Goal: Task Accomplishment & Management: Complete application form

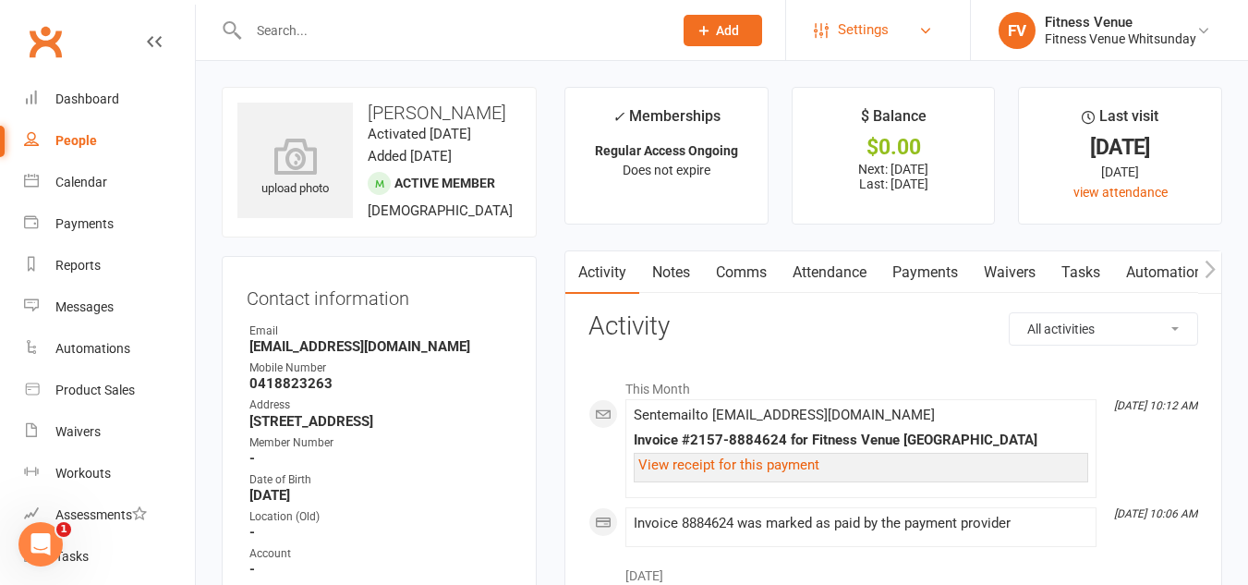
scroll to position [1317, 0]
click at [711, 33] on icon at bounding box center [704, 30] width 17 height 17
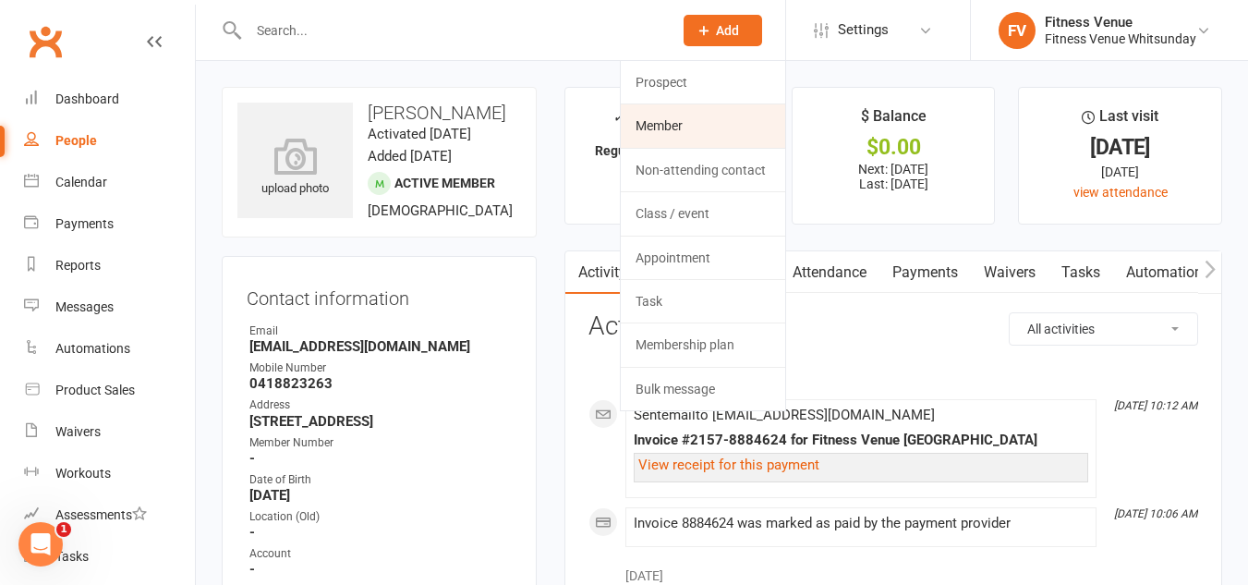
click at [681, 125] on link "Member" at bounding box center [703, 125] width 164 height 43
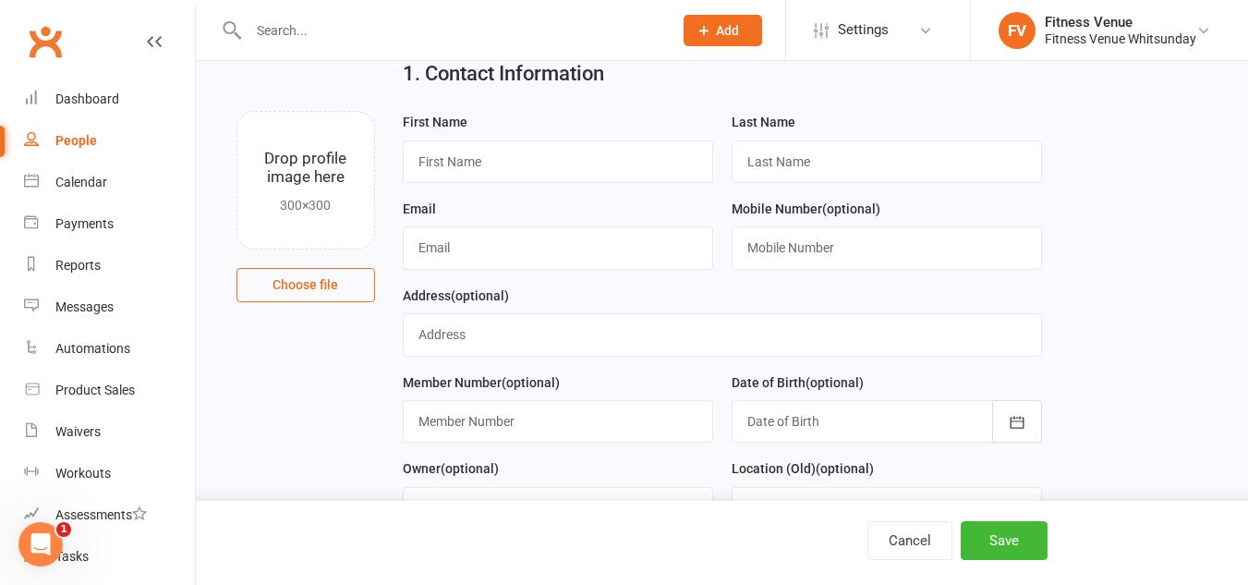
scroll to position [92, 0]
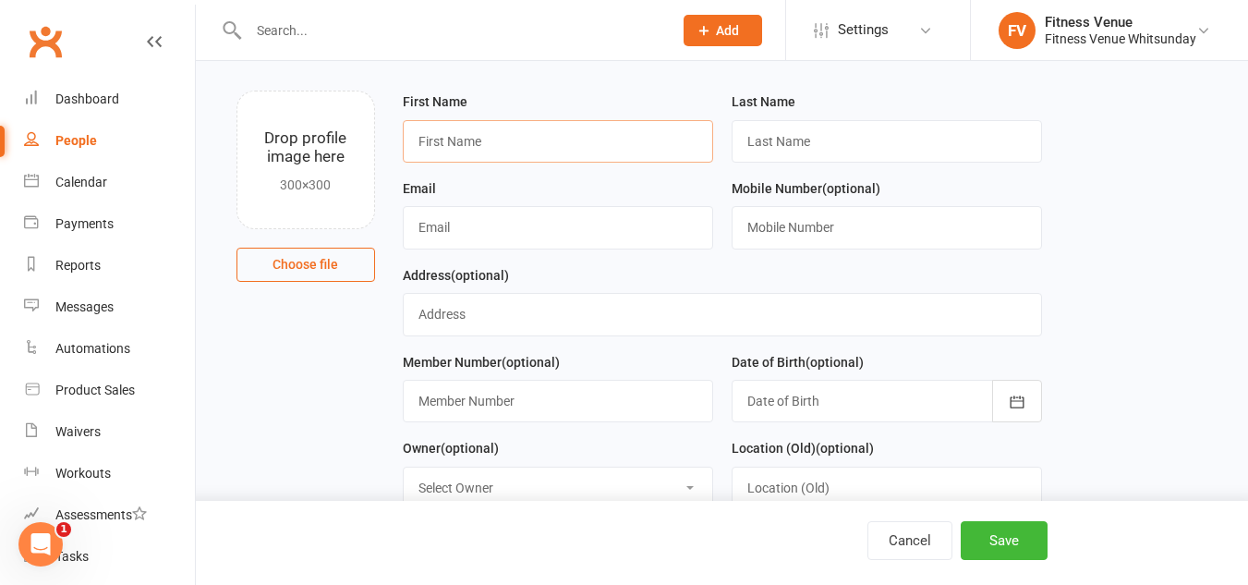
drag, startPoint x: 431, startPoint y: 133, endPoint x: 966, endPoint y: 323, distance: 566.9
click at [431, 134] on input "text" at bounding box center [558, 141] width 310 height 43
type input "hosea"
click at [966, 157] on input "text" at bounding box center [887, 141] width 310 height 43
type input "parter"
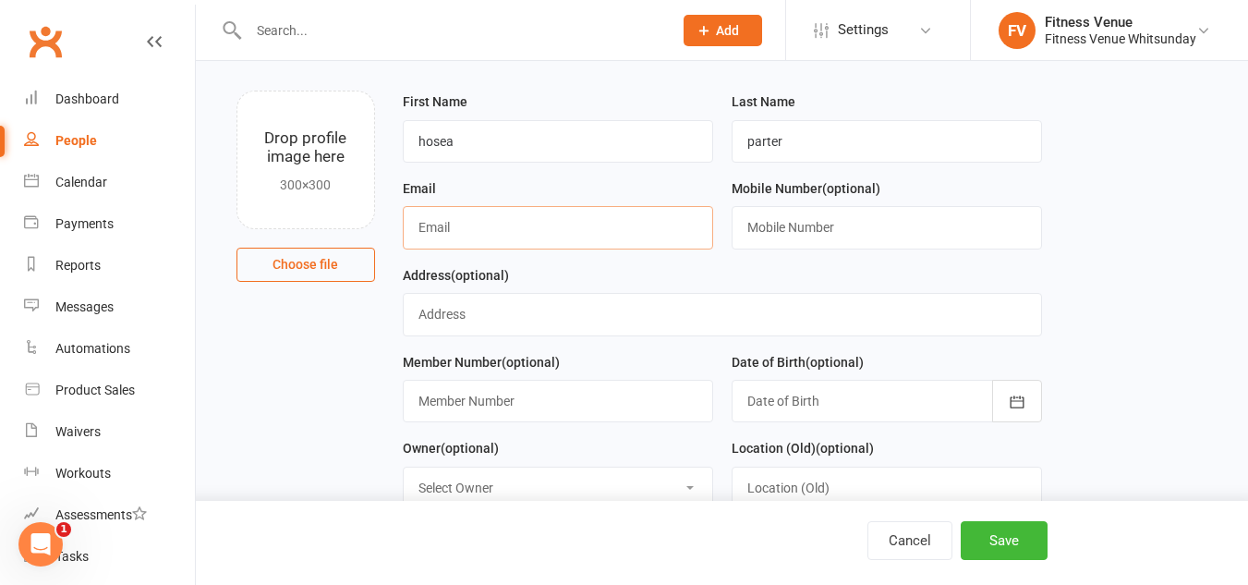
click at [542, 221] on input "text" at bounding box center [558, 227] width 310 height 43
type input "[EMAIL_ADDRESS][DOMAIN_NAME]"
drag, startPoint x: 802, startPoint y: 236, endPoint x: 818, endPoint y: 254, distance: 24.3
click at [802, 236] on input "text" at bounding box center [887, 227] width 310 height 43
type input "0489154859"
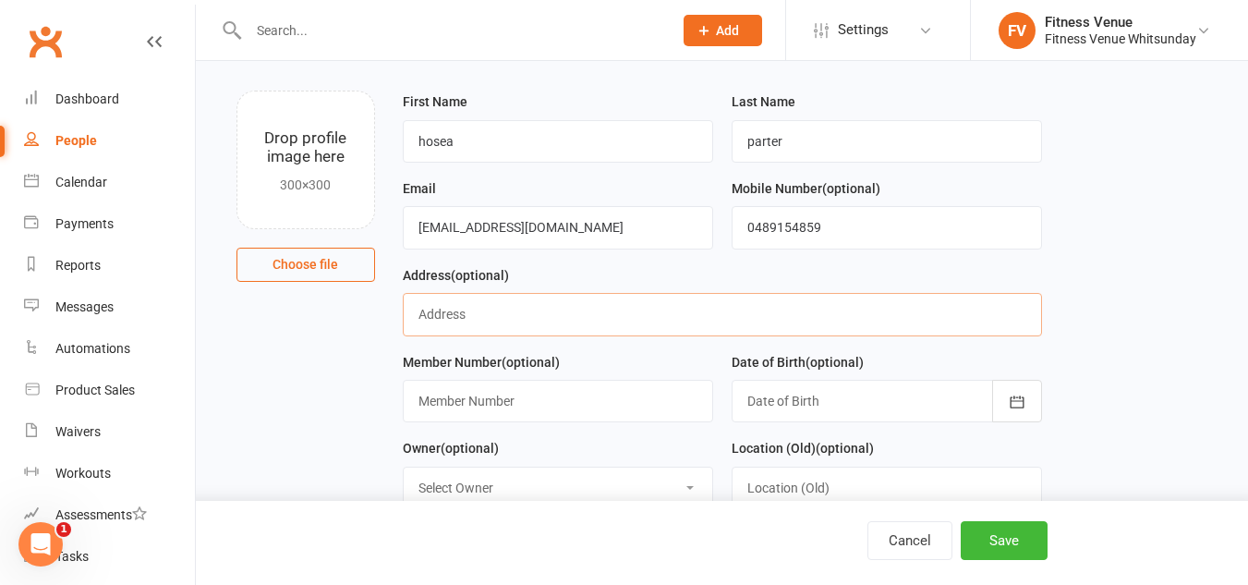
drag, startPoint x: 501, startPoint y: 311, endPoint x: 506, endPoint y: 324, distance: 14.1
click at [501, 311] on input "text" at bounding box center [722, 314] width 639 height 43
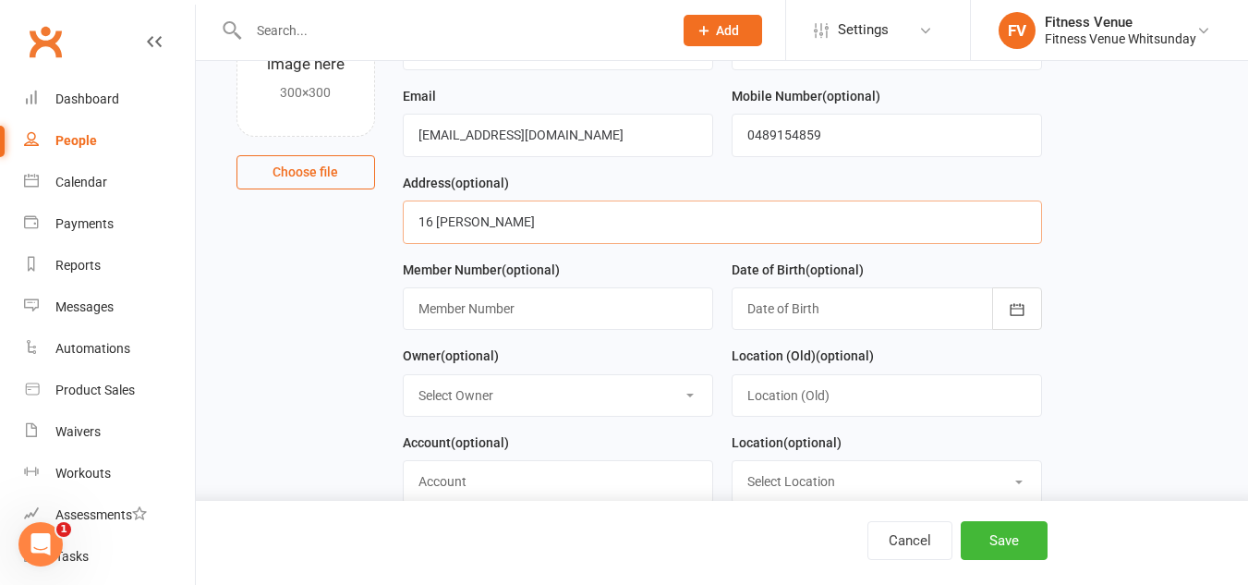
type input "16 [PERSON_NAME]"
click at [820, 309] on div at bounding box center [887, 308] width 310 height 43
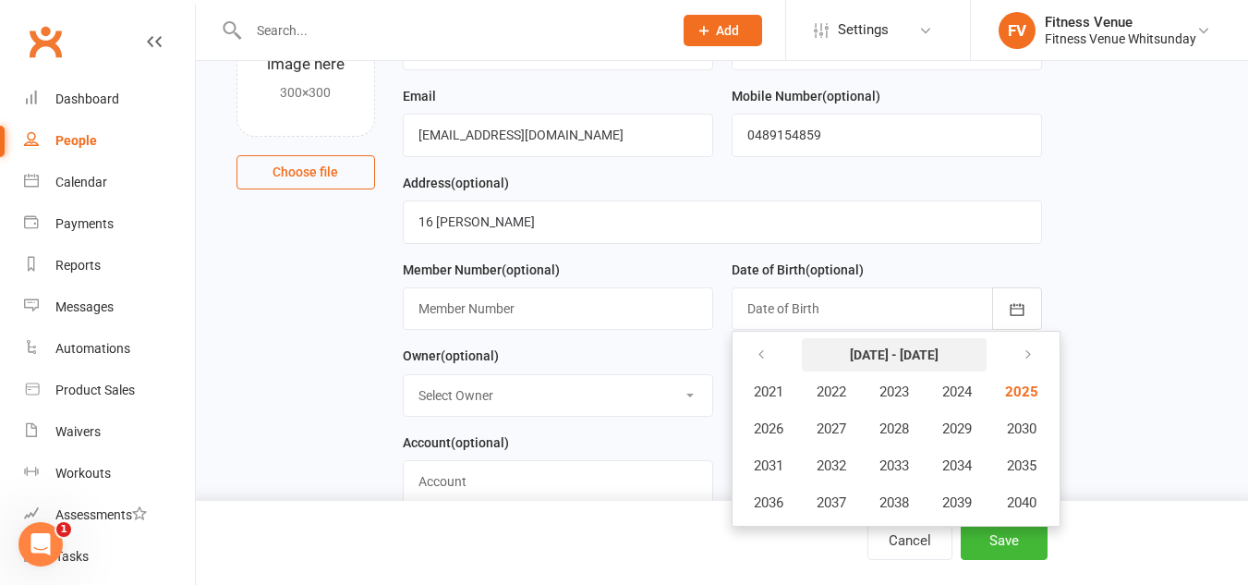
click at [879, 362] on strong "[DATE] - [DATE]" at bounding box center [894, 354] width 89 height 15
click at [882, 361] on strong "[DATE] - [DATE]" at bounding box center [894, 354] width 89 height 15
click at [762, 346] on button "button" at bounding box center [763, 354] width 40 height 33
click at [877, 392] on button "2003" at bounding box center [894, 391] width 61 height 35
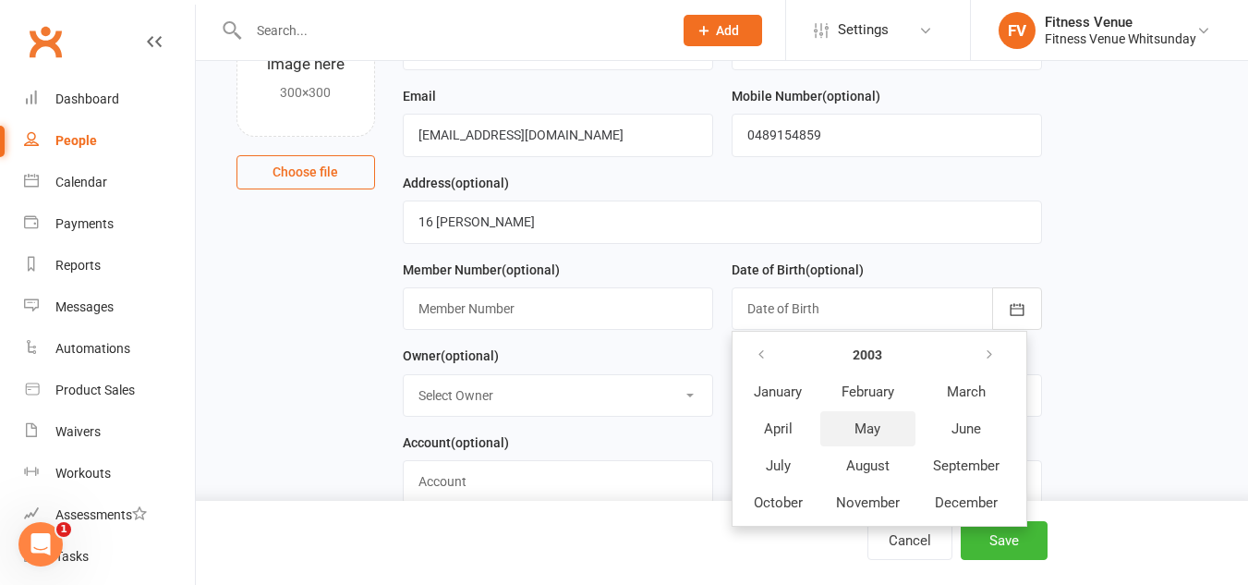
click at [881, 438] on button "May" at bounding box center [867, 428] width 95 height 35
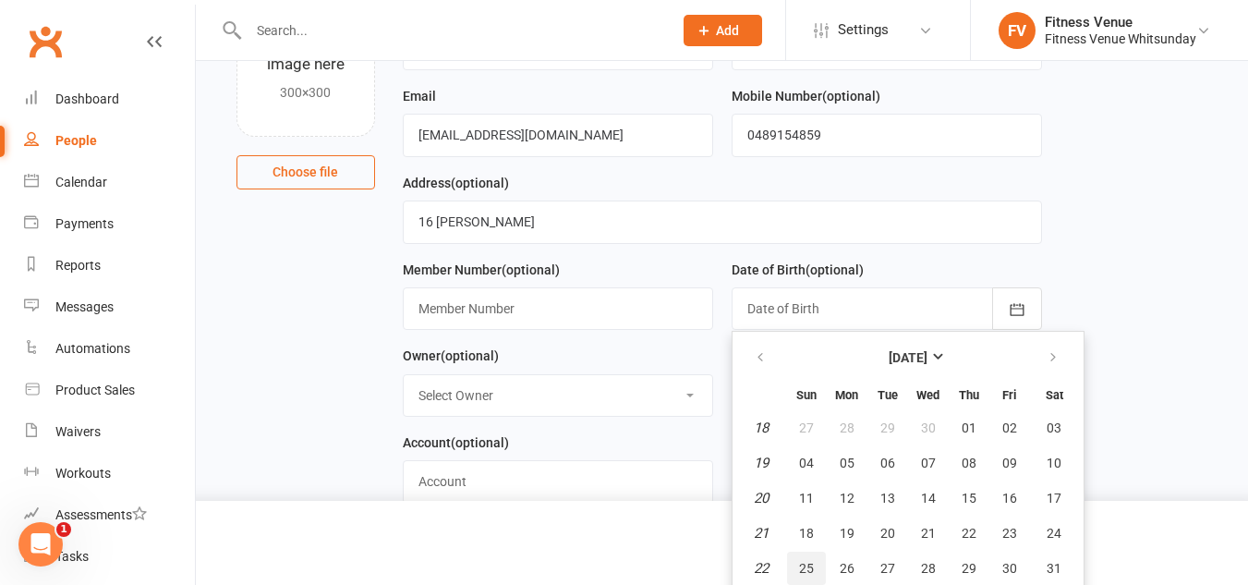
drag, startPoint x: 808, startPoint y: 560, endPoint x: 786, endPoint y: 537, distance: 32.0
click at [808, 560] on button "25" at bounding box center [806, 568] width 39 height 33
type input "[DATE]"
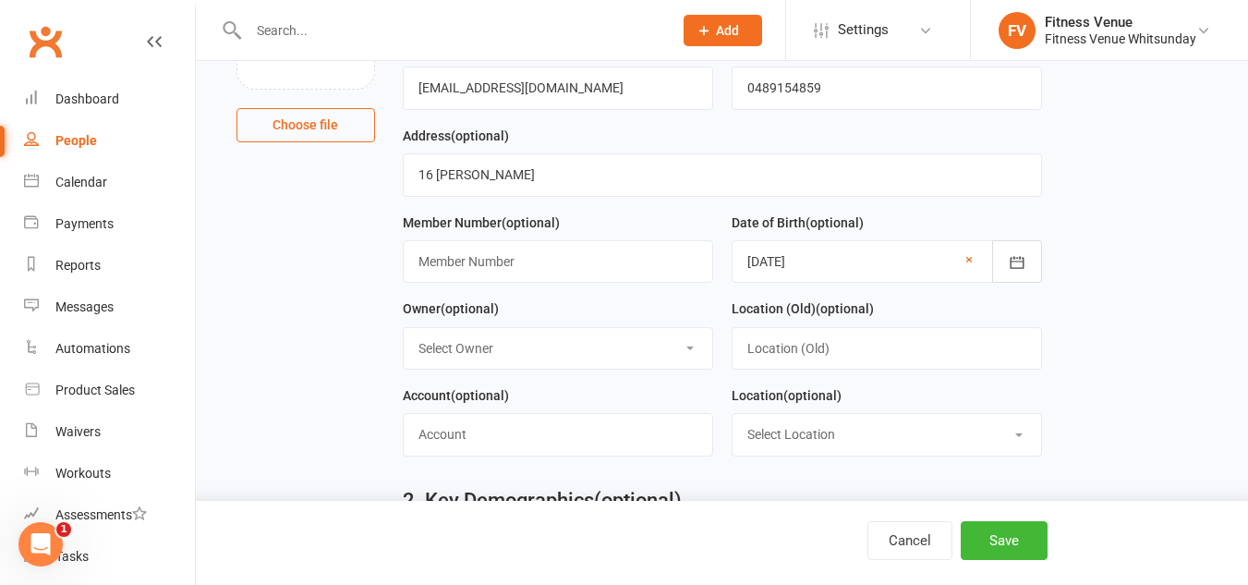
scroll to position [277, 0]
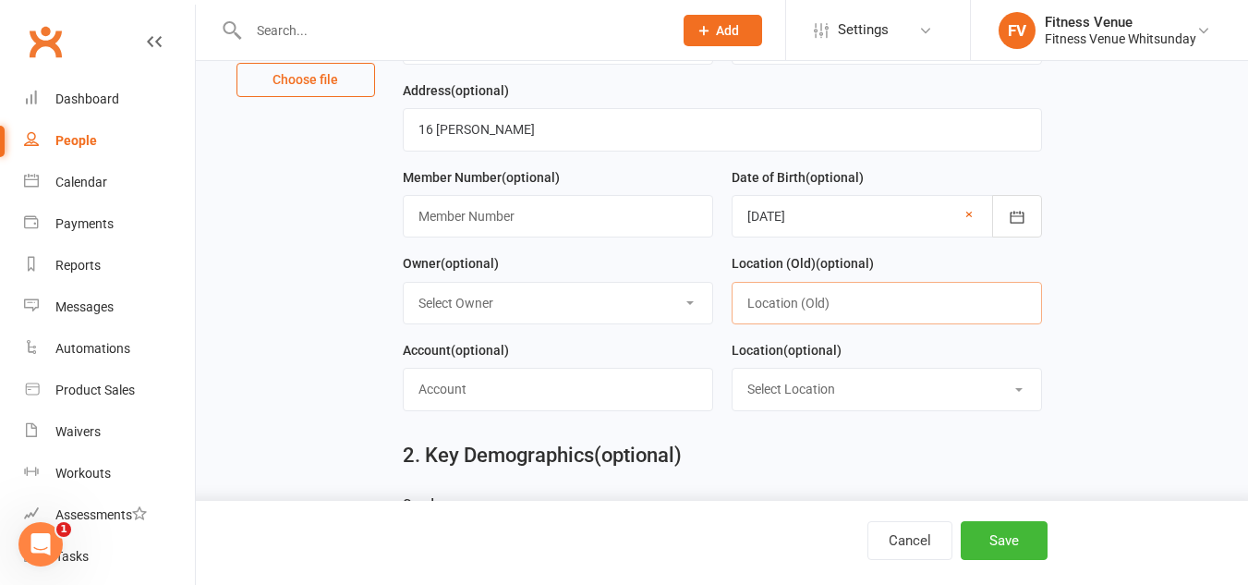
drag, startPoint x: 805, startPoint y: 312, endPoint x: 818, endPoint y: 295, distance: 21.8
click at [806, 312] on input "text" at bounding box center [887, 303] width 310 height 43
type input "Cannonvale"
click at [516, 312] on select "Select Owner Fitness Venue [PERSON_NAME] Reception Fitness Venue [PERSON_NAME] …" at bounding box center [558, 303] width 309 height 41
click at [544, 323] on select "Select Owner Fitness Venue [PERSON_NAME] Reception Fitness Venue [PERSON_NAME] …" at bounding box center [558, 303] width 309 height 41
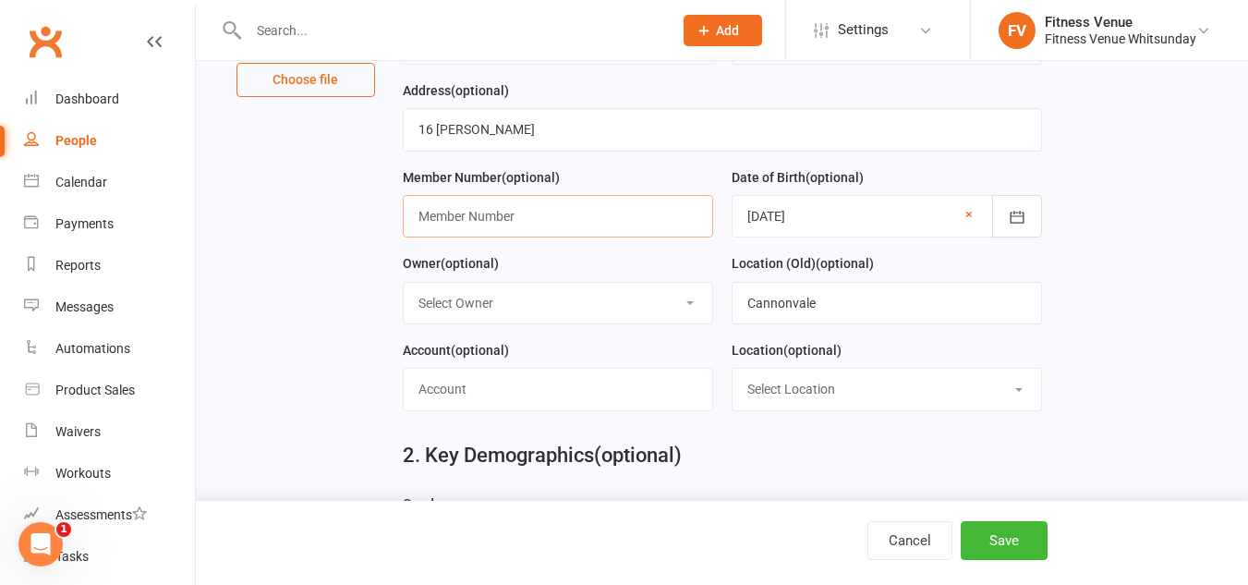
click at [552, 229] on input "text" at bounding box center [558, 216] width 310 height 43
drag, startPoint x: 571, startPoint y: 215, endPoint x: 566, endPoint y: 229, distance: 14.6
click at [568, 229] on input "text" at bounding box center [558, 216] width 310 height 43
click at [618, 408] on input "text" at bounding box center [558, 389] width 310 height 43
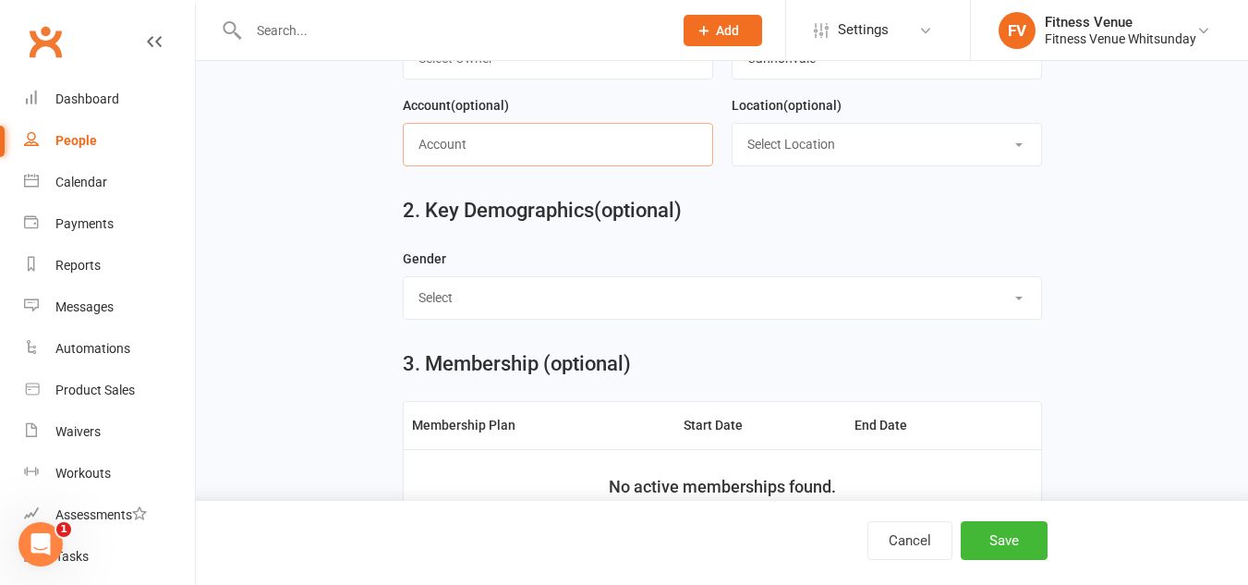
scroll to position [554, 0]
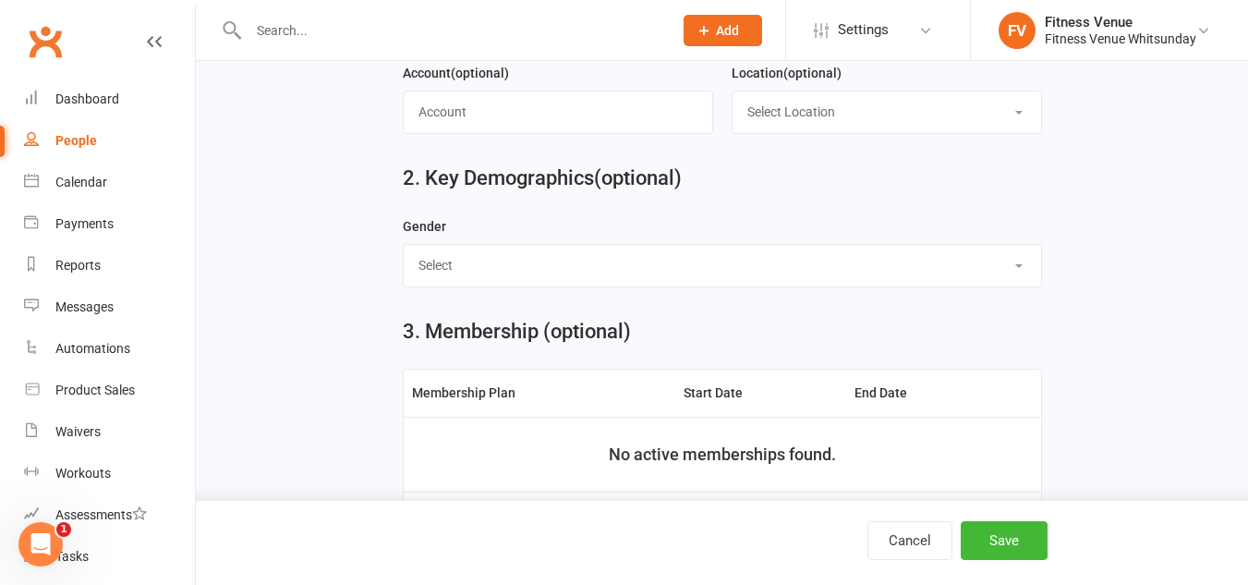
click at [651, 274] on select "Select [DEMOGRAPHIC_DATA] [DEMOGRAPHIC_DATA]" at bounding box center [723, 265] width 638 height 41
select select "[DEMOGRAPHIC_DATA]"
click at [404, 251] on select "Select [DEMOGRAPHIC_DATA] [DEMOGRAPHIC_DATA]" at bounding box center [723, 265] width 638 height 41
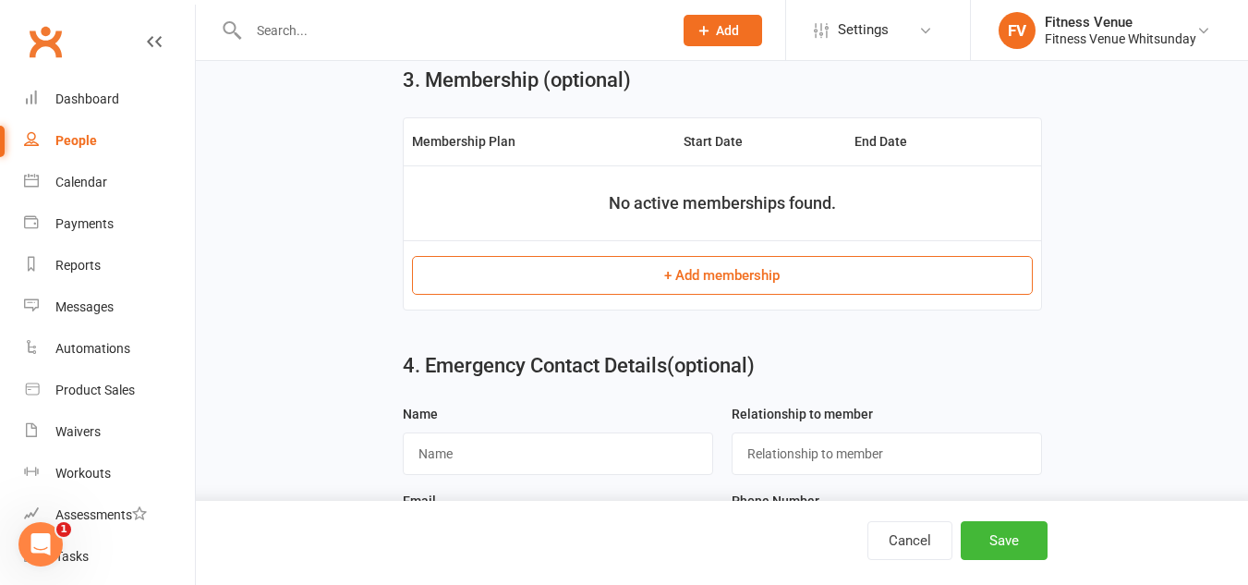
scroll to position [832, 0]
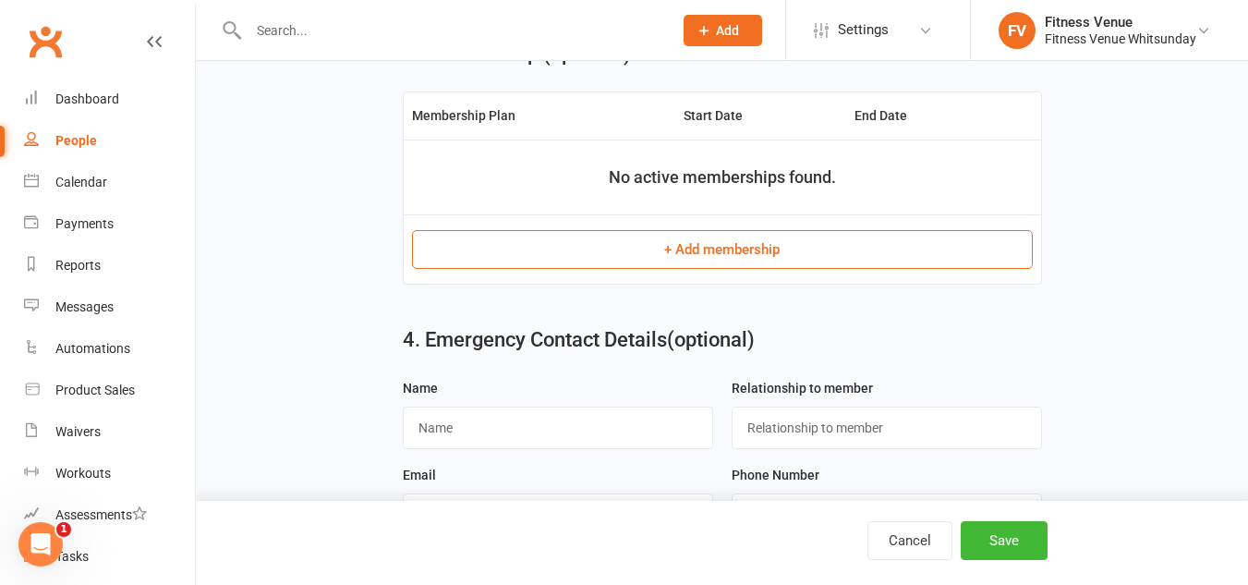
click at [682, 262] on button "+ Add membership" at bounding box center [722, 249] width 621 height 39
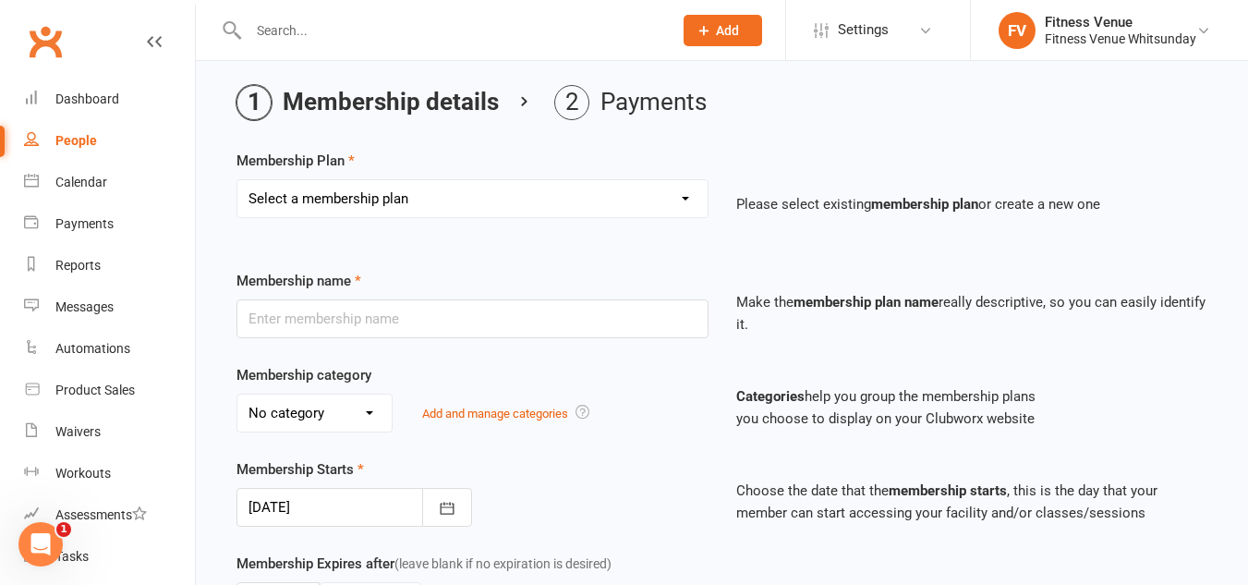
scroll to position [92, 0]
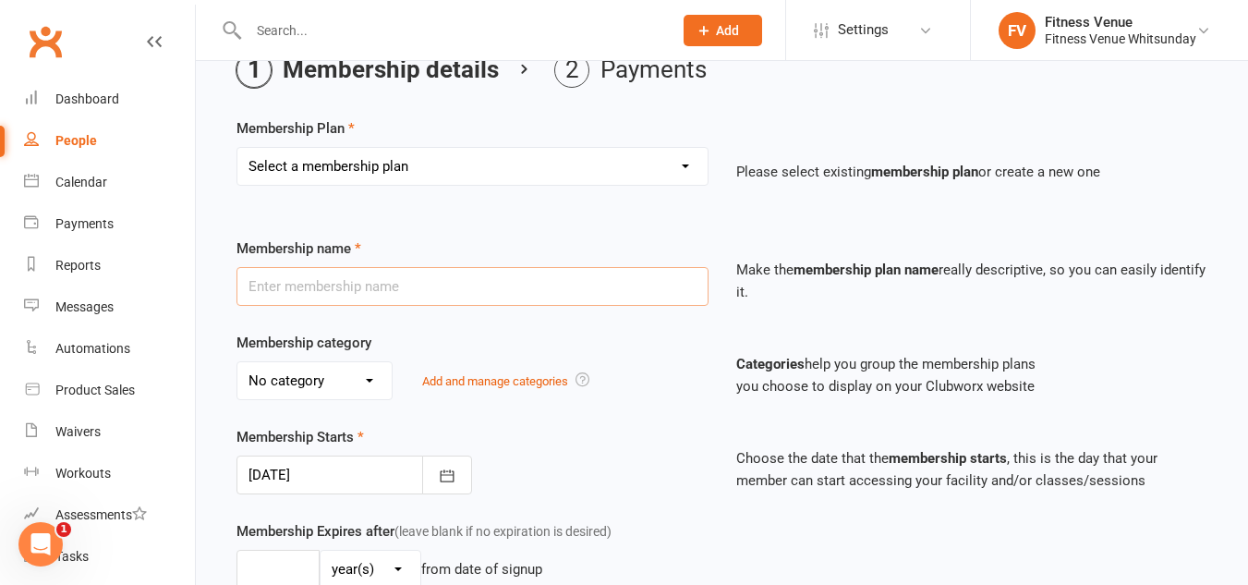
click at [433, 293] on input "text" at bounding box center [473, 286] width 472 height 39
type input "Regular Access Ongoing"
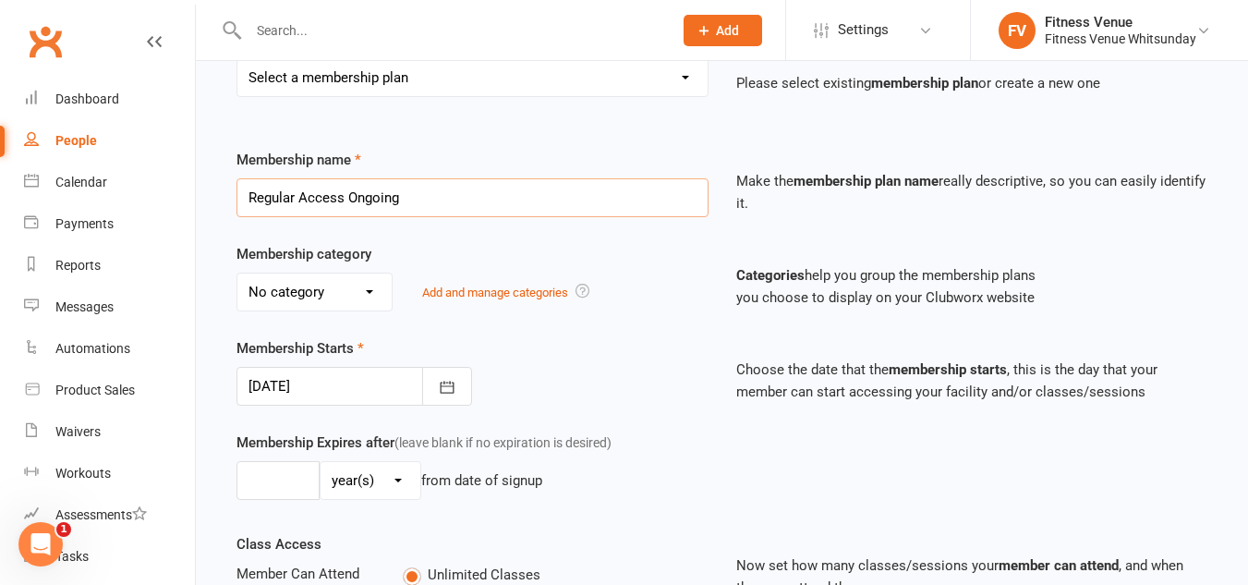
scroll to position [185, 0]
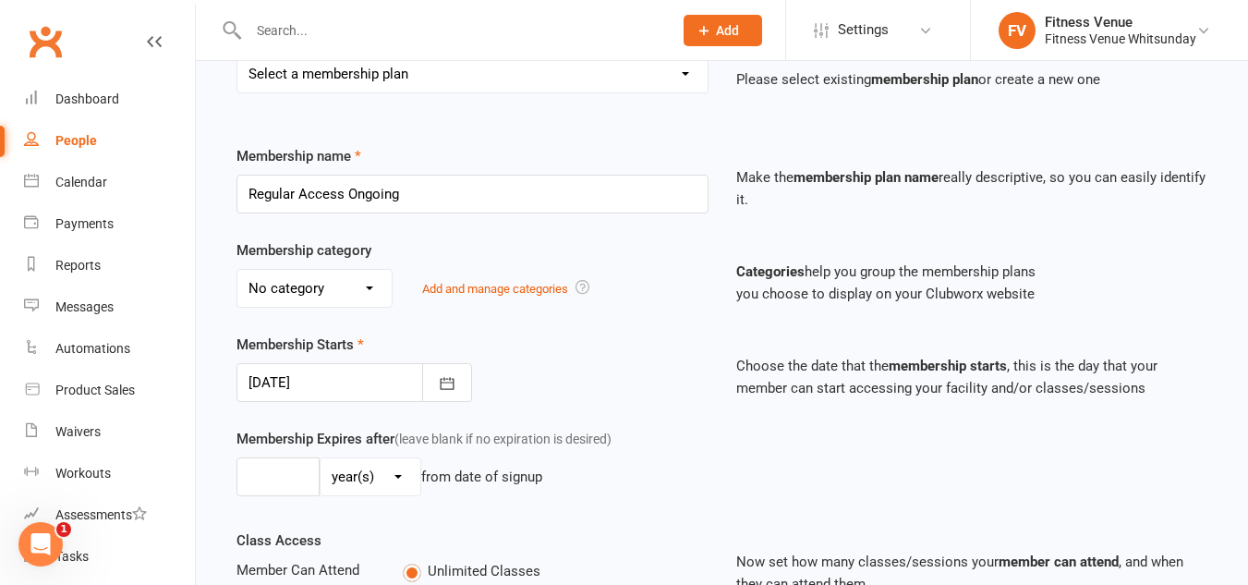
click at [371, 288] on select "No category General Ongoing Payments Pay as you Go" at bounding box center [314, 288] width 154 height 37
click at [380, 285] on select "No category General Ongoing Payments Pay as you Go" at bounding box center [314, 288] width 154 height 37
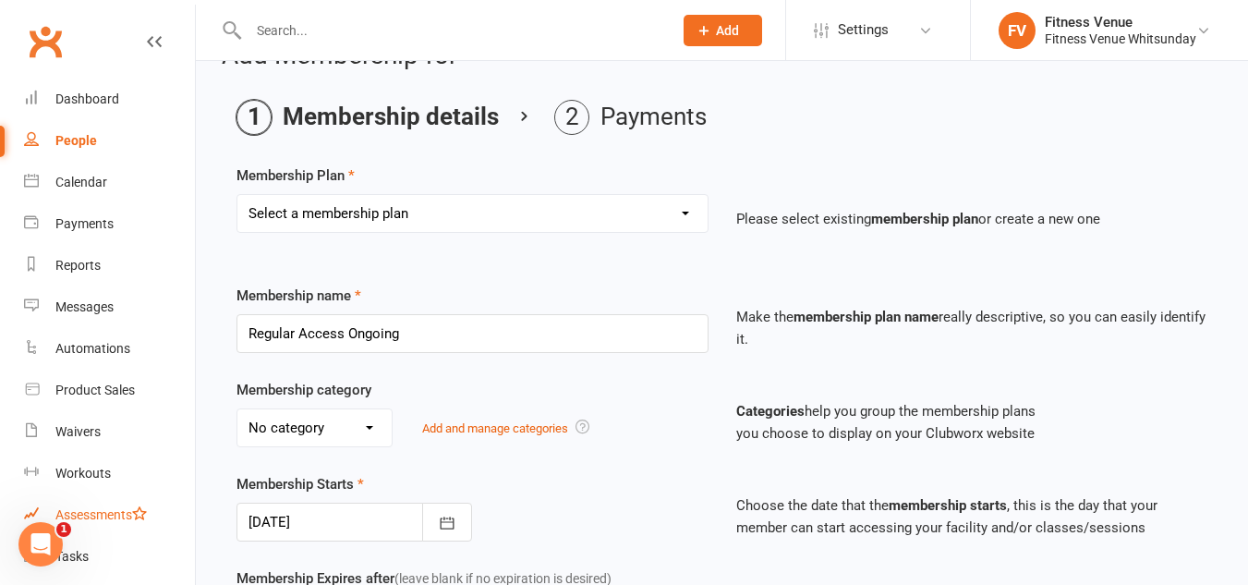
scroll to position [0, 0]
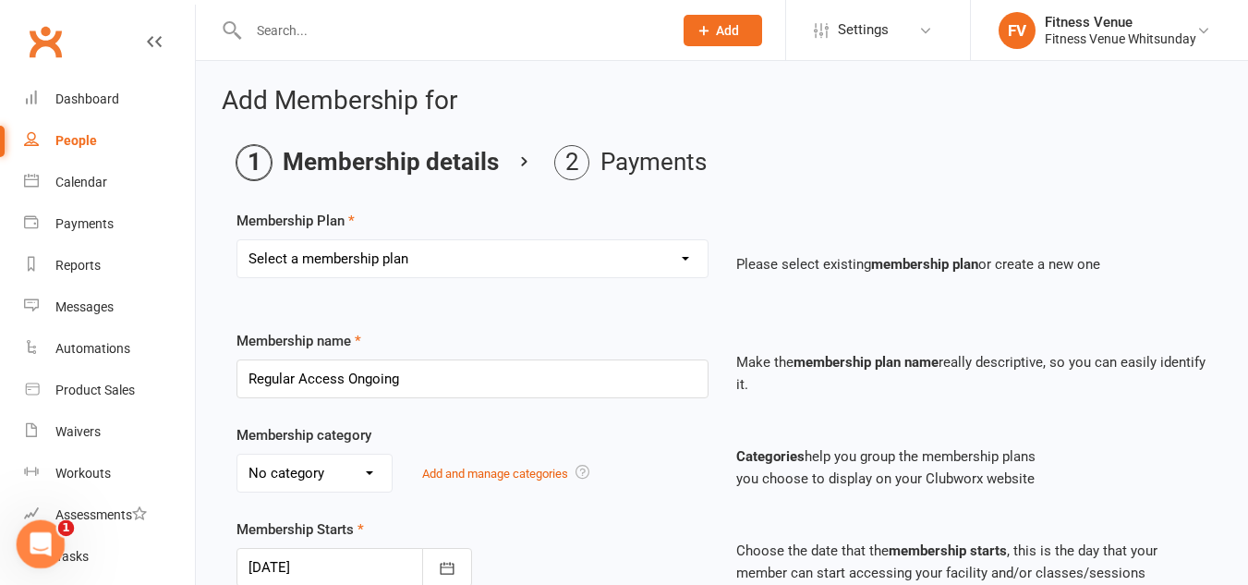
click at [43, 547] on icon "Open Intercom Messenger" at bounding box center [38, 542] width 30 height 30
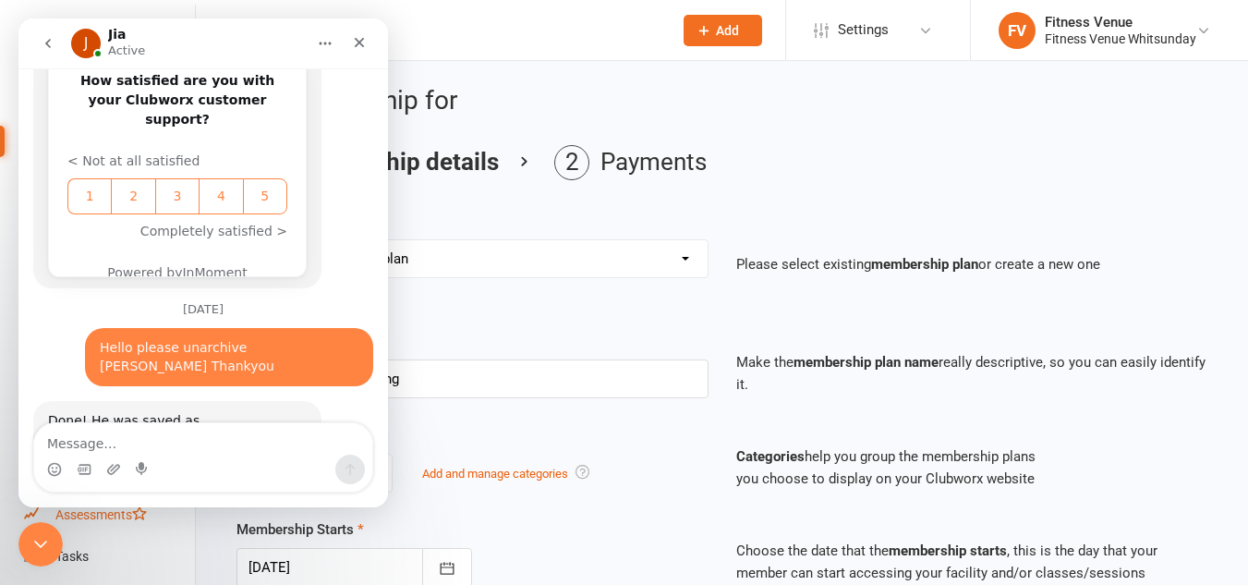
scroll to position [1317, 0]
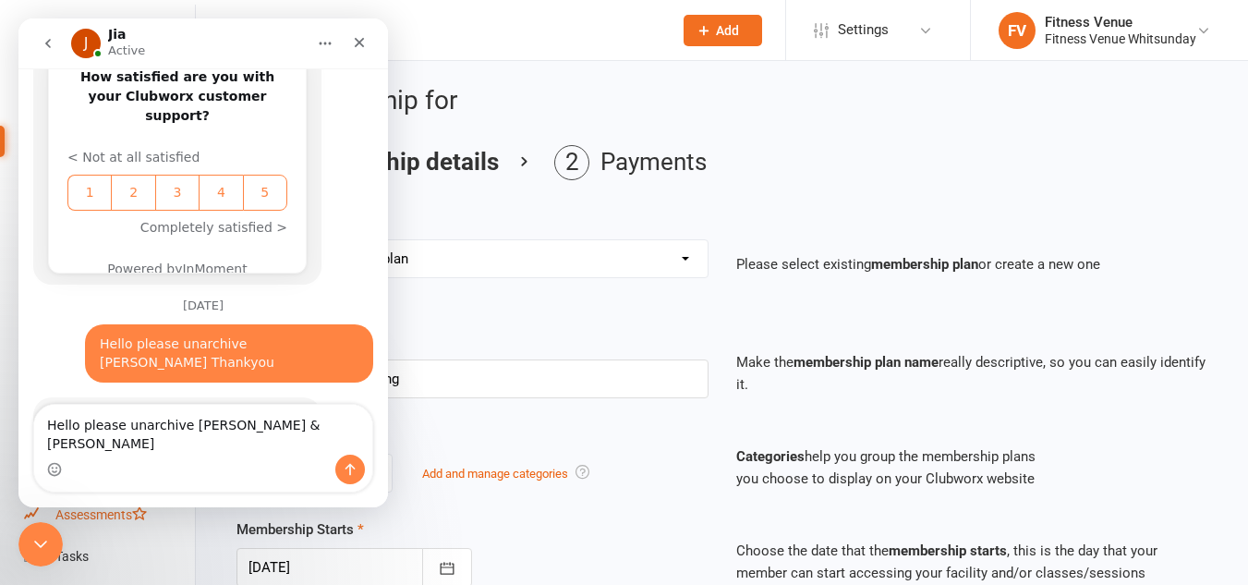
type textarea "Hello please unarchive [PERSON_NAME] & [PERSON_NAME]"
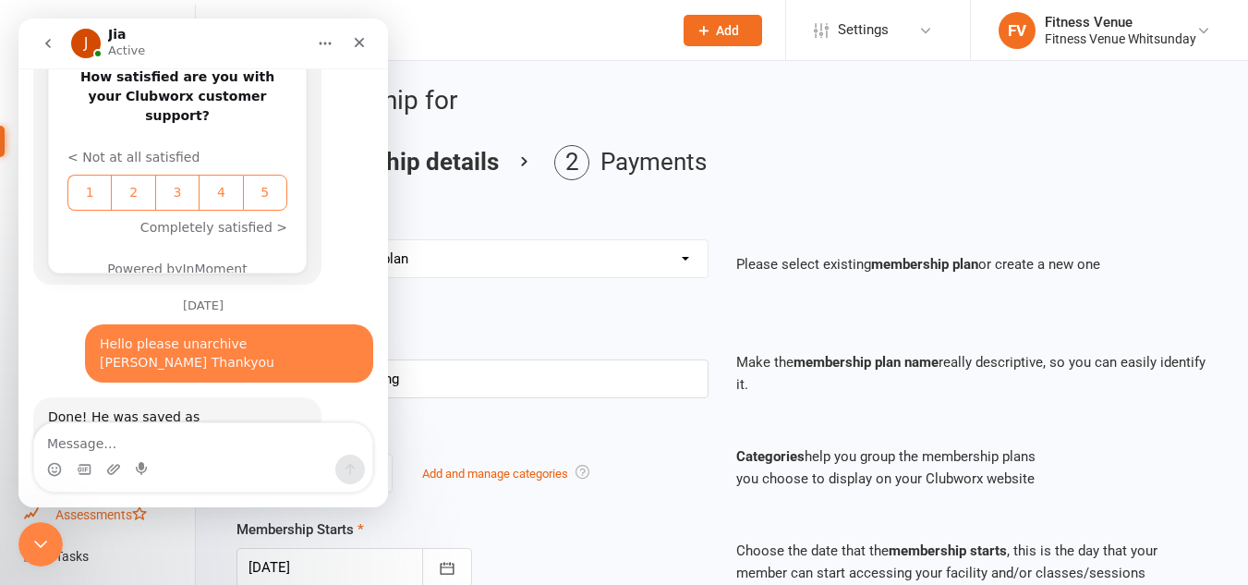
scroll to position [1377, 0]
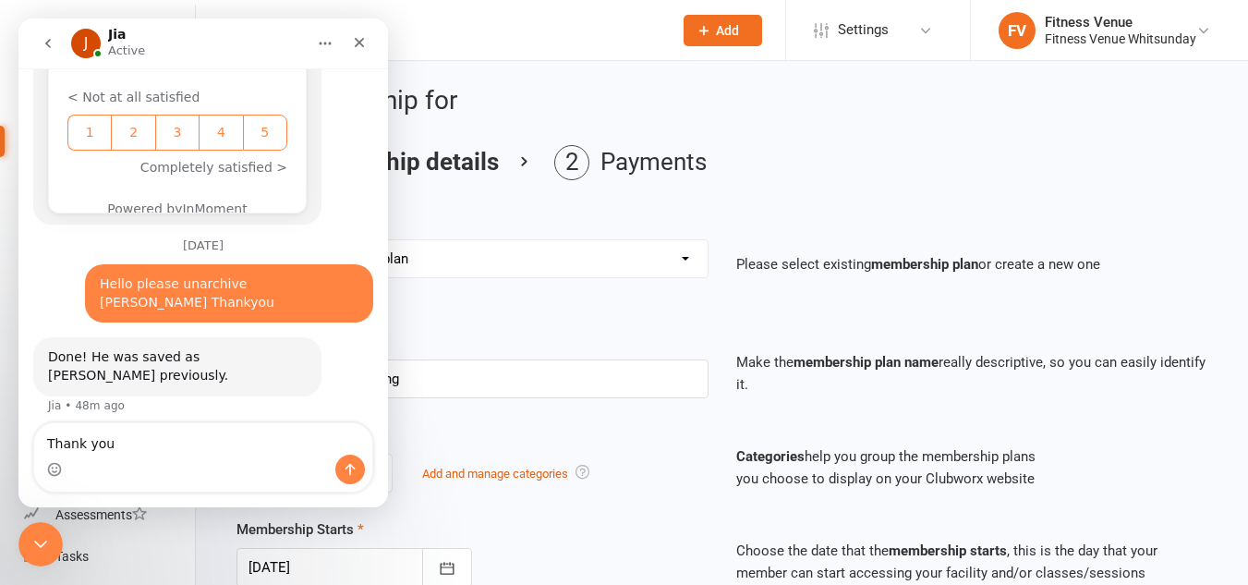
type textarea "Thank you"
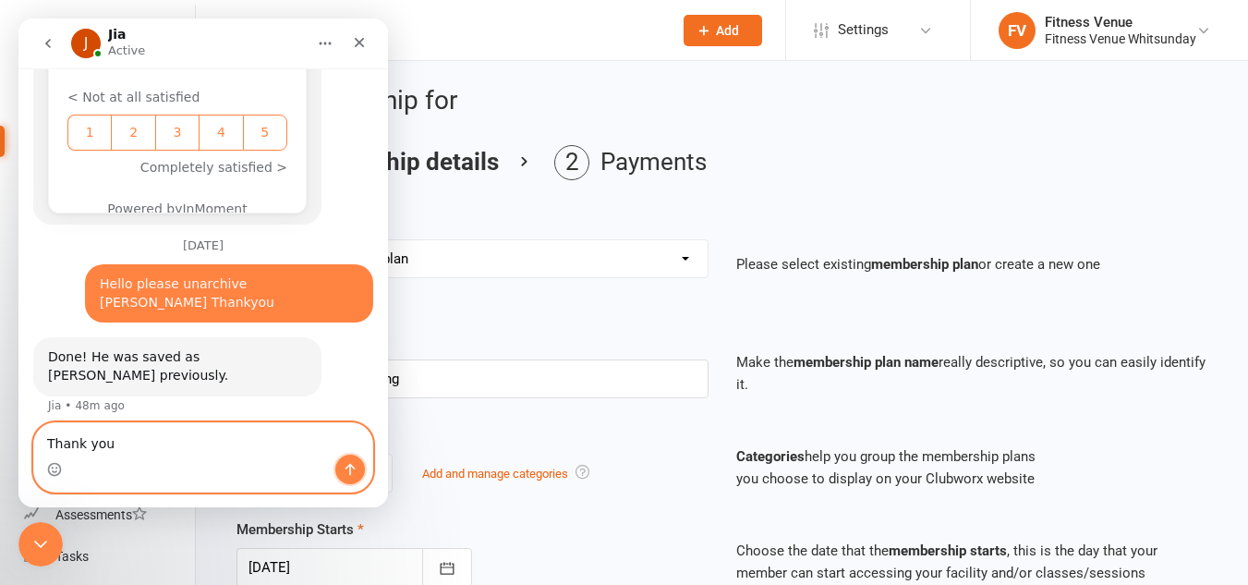
click at [340, 473] on button "Send a message…" at bounding box center [350, 470] width 30 height 30
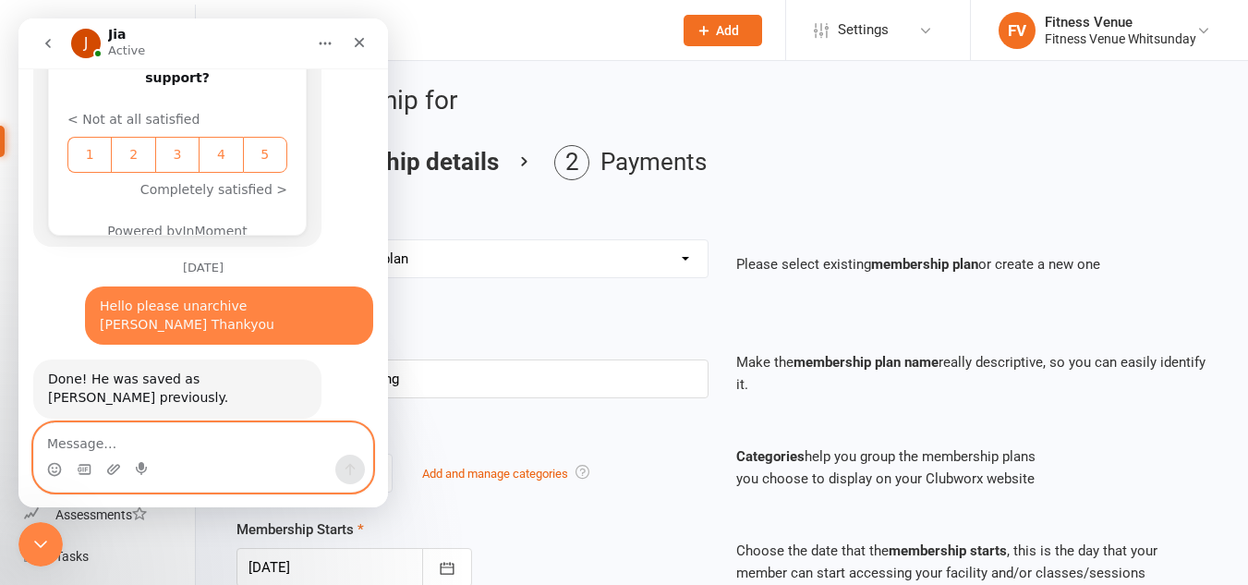
scroll to position [1327, 0]
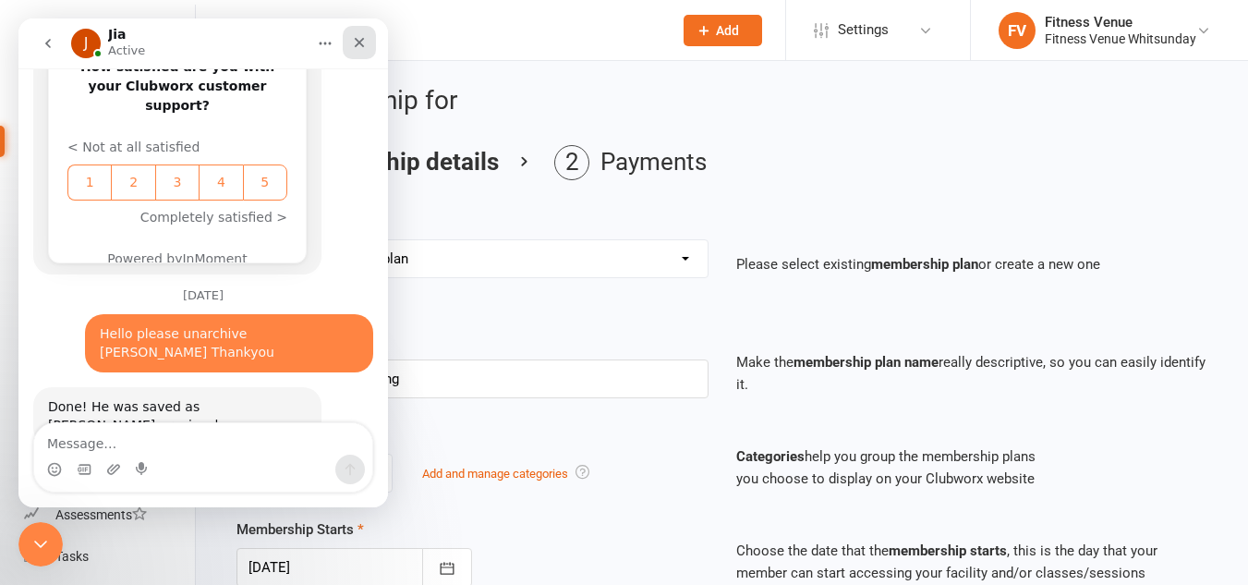
click at [352, 43] on icon "Close" at bounding box center [359, 42] width 15 height 15
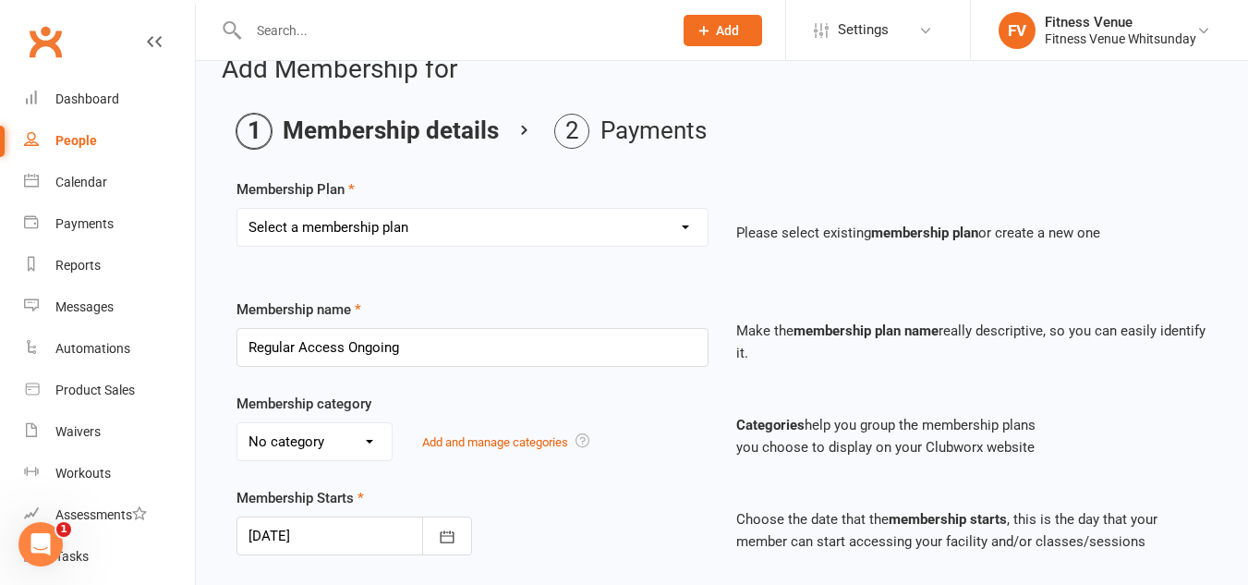
scroll to position [0, 0]
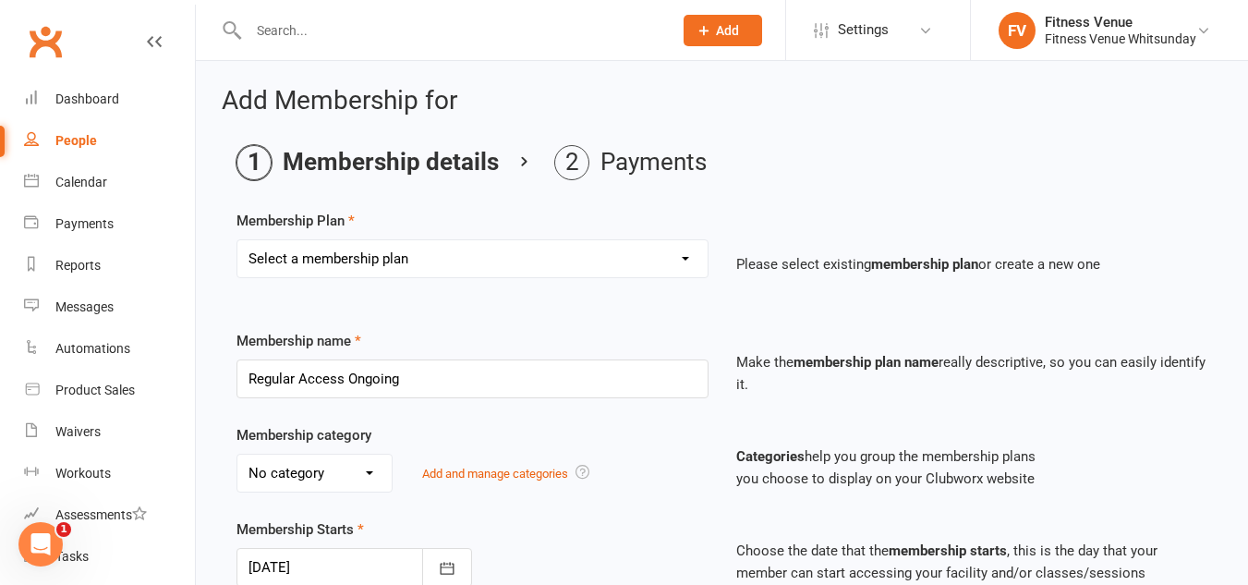
click at [296, 29] on input "text" at bounding box center [451, 31] width 417 height 26
click at [311, 25] on input "text" at bounding box center [451, 31] width 417 height 26
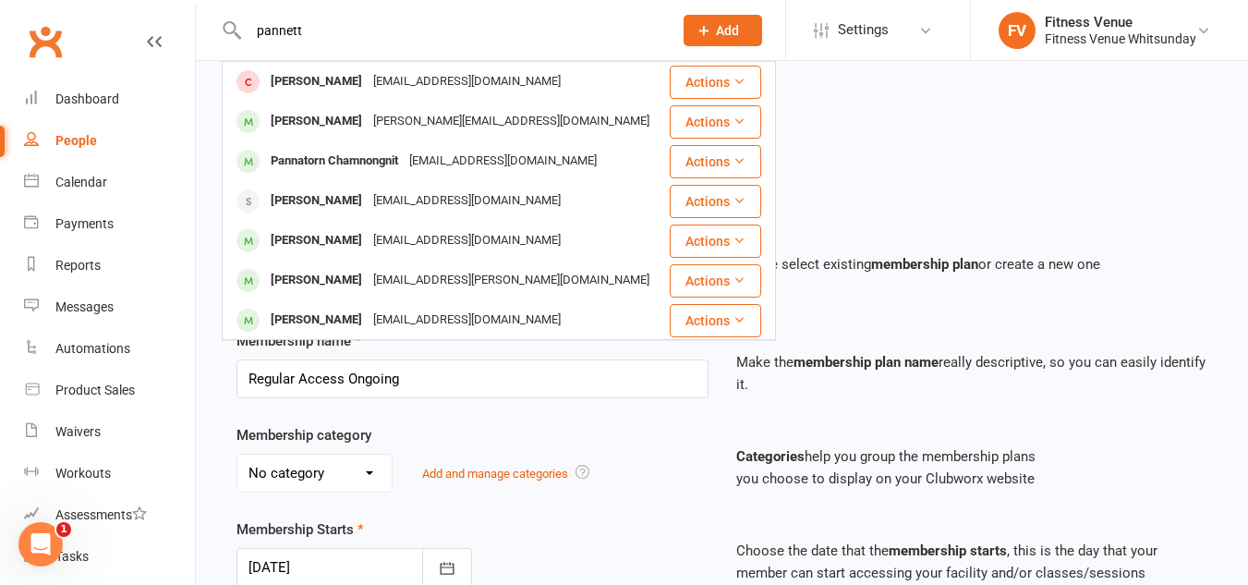
drag, startPoint x: 313, startPoint y: 30, endPoint x: 246, endPoint y: 35, distance: 67.7
click at [246, 35] on input "pannett" at bounding box center [451, 31] width 417 height 26
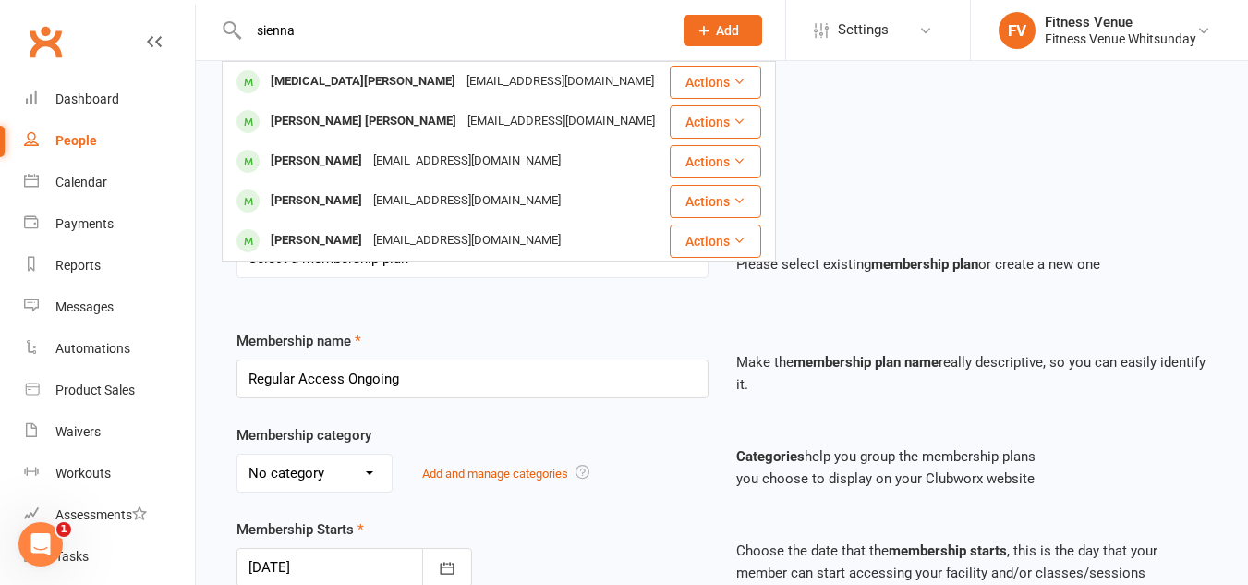
type input "sienna"
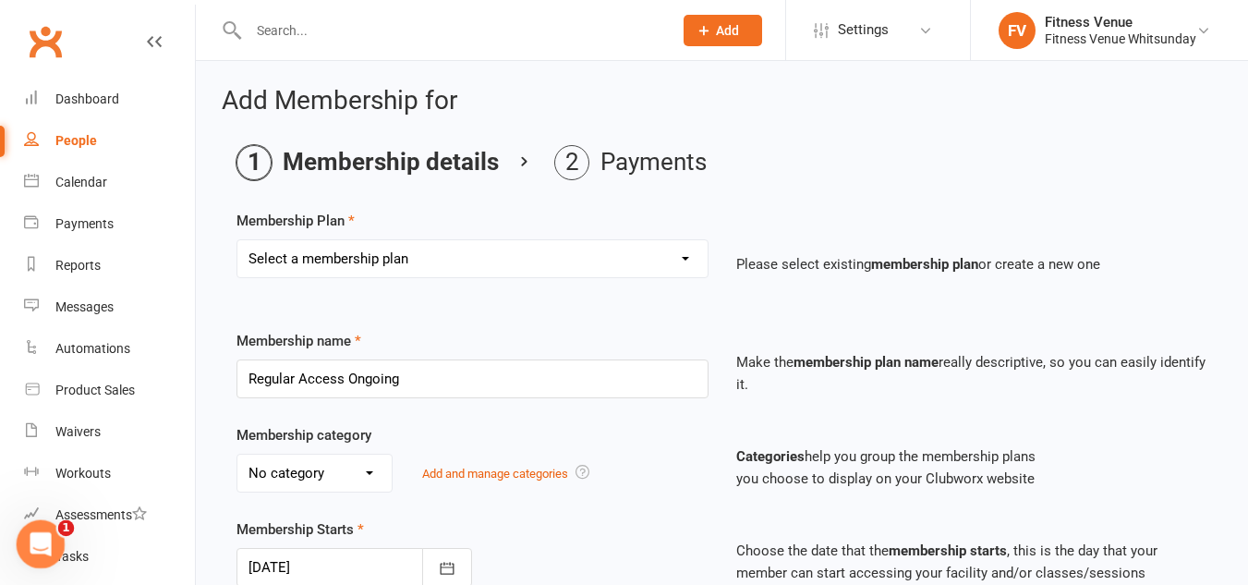
click at [30, 549] on icon "Open Intercom Messenger" at bounding box center [38, 542] width 30 height 30
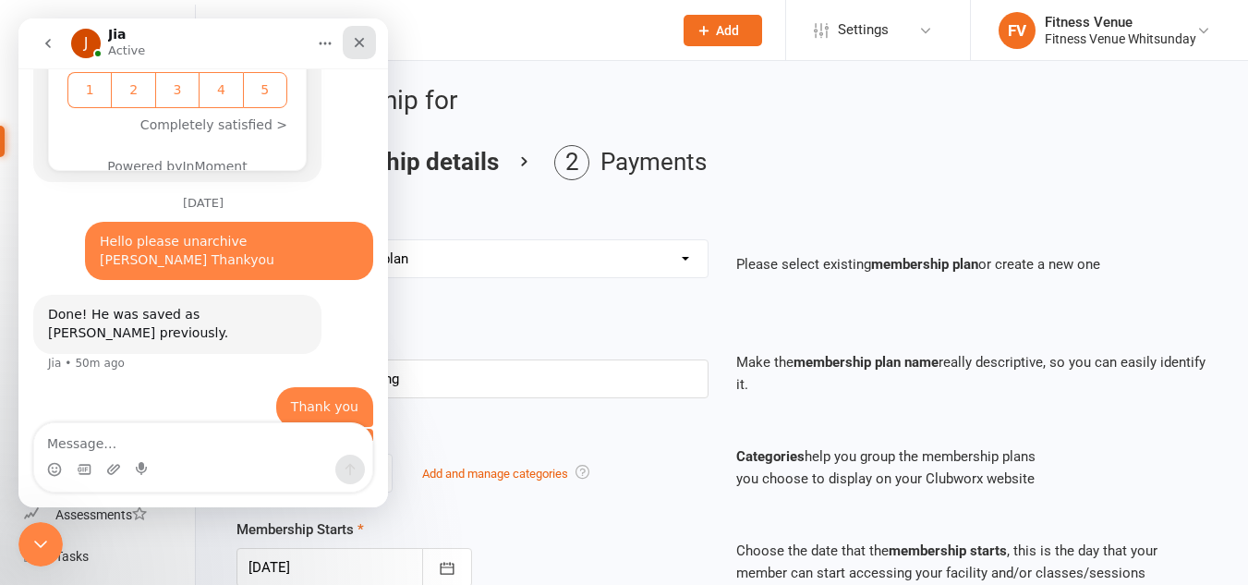
click at [369, 46] on div "Close" at bounding box center [359, 42] width 33 height 33
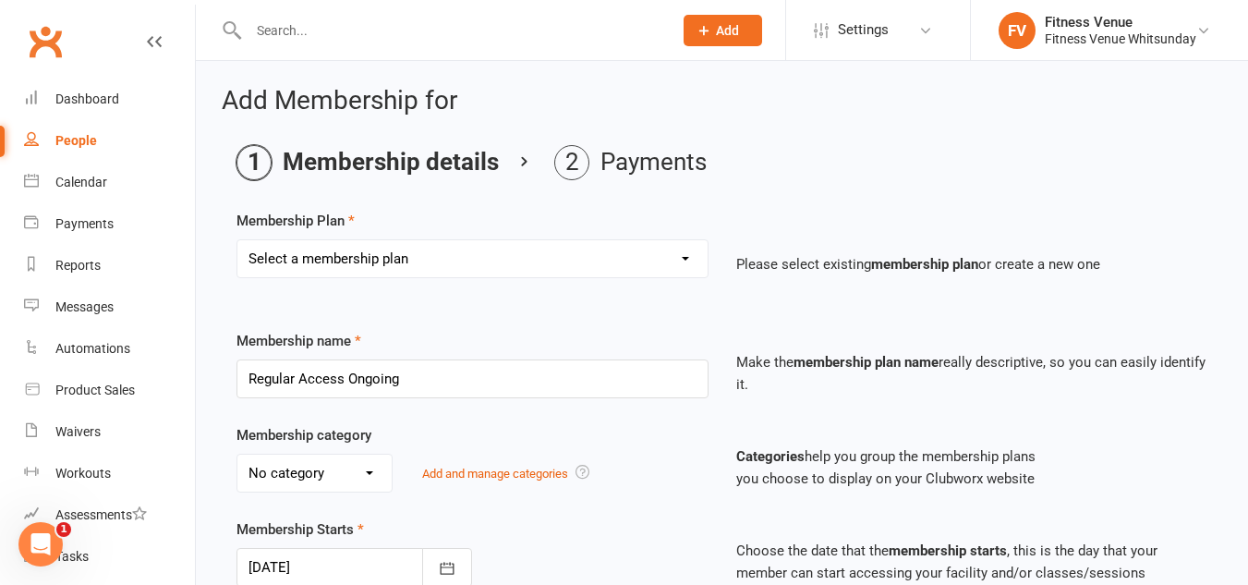
click at [341, 38] on input "text" at bounding box center [451, 31] width 417 height 26
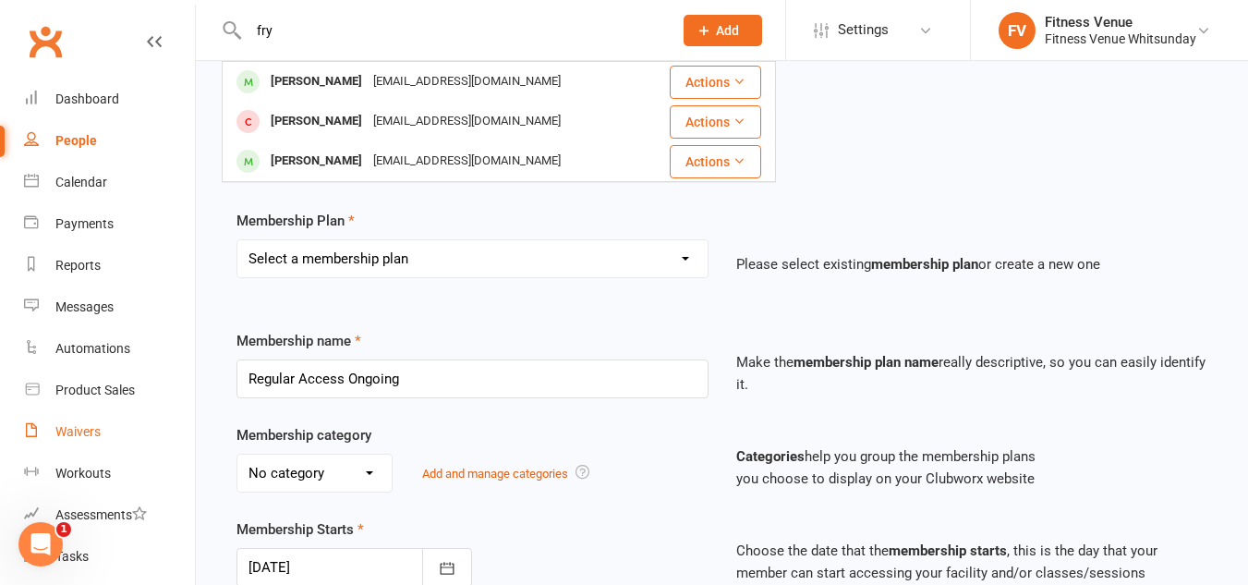
type input "fry"
click at [90, 427] on div "Waivers" at bounding box center [77, 431] width 45 height 15
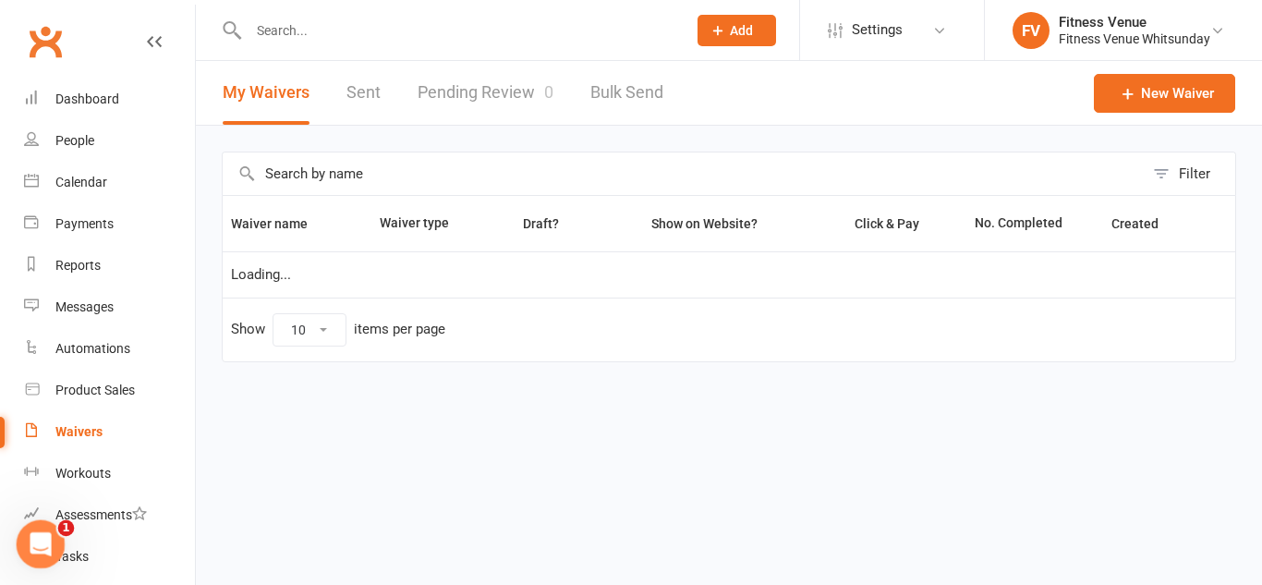
select select "25"
click at [40, 541] on icon "Open Intercom Messenger" at bounding box center [38, 542] width 30 height 30
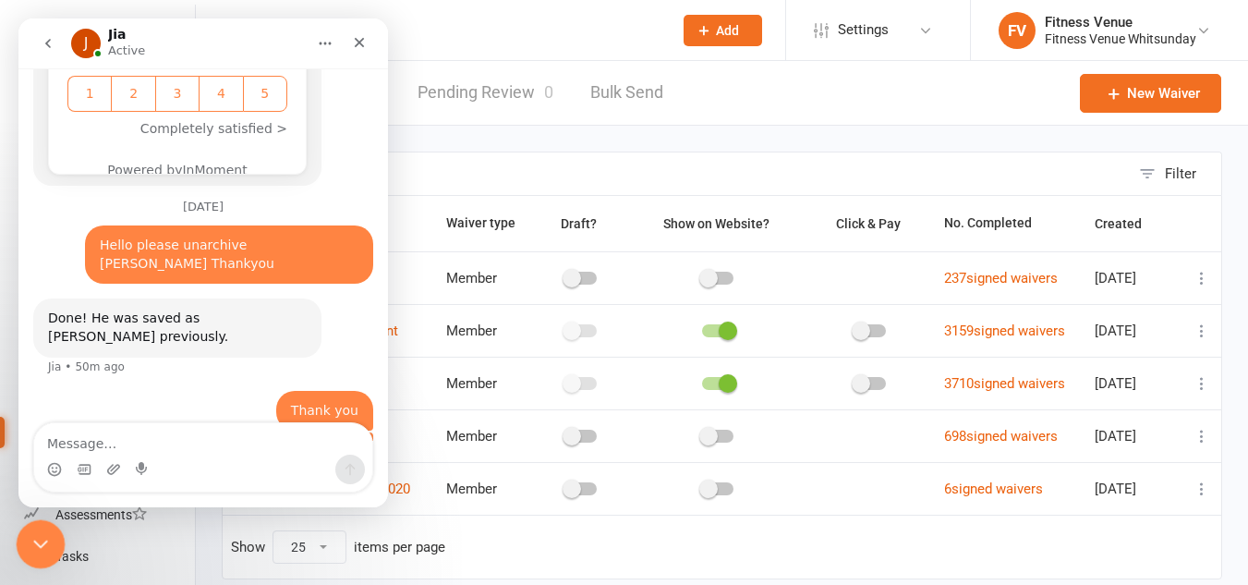
scroll to position [1419, 0]
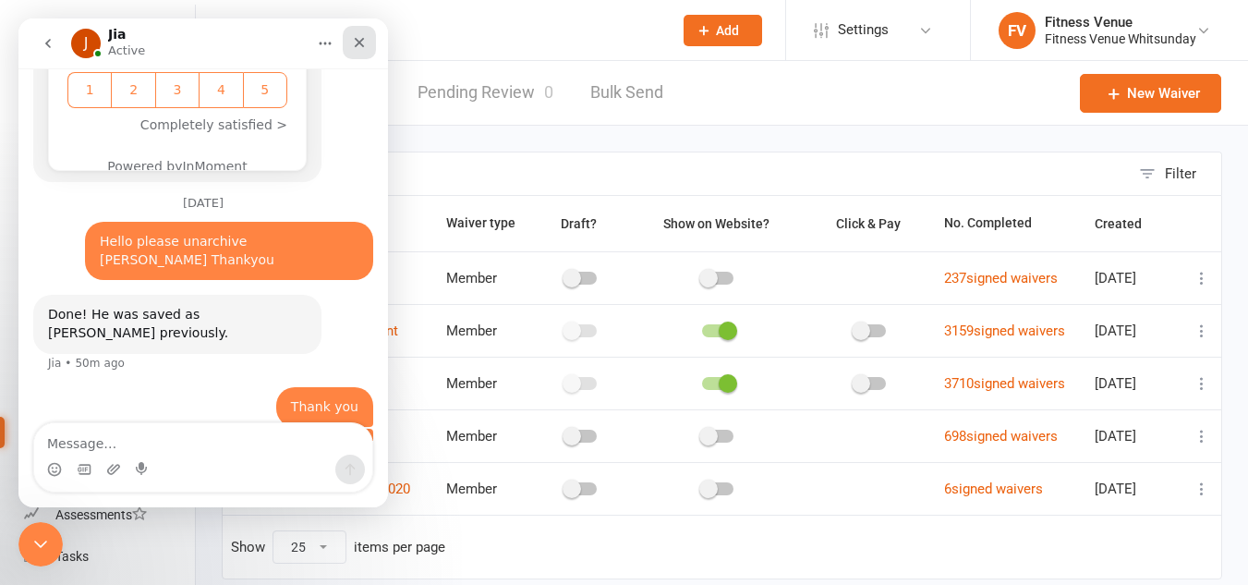
click at [364, 43] on icon "Close" at bounding box center [359, 42] width 15 height 15
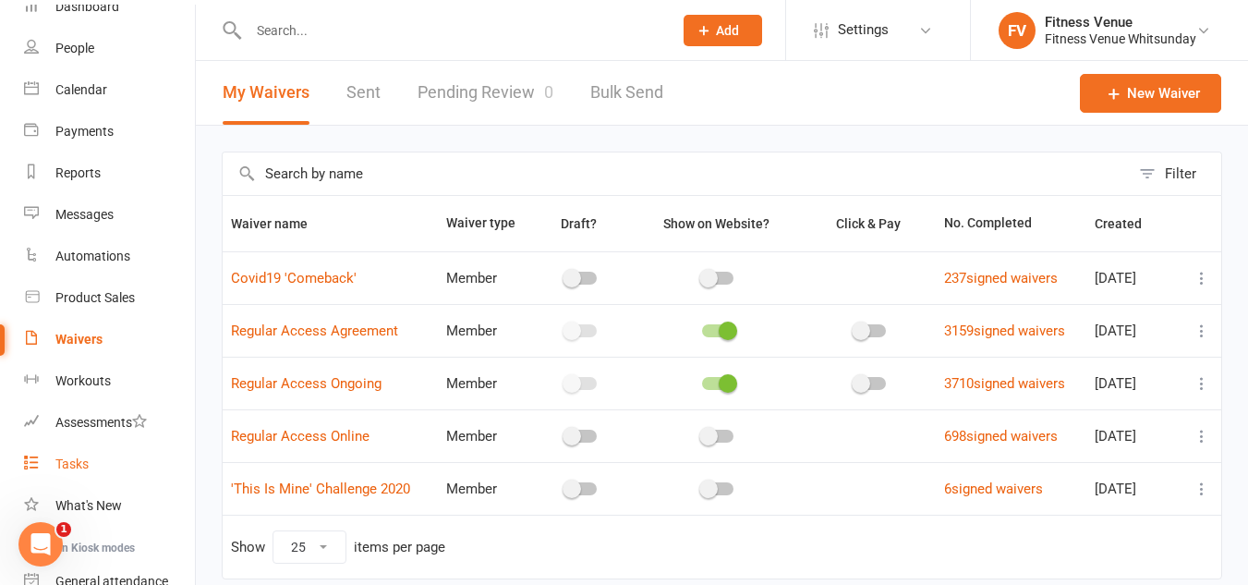
scroll to position [0, 0]
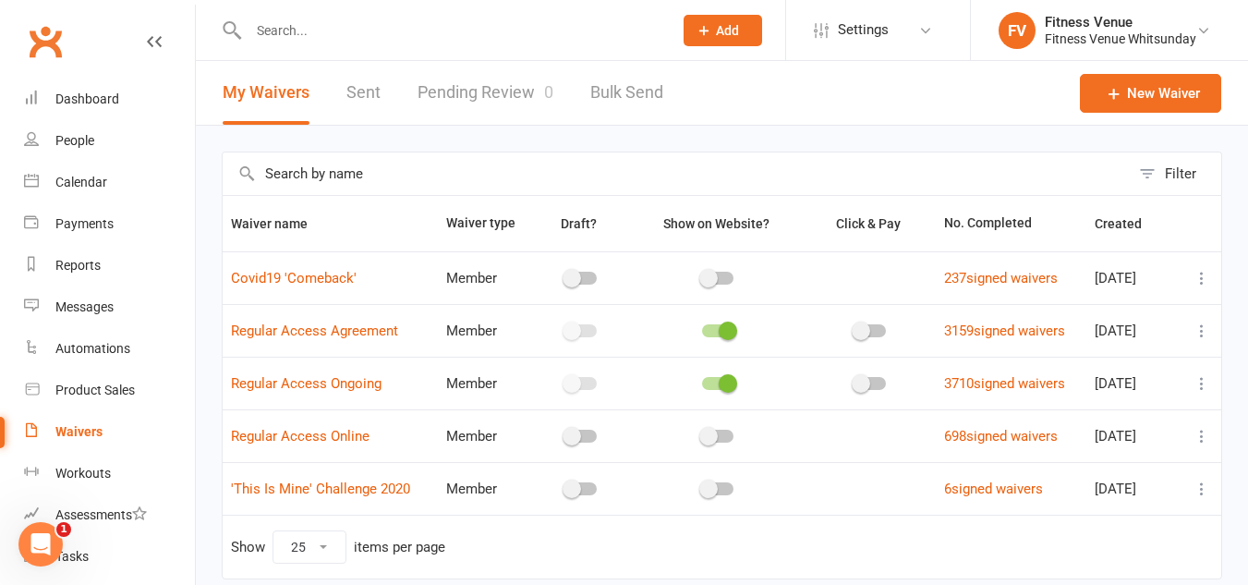
click at [78, 431] on div "Waivers" at bounding box center [78, 431] width 47 height 15
click at [463, 82] on link "Pending Review 0" at bounding box center [486, 93] width 136 height 64
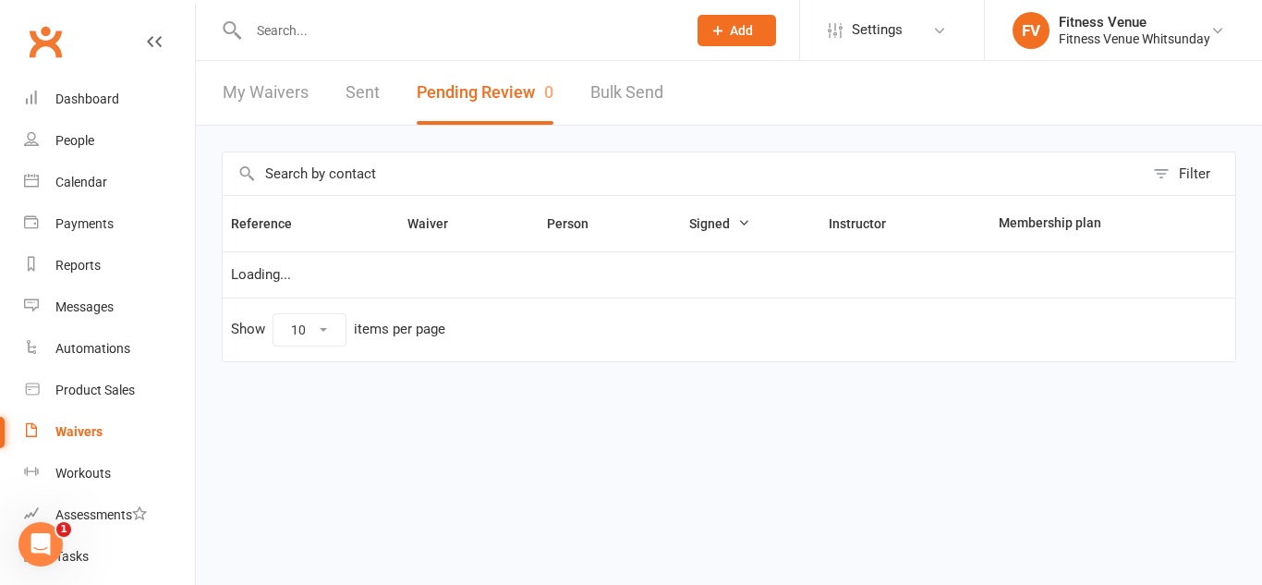
click at [492, 91] on button "Pending Review 0" at bounding box center [485, 93] width 137 height 64
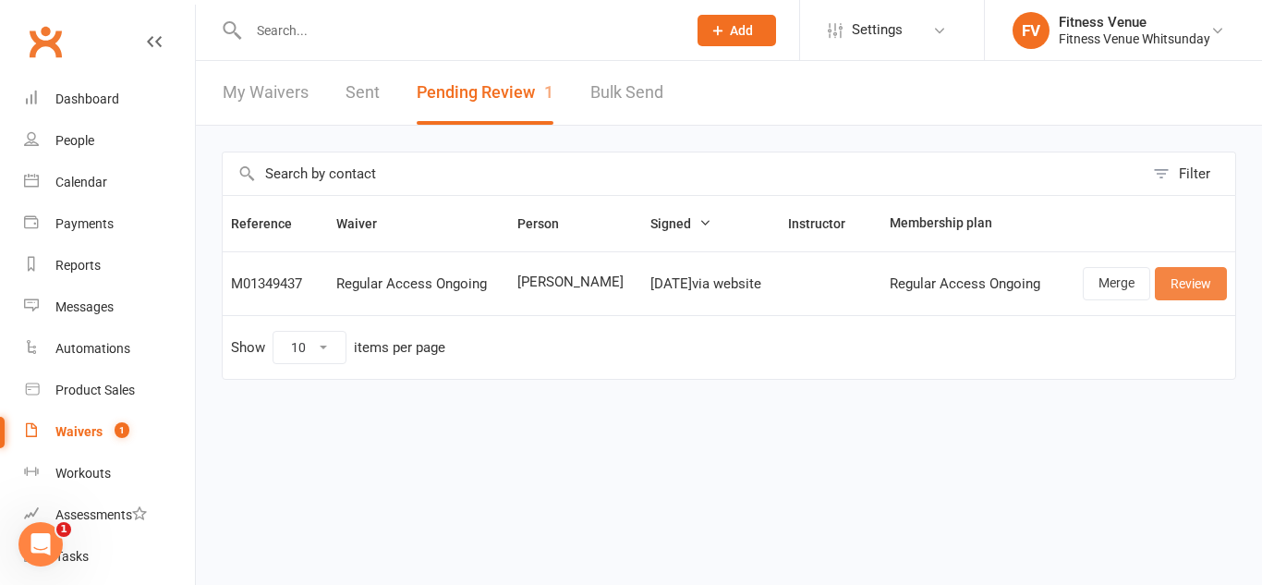
click at [1195, 276] on link "Review" at bounding box center [1191, 283] width 72 height 33
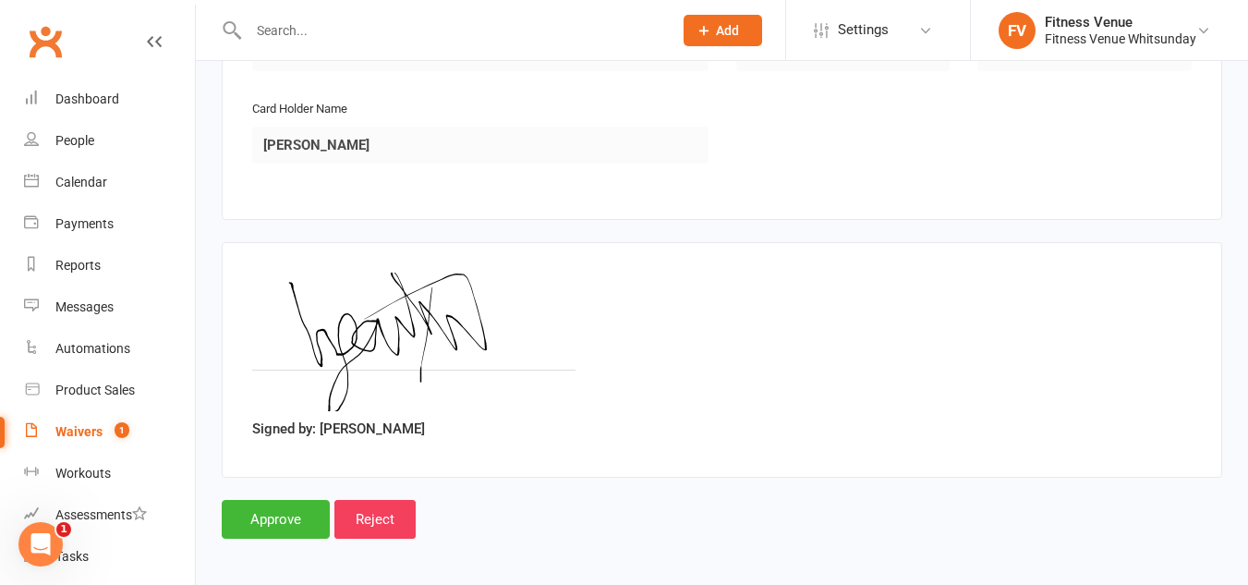
scroll to position [2714, 0]
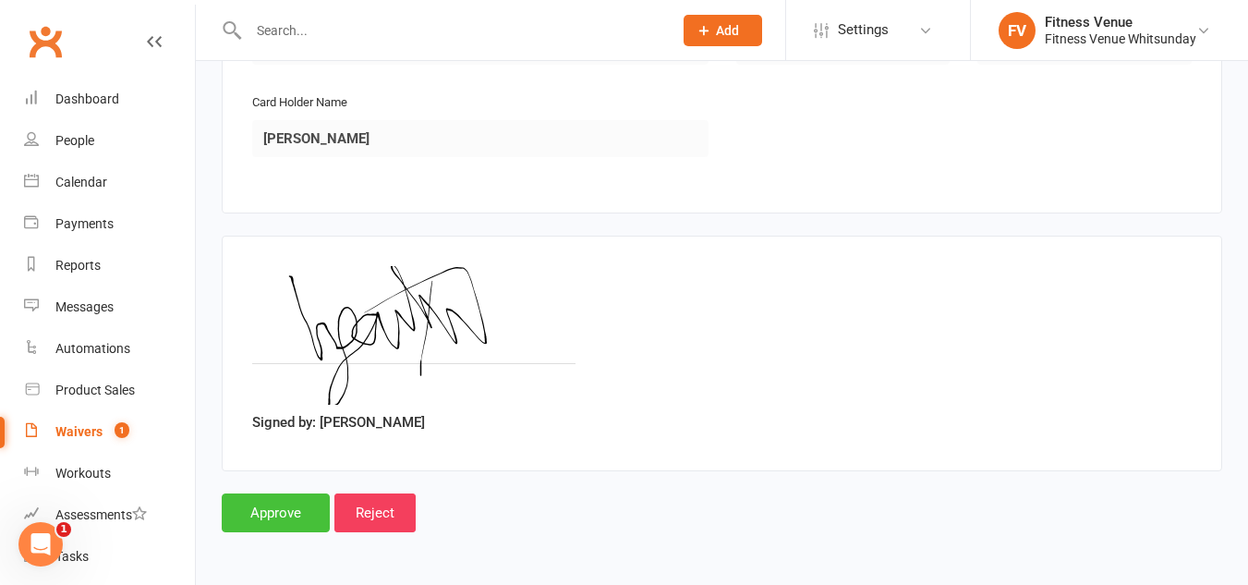
click at [268, 512] on input "Approve" at bounding box center [276, 512] width 108 height 39
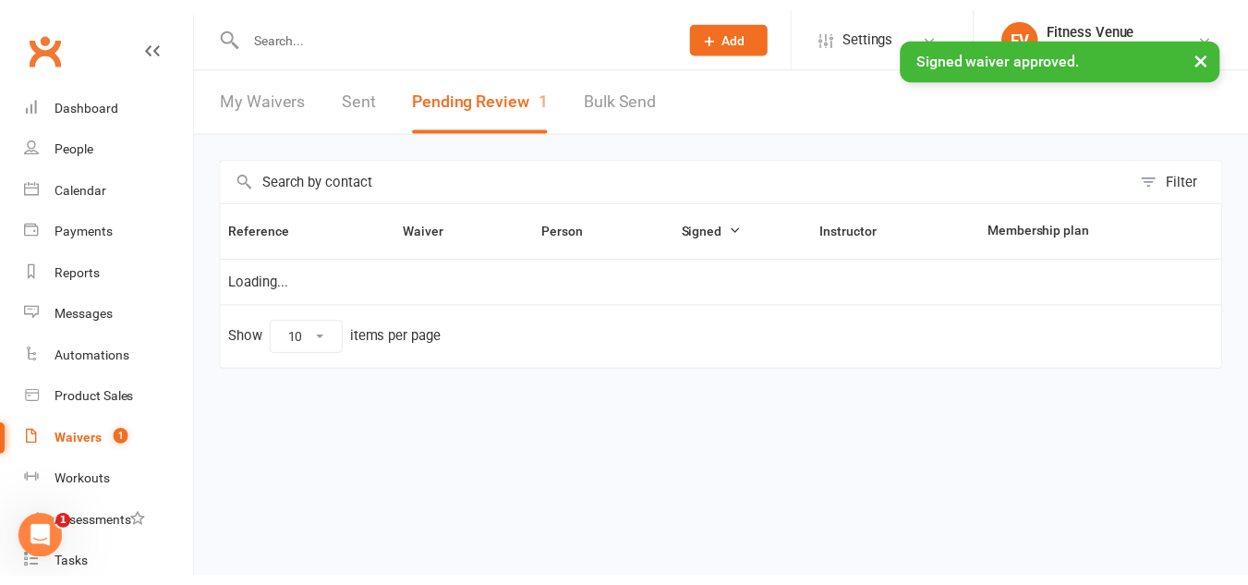
scroll to position [1419, 0]
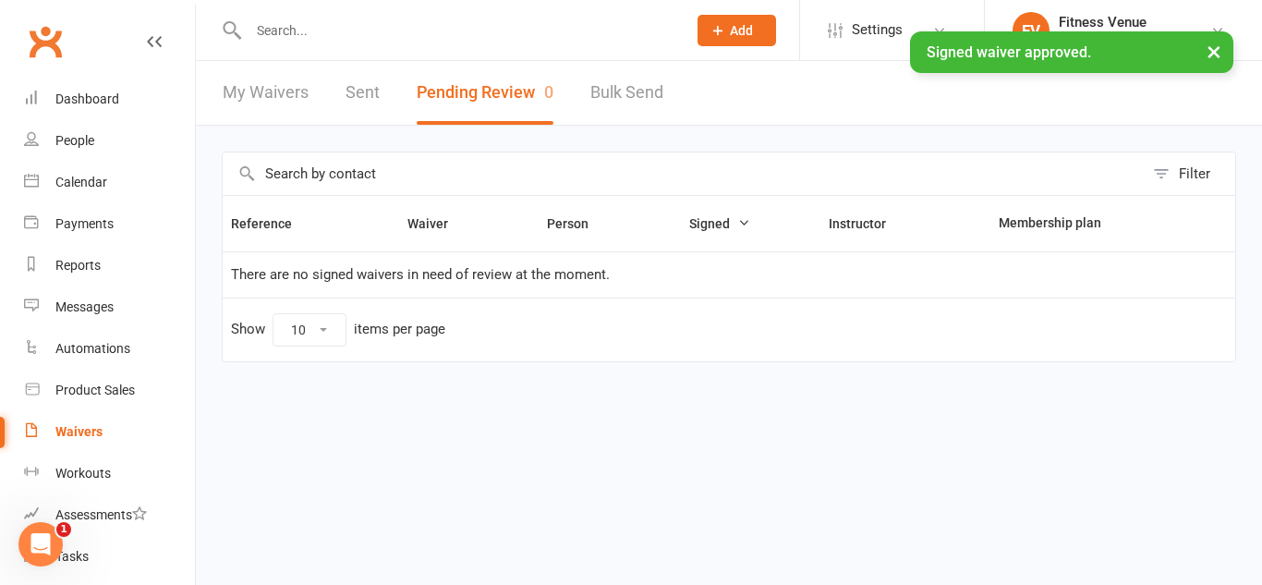
click at [357, 87] on link "Sent" at bounding box center [363, 93] width 34 height 64
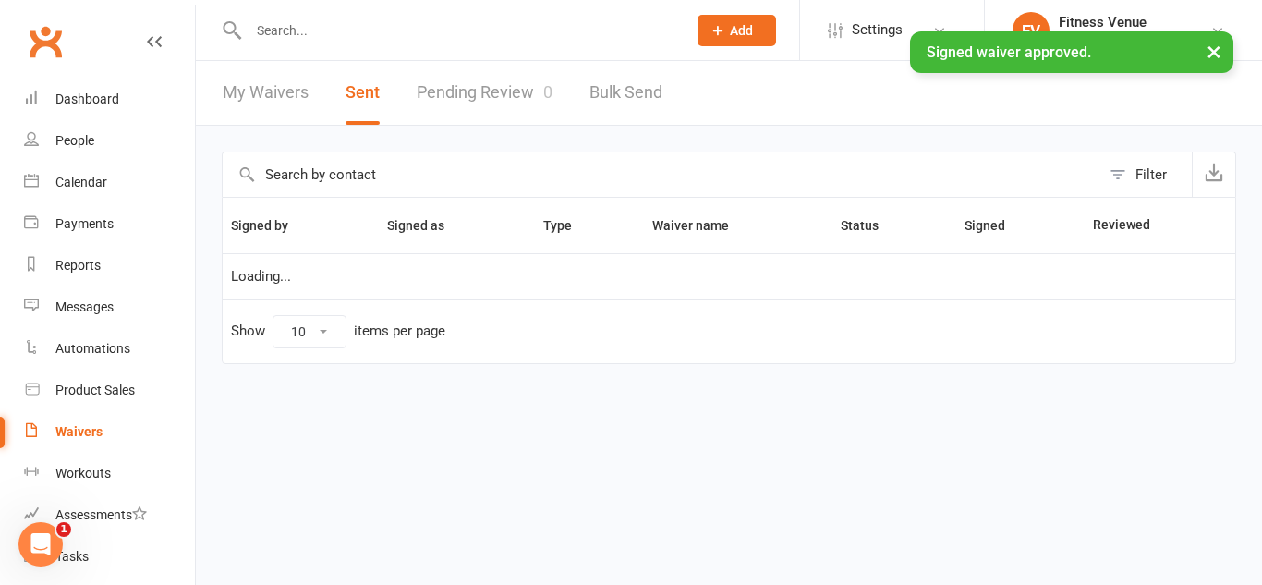
select select "100"
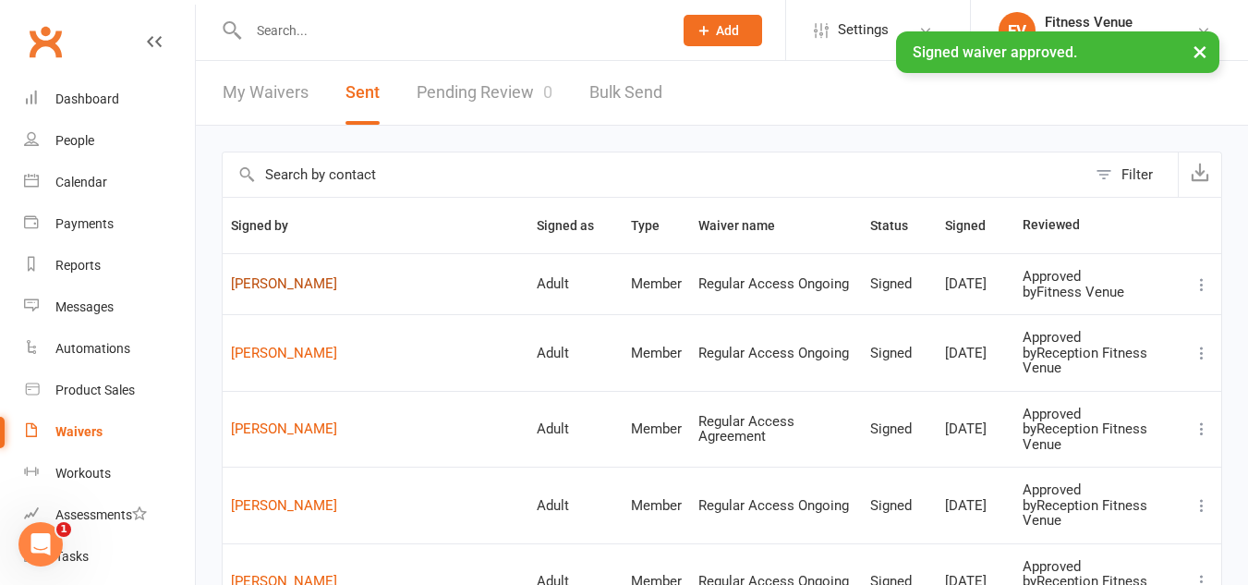
click at [298, 285] on link "[PERSON_NAME]" at bounding box center [375, 284] width 289 height 16
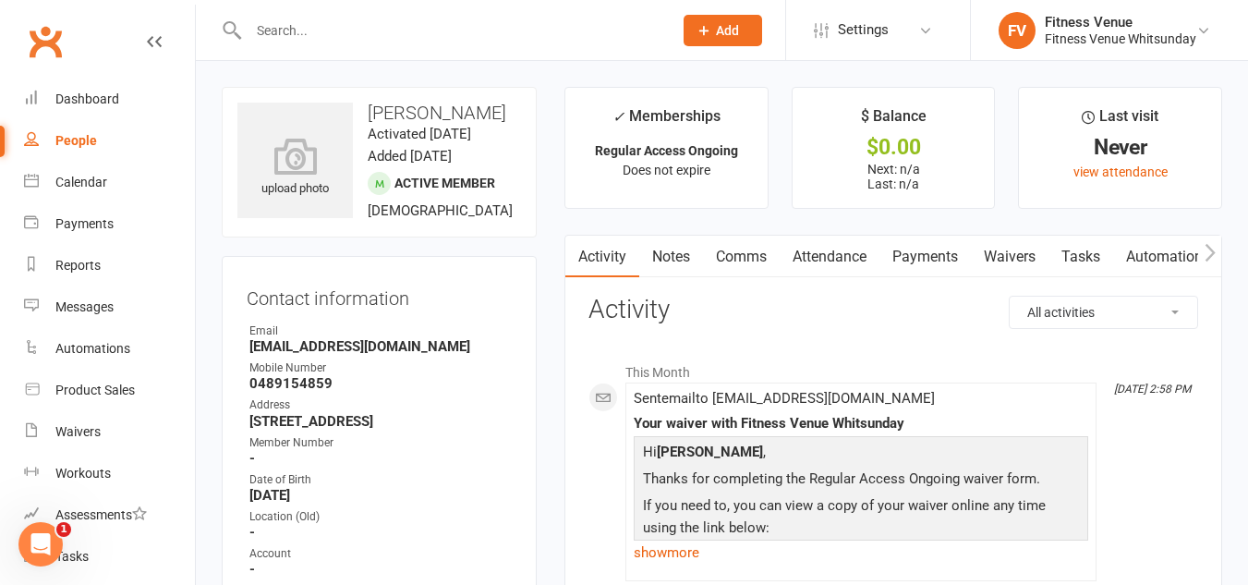
click at [1208, 251] on icon "button" at bounding box center [1210, 252] width 11 height 19
click at [1209, 251] on icon "button" at bounding box center [1210, 252] width 11 height 19
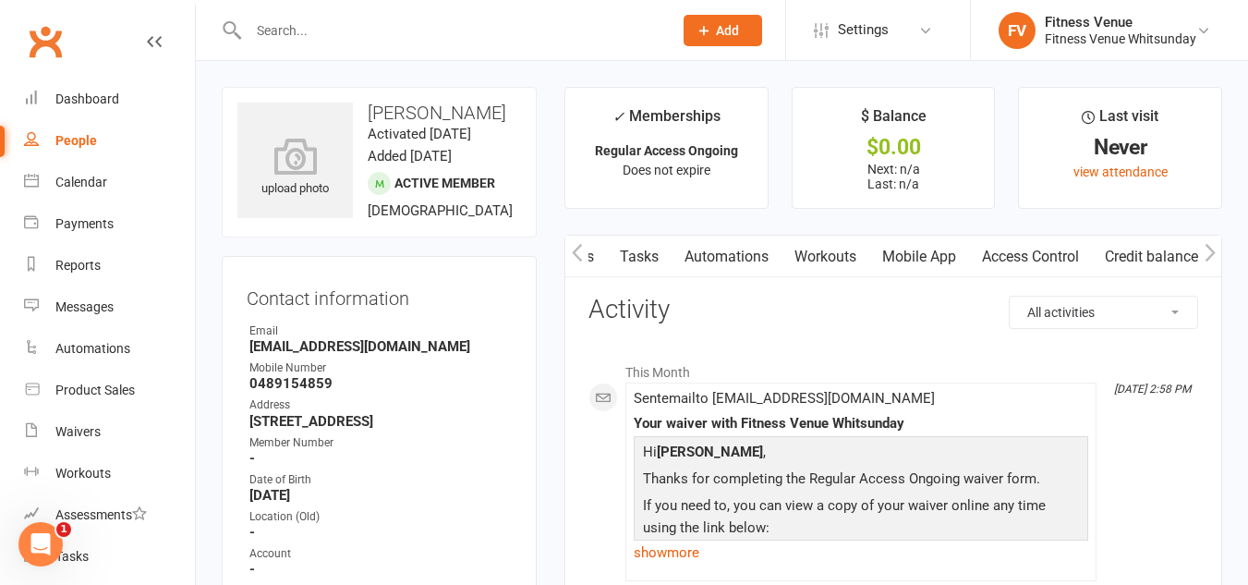
scroll to position [0, 442]
click at [913, 260] on link "Mobile App" at bounding box center [930, 257] width 100 height 43
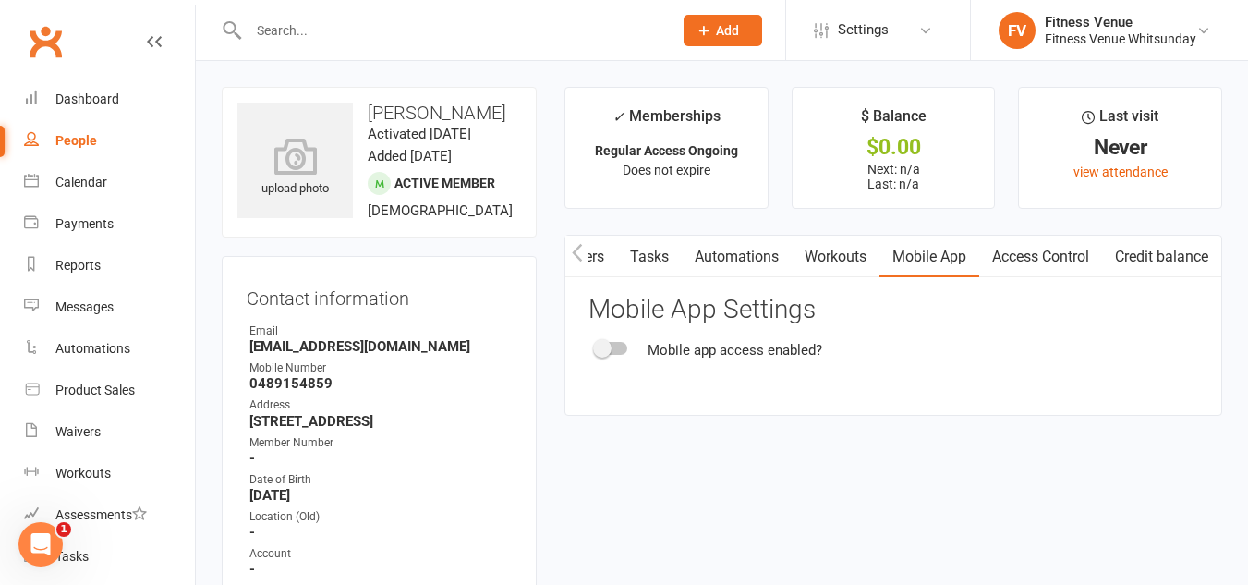
click at [612, 347] on div at bounding box center [611, 348] width 31 height 13
click at [596, 346] on input "checkbox" at bounding box center [596, 346] width 0 height 0
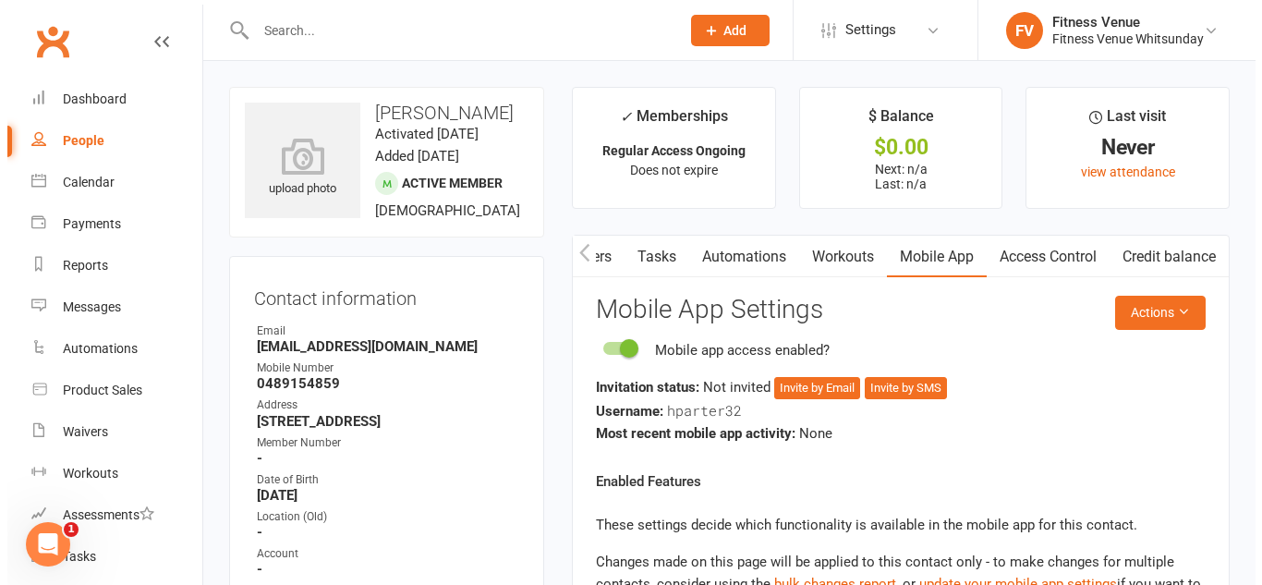
scroll to position [92, 0]
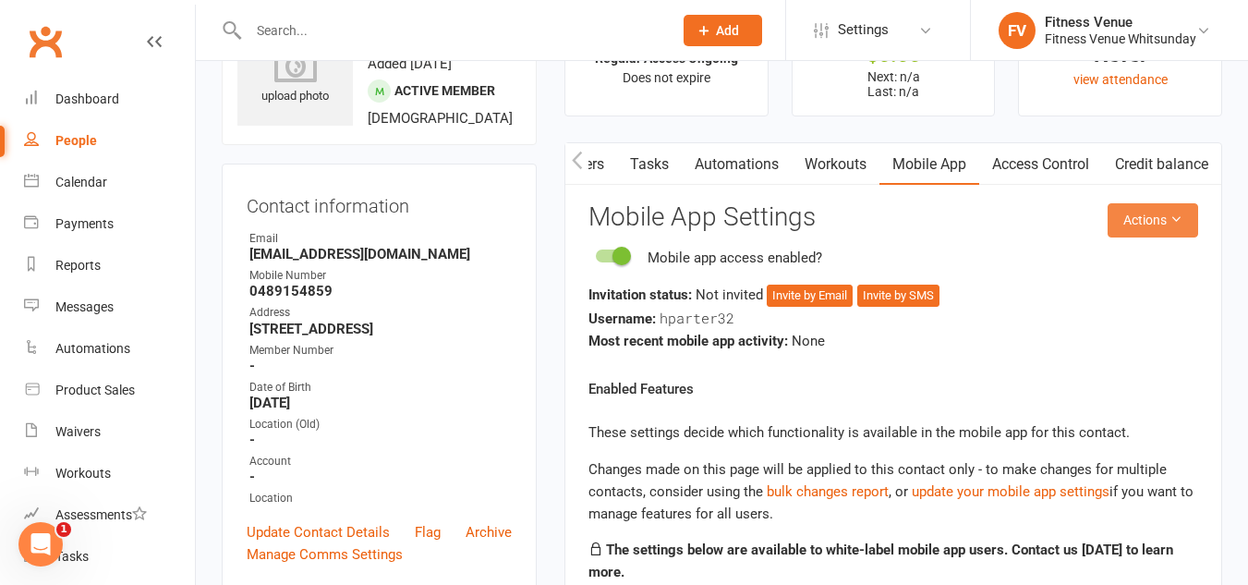
click at [1137, 221] on button "Actions" at bounding box center [1153, 219] width 91 height 33
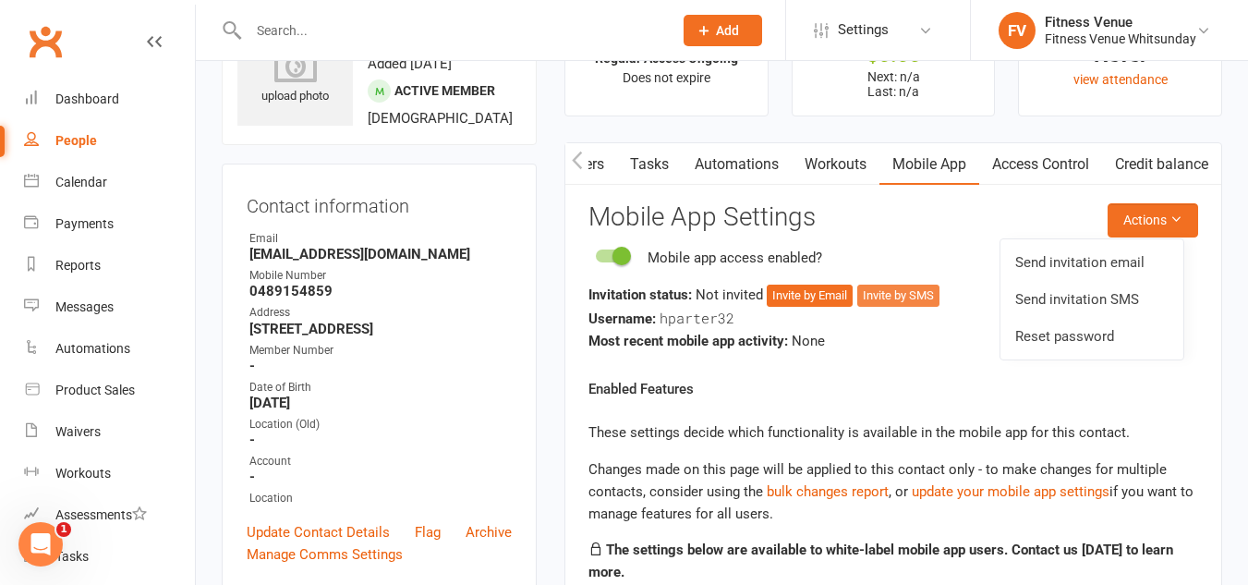
click at [889, 294] on button "Invite by SMS" at bounding box center [898, 296] width 82 height 22
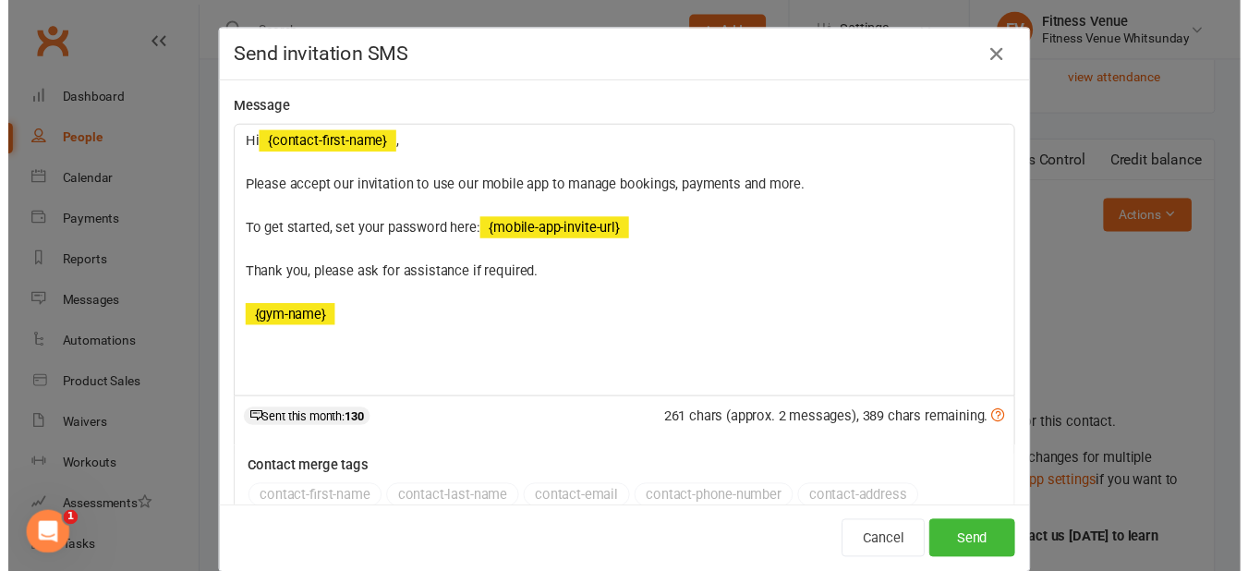
scroll to position [0, 432]
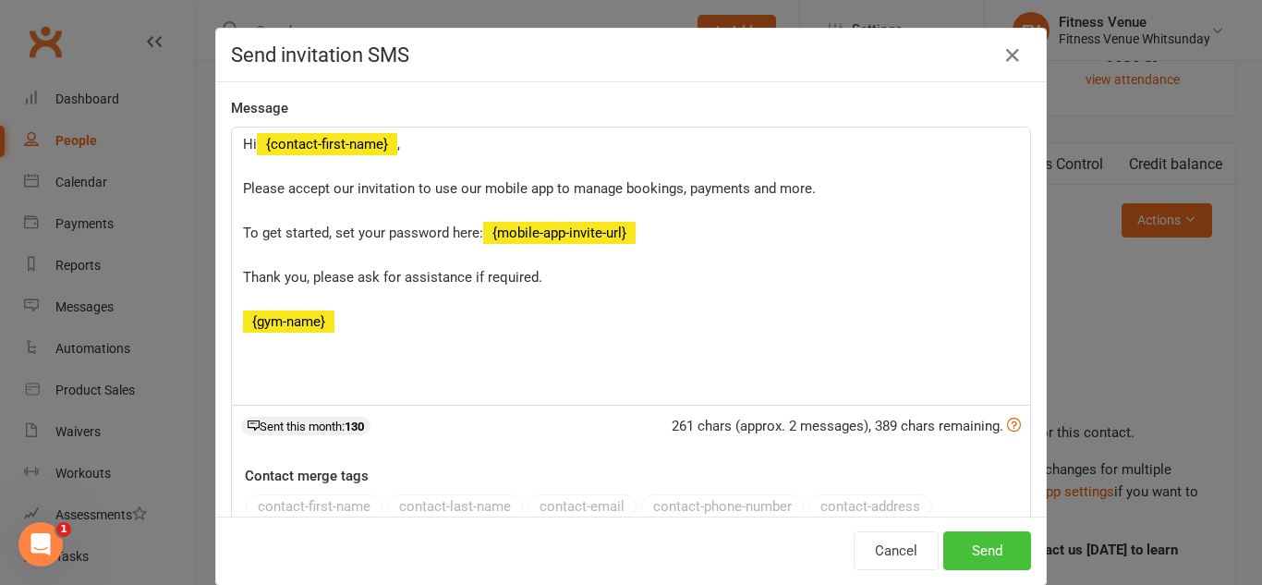
drag, startPoint x: 996, startPoint y: 547, endPoint x: 994, endPoint y: 472, distance: 74.9
click at [995, 538] on button "Send" at bounding box center [987, 550] width 88 height 39
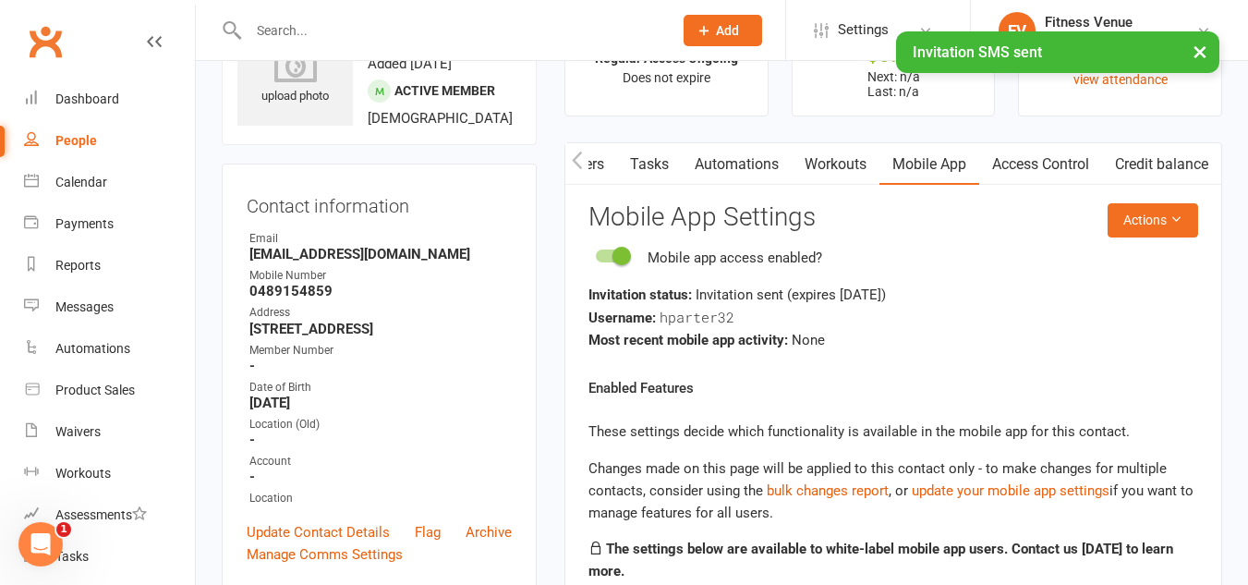
scroll to position [1419, 0]
drag, startPoint x: 417, startPoint y: 294, endPoint x: 249, endPoint y: 302, distance: 168.4
click at [249, 262] on li "Email [EMAIL_ADDRESS][DOMAIN_NAME]" at bounding box center [379, 246] width 265 height 32
copy strong "[EMAIL_ADDRESS][DOMAIN_NAME]"
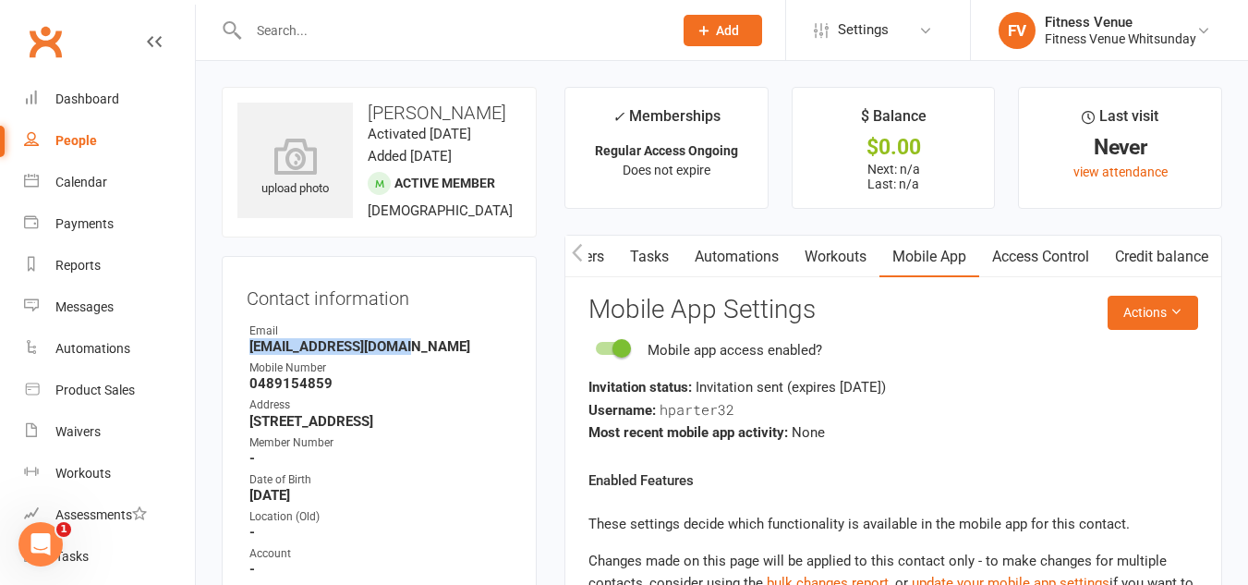
scroll to position [0, 442]
drag, startPoint x: 1103, startPoint y: 244, endPoint x: 1031, endPoint y: 233, distance: 72.9
click at [999, 242] on link "Access Control" at bounding box center [1040, 257] width 123 height 43
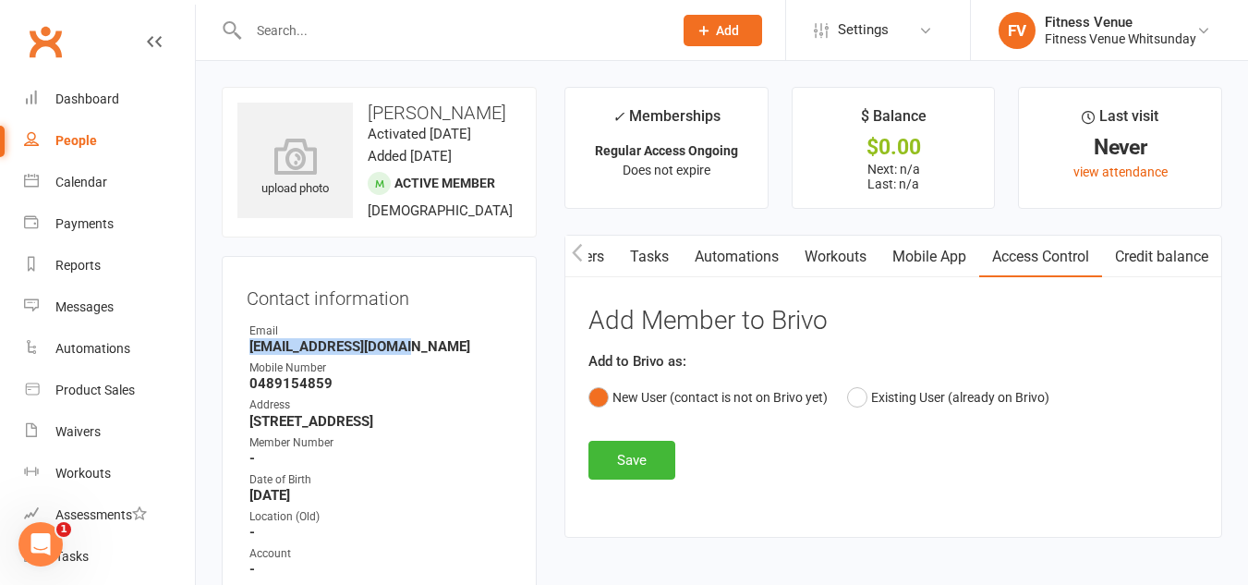
click at [1207, 250] on icon "button" at bounding box center [1210, 252] width 11 height 19
click at [643, 449] on button "Save" at bounding box center [632, 460] width 87 height 39
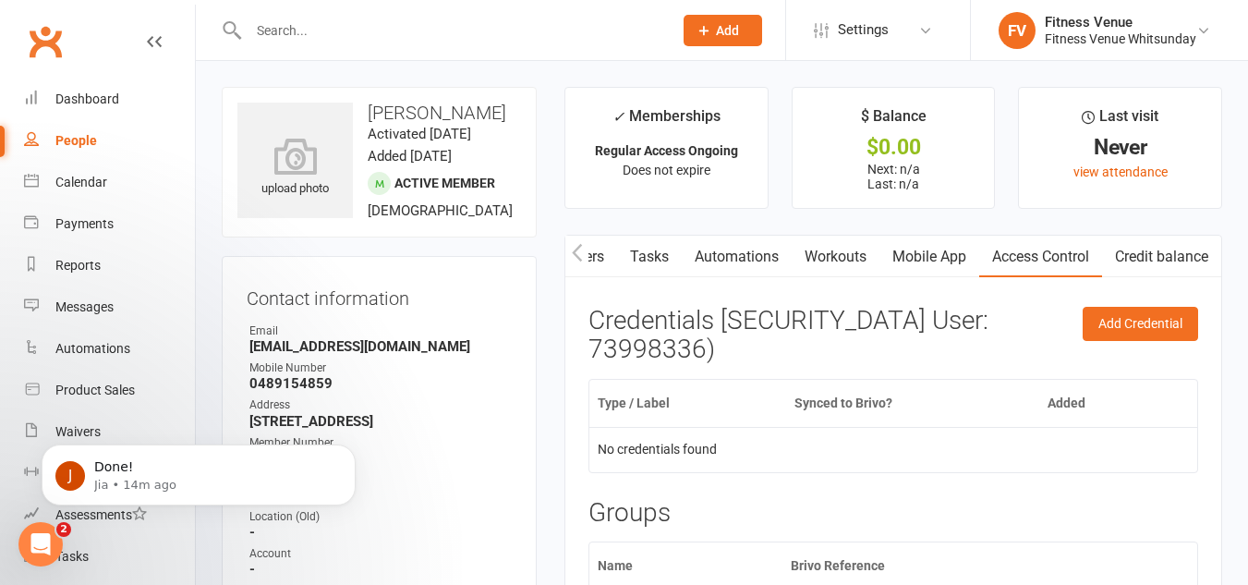
click at [338, 27] on input "text" at bounding box center [451, 31] width 417 height 26
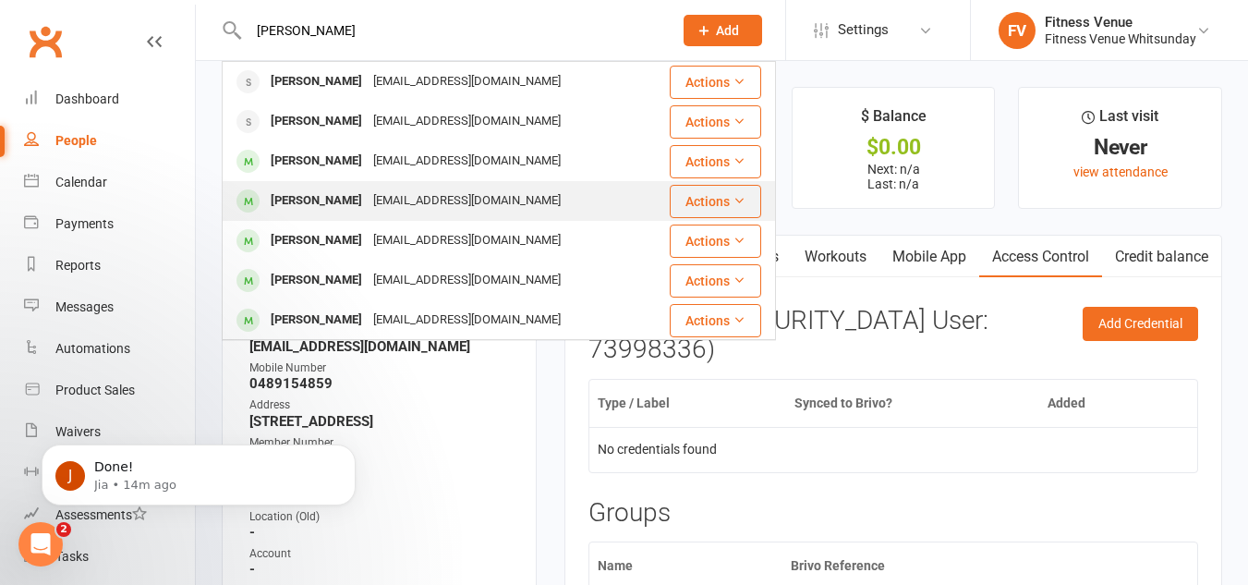
type input "[PERSON_NAME]"
click at [333, 196] on div "[PERSON_NAME]" at bounding box center [316, 201] width 103 height 27
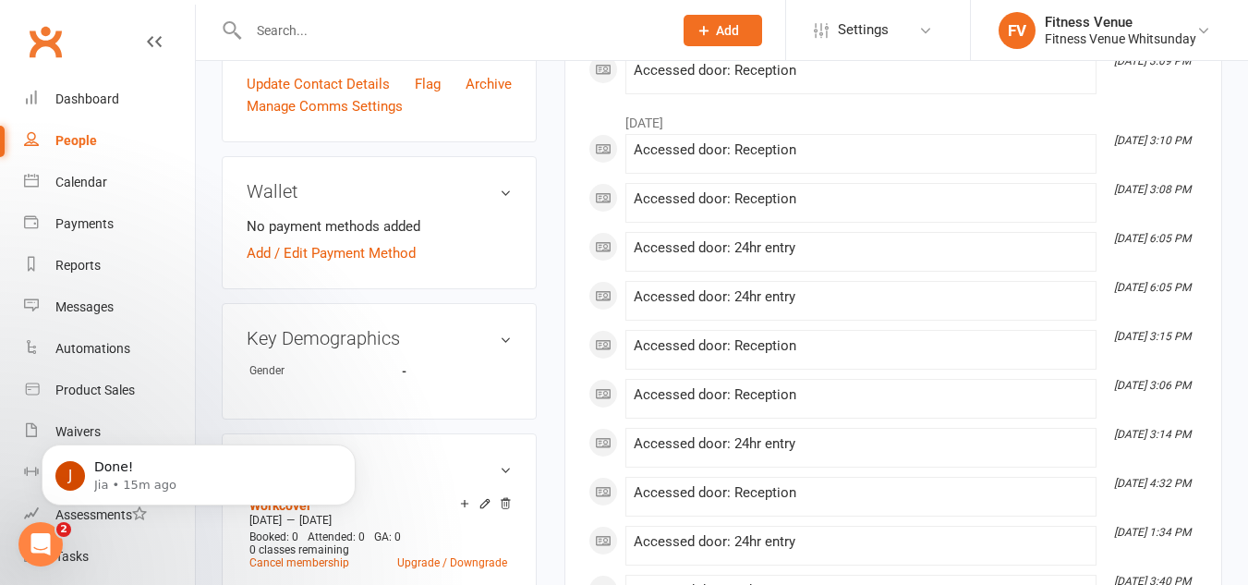
scroll to position [185, 0]
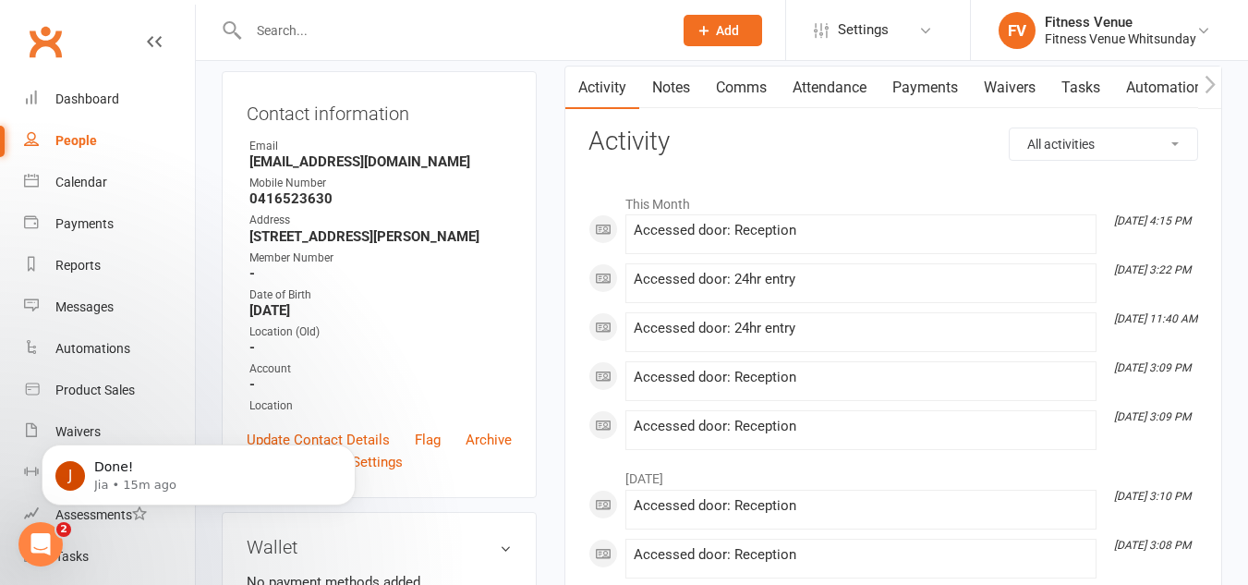
click at [368, 30] on input "text" at bounding box center [451, 31] width 417 height 26
click at [379, 37] on input "text" at bounding box center [451, 31] width 417 height 26
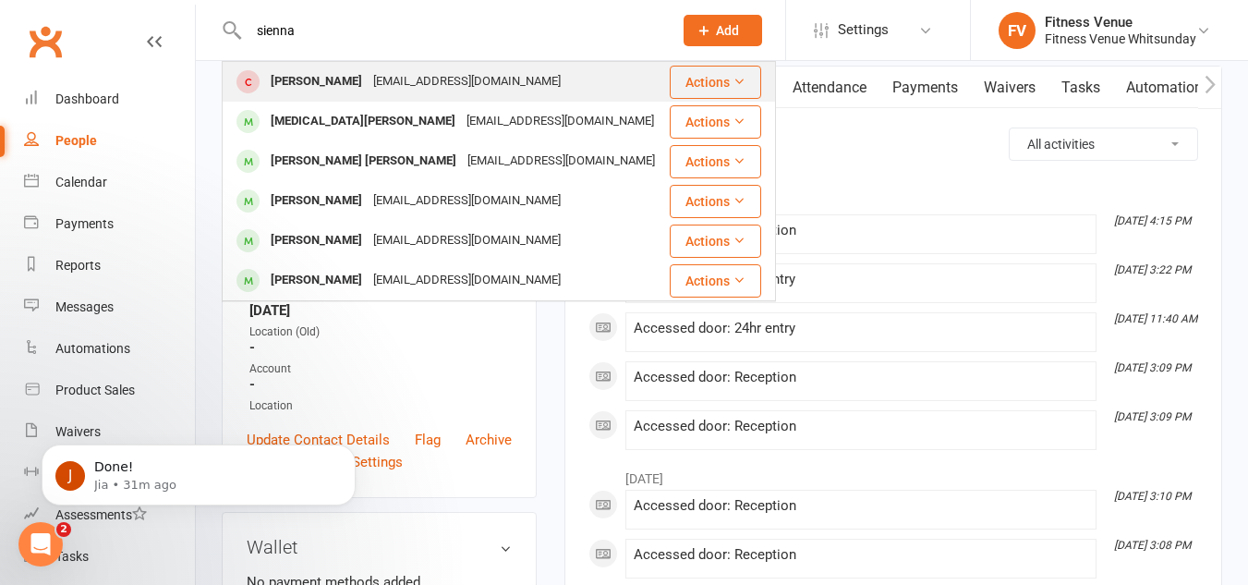
type input "sienna"
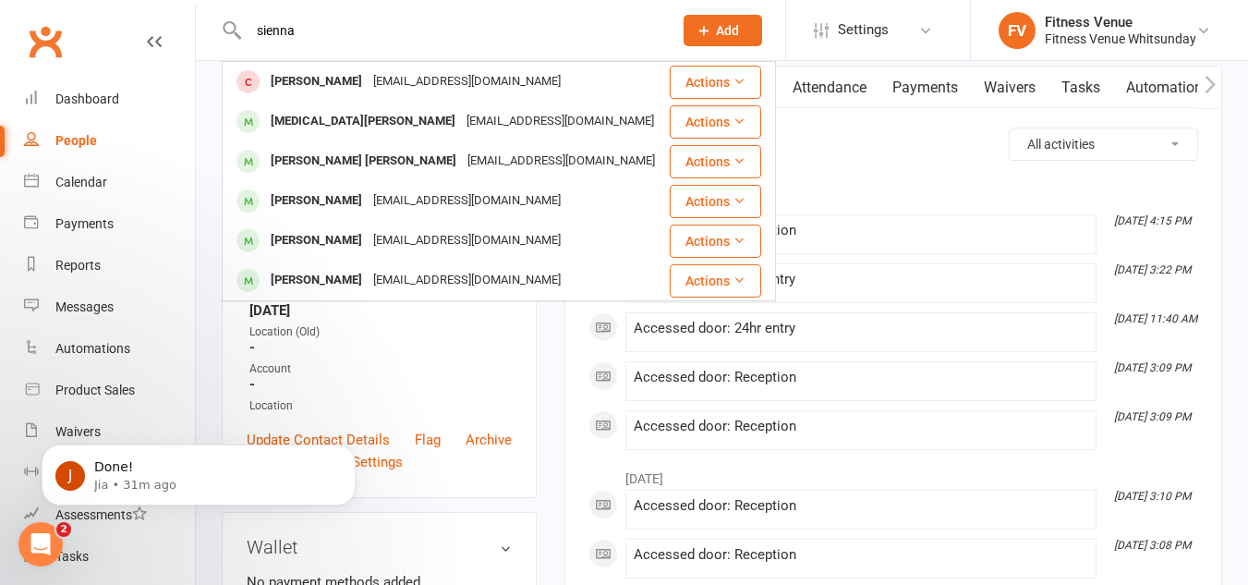
click at [345, 87] on div "[PERSON_NAME]" at bounding box center [316, 81] width 103 height 27
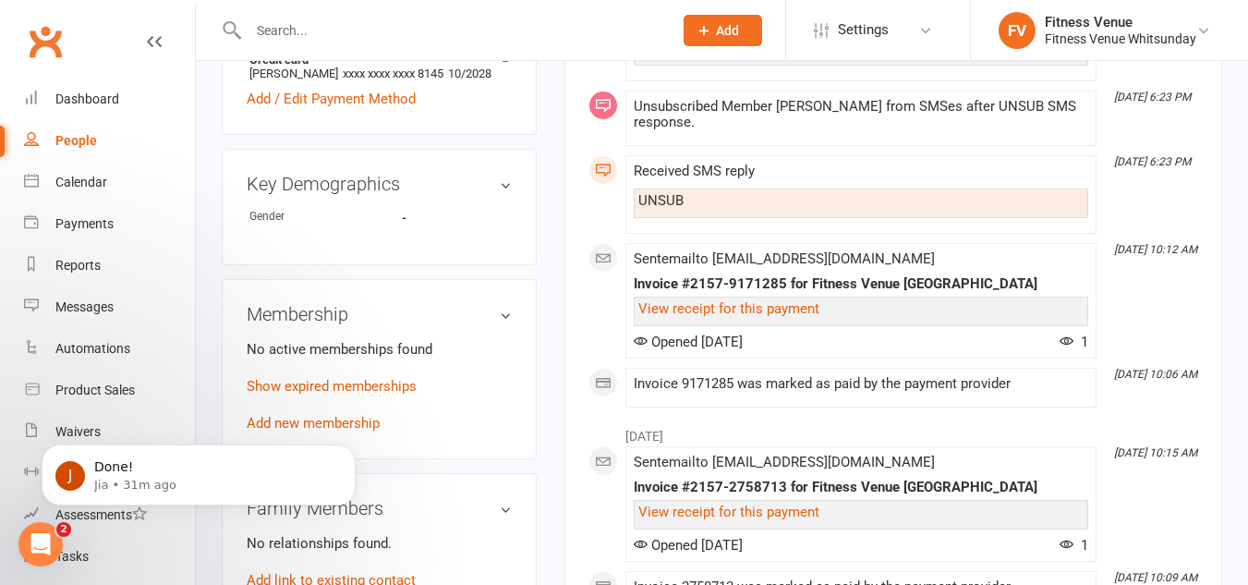
scroll to position [739, 0]
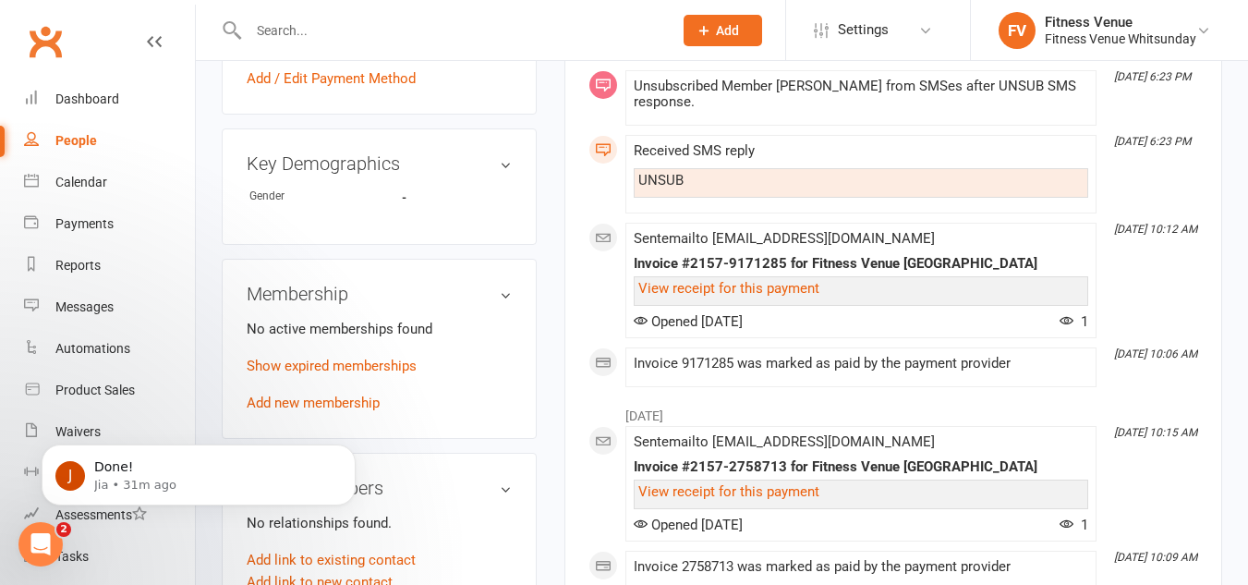
click at [369, 437] on body "J Done! Jia • 31m ago" at bounding box center [198, 470] width 355 height 115
click at [366, 441] on body "J Done! Jia • 32m ago" at bounding box center [198, 470] width 355 height 115
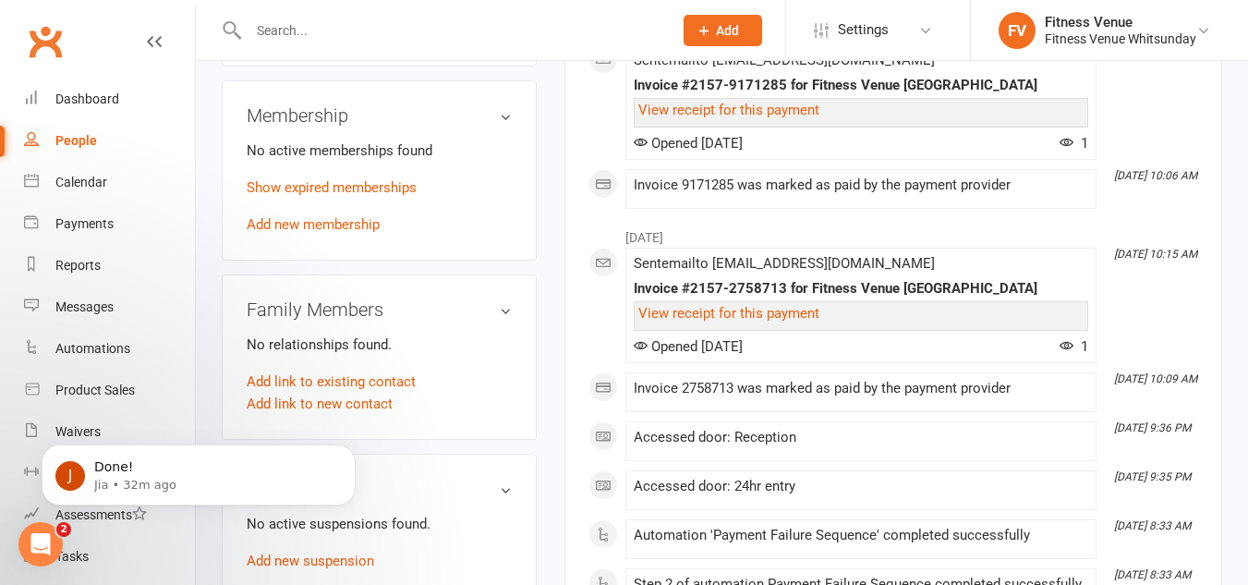
scroll to position [924, 0]
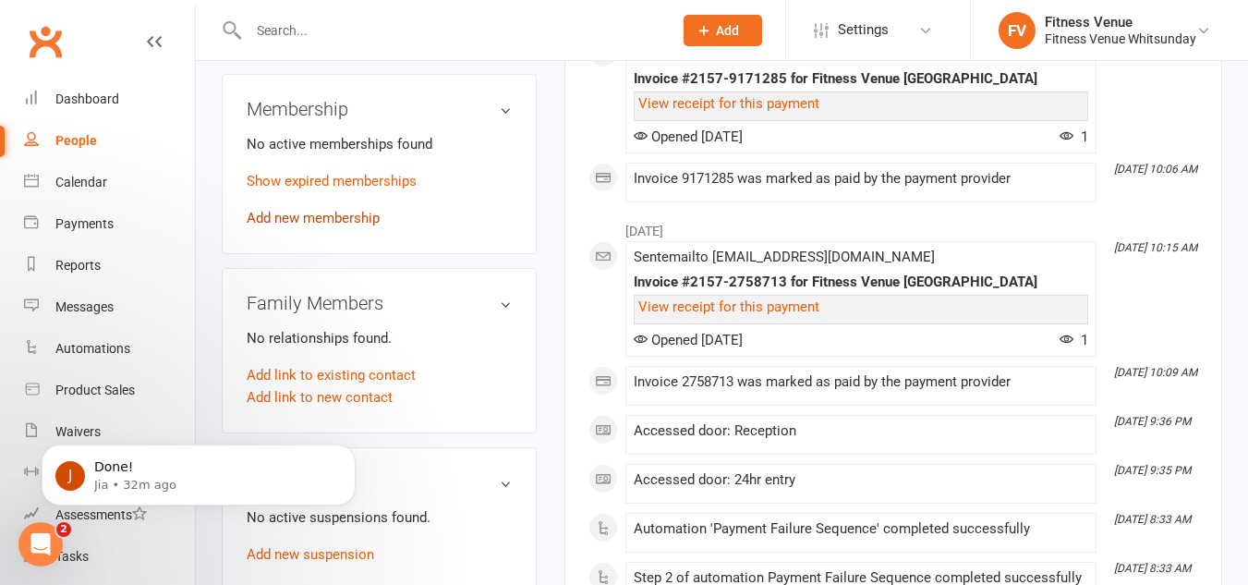
click at [336, 226] on link "Add new membership" at bounding box center [313, 218] width 133 height 17
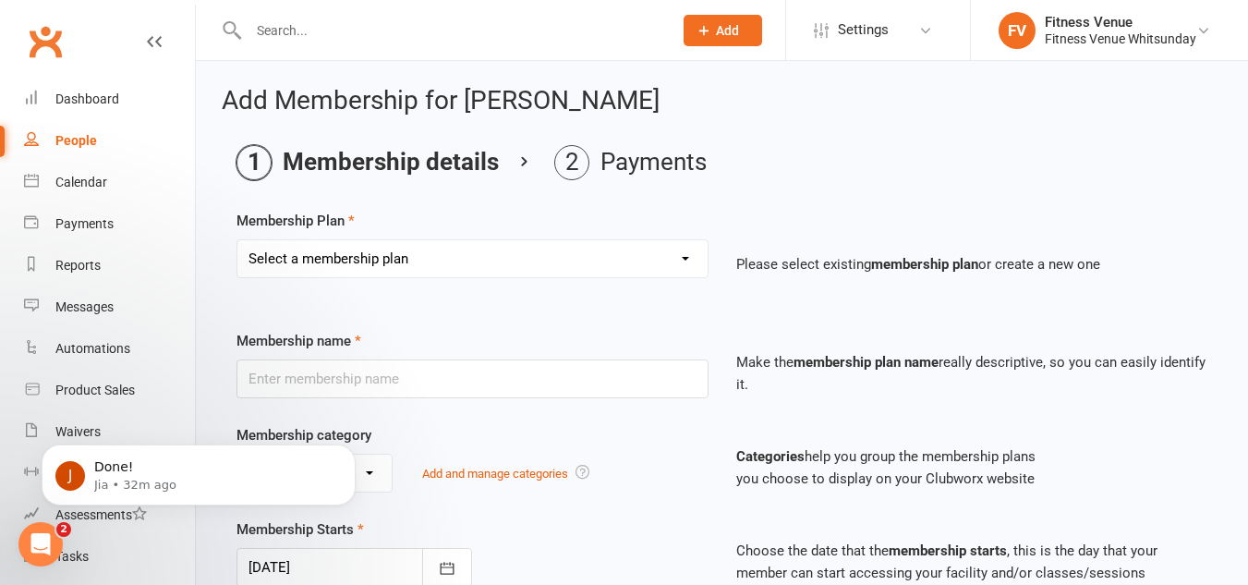
click at [449, 263] on select "Select a membership plan Create new Membership Plan Regular Access Ongoing Regu…" at bounding box center [472, 258] width 470 height 37
select select "1"
click at [237, 240] on select "Select a membership plan Create new Membership Plan Regular Access Ongoing Regu…" at bounding box center [472, 258] width 470 height 37
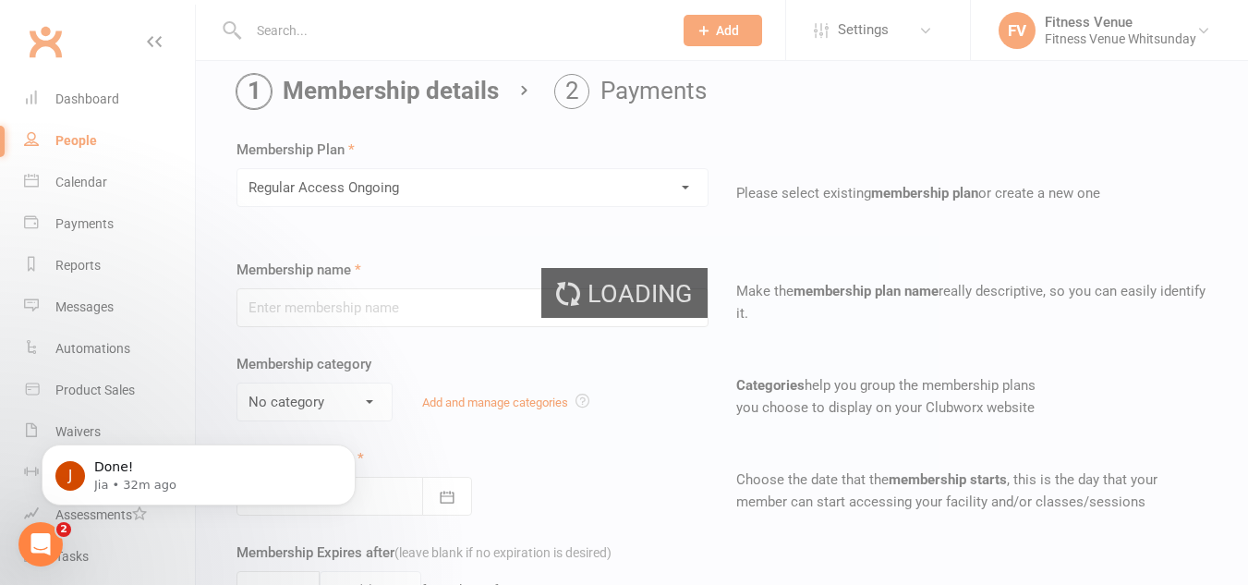
type input "Regular Access Ongoing"
select select "1"
type input "0"
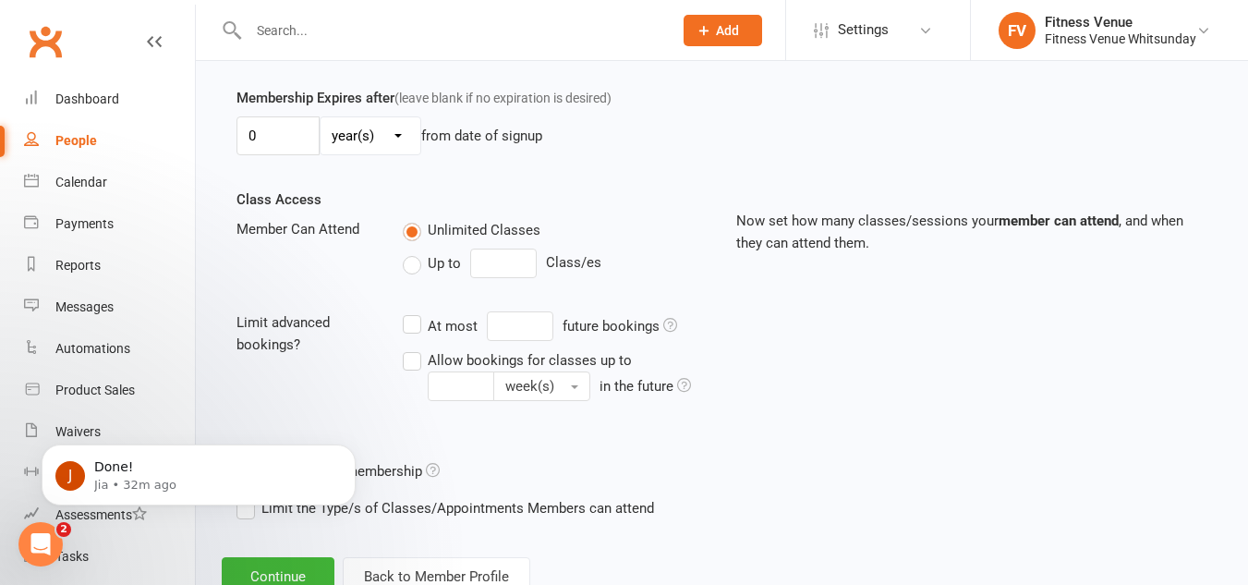
scroll to position [589, 0]
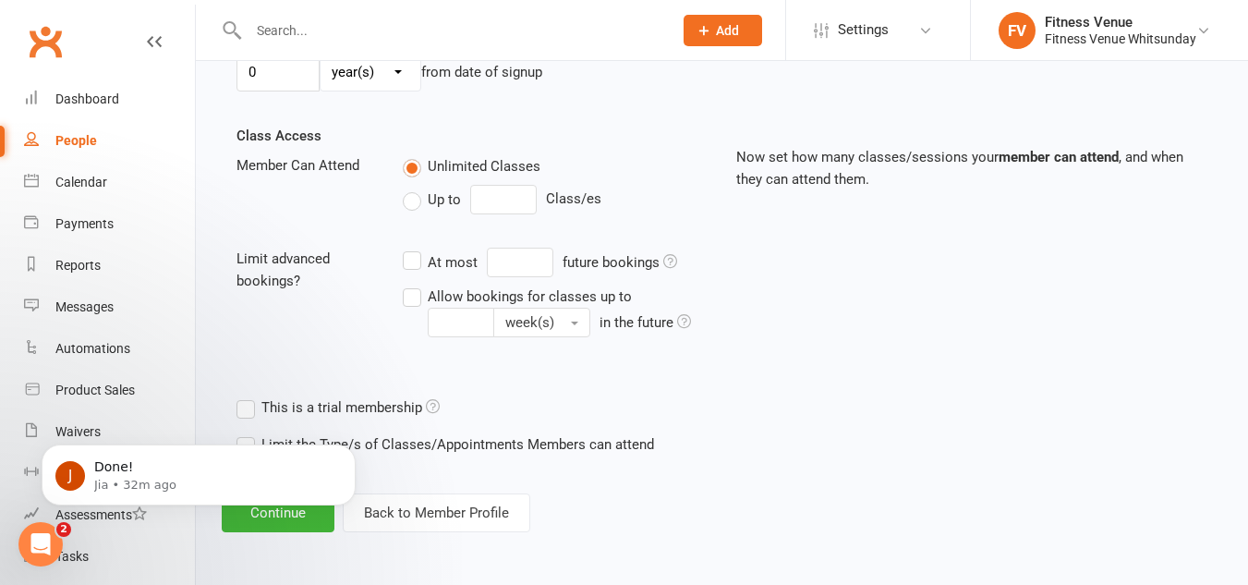
drag, startPoint x: 281, startPoint y: 570, endPoint x: 282, endPoint y: 525, distance: 45.3
click at [282, 521] on body "J Done! Jia • 32m ago" at bounding box center [198, 470] width 355 height 115
click at [347, 449] on icon "Dismiss notification" at bounding box center [351, 449] width 10 height 10
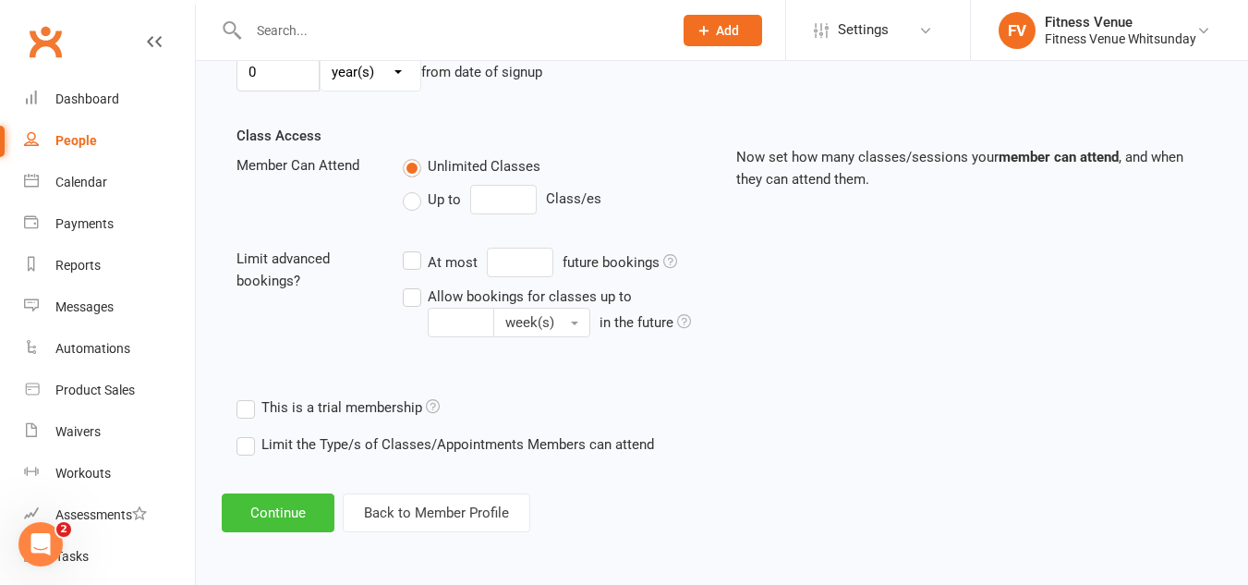
click at [277, 513] on button "Continue" at bounding box center [278, 512] width 113 height 39
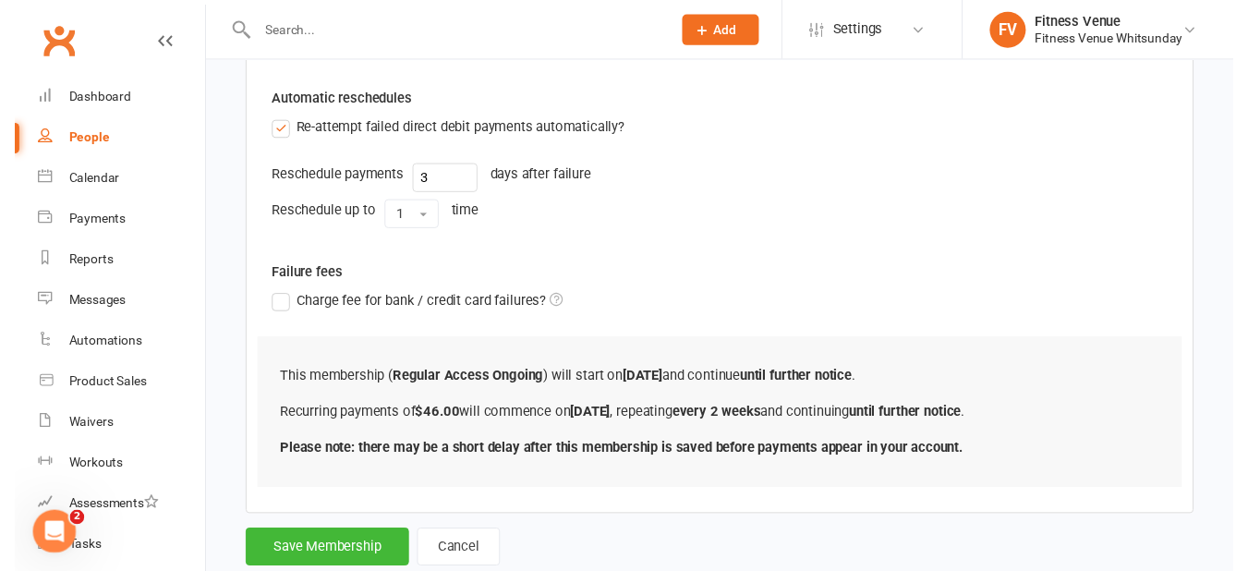
scroll to position [759, 0]
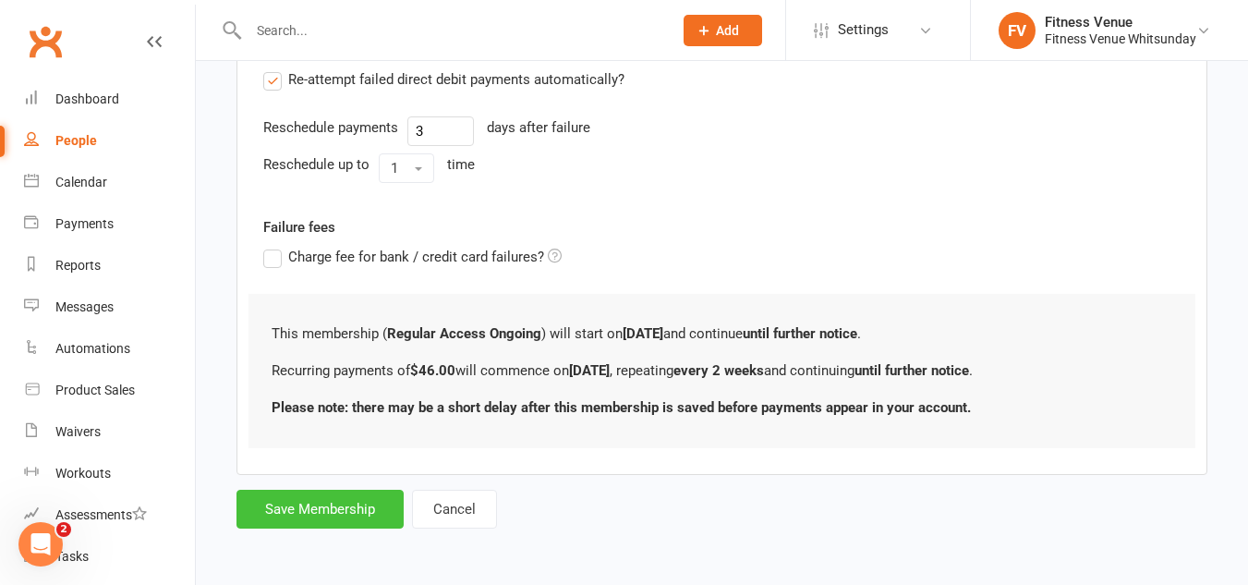
click at [314, 516] on button "Save Membership" at bounding box center [320, 509] width 167 height 39
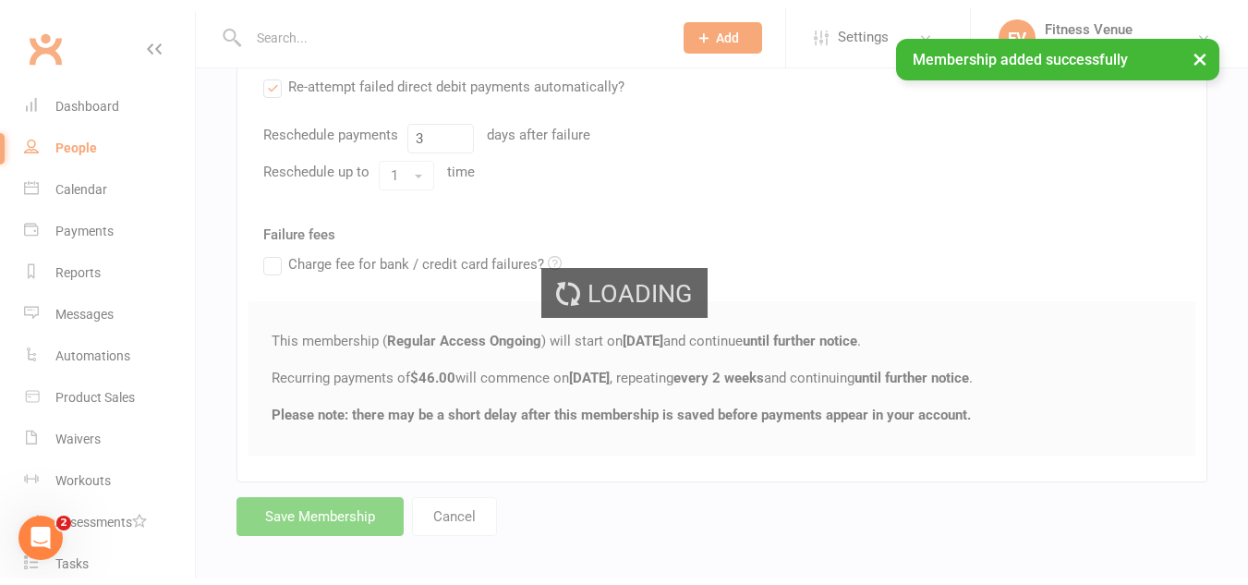
scroll to position [1474, 0]
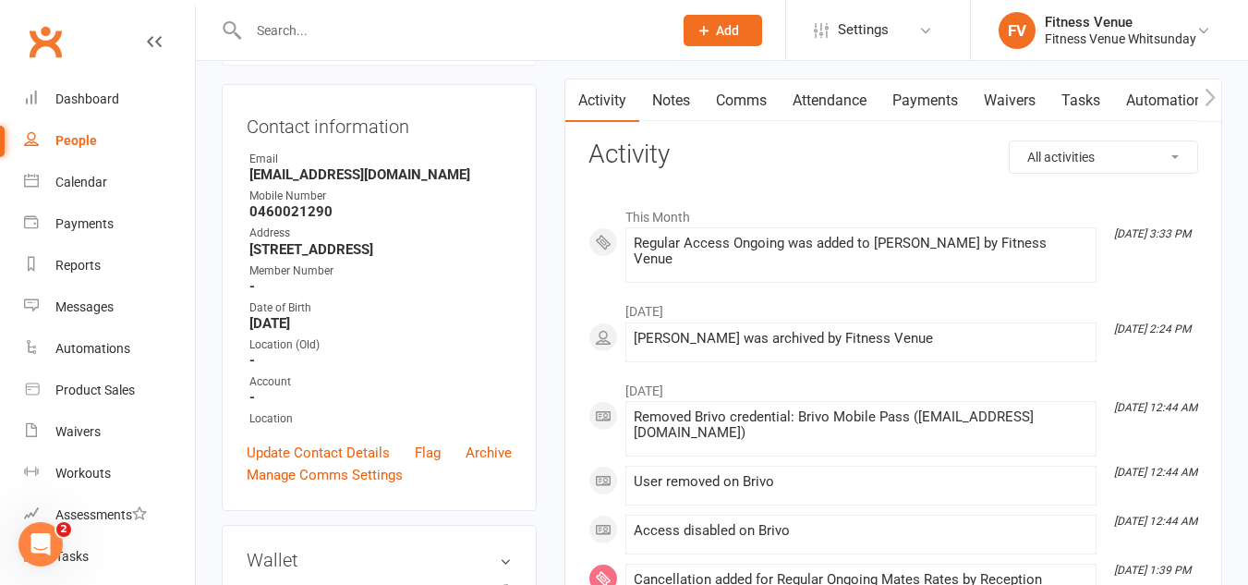
scroll to position [185, 0]
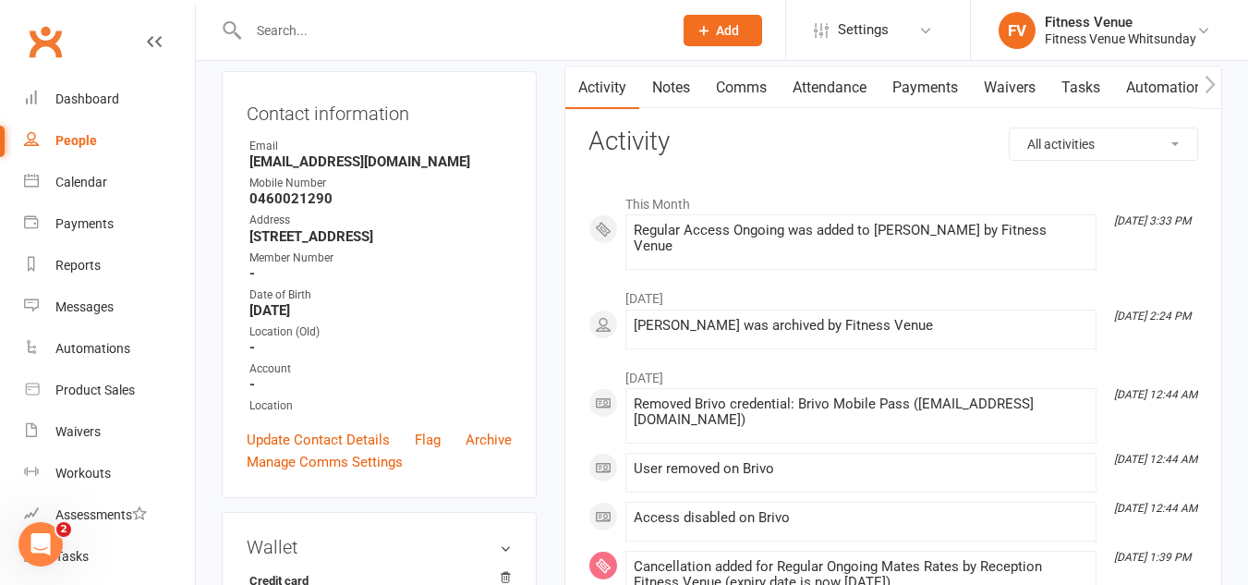
click at [1209, 83] on icon "button" at bounding box center [1210, 84] width 11 height 19
click at [1058, 83] on link "Mobile App" at bounding box center [1084, 88] width 100 height 43
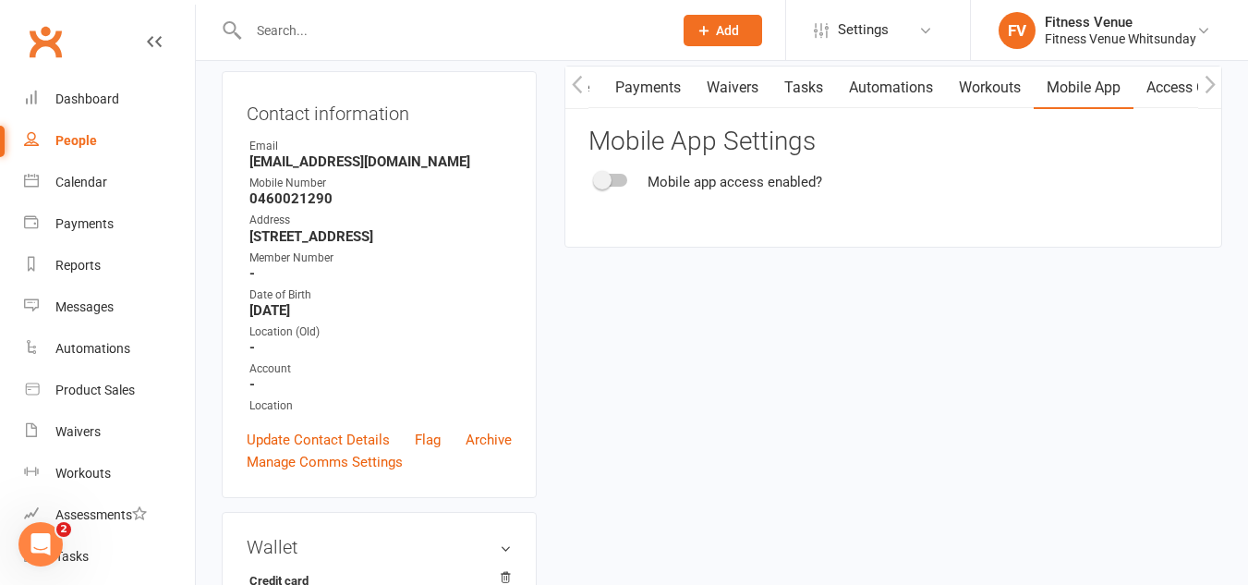
click at [625, 181] on div at bounding box center [611, 180] width 31 height 13
click at [596, 177] on input "checkbox" at bounding box center [596, 177] width 0 height 0
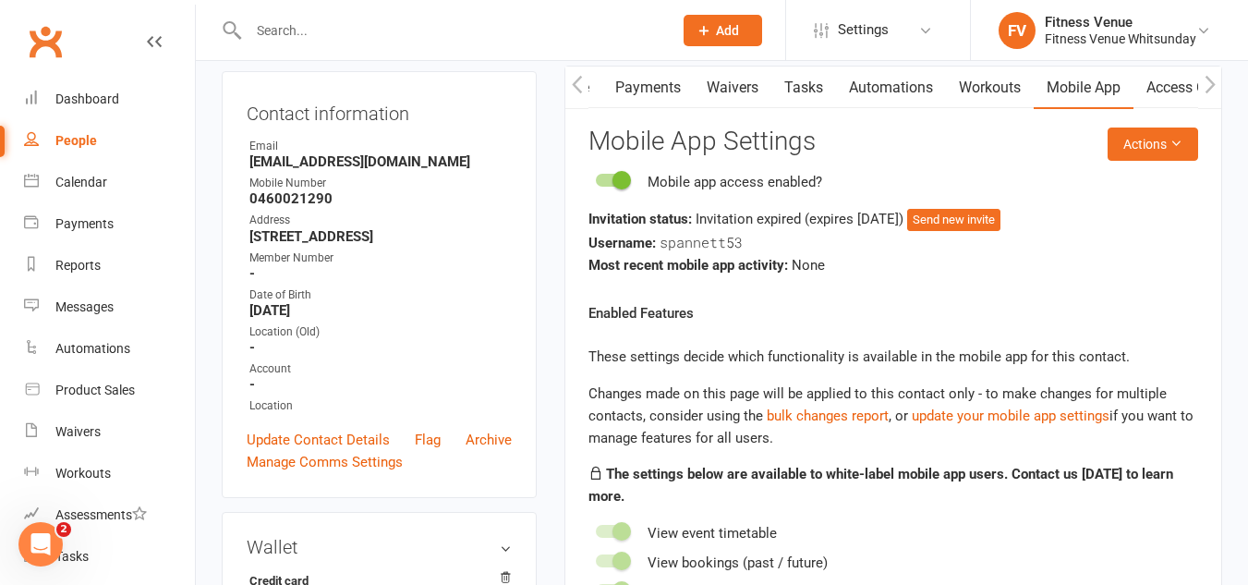
click at [1209, 84] on icon "button" at bounding box center [1210, 84] width 11 height 19
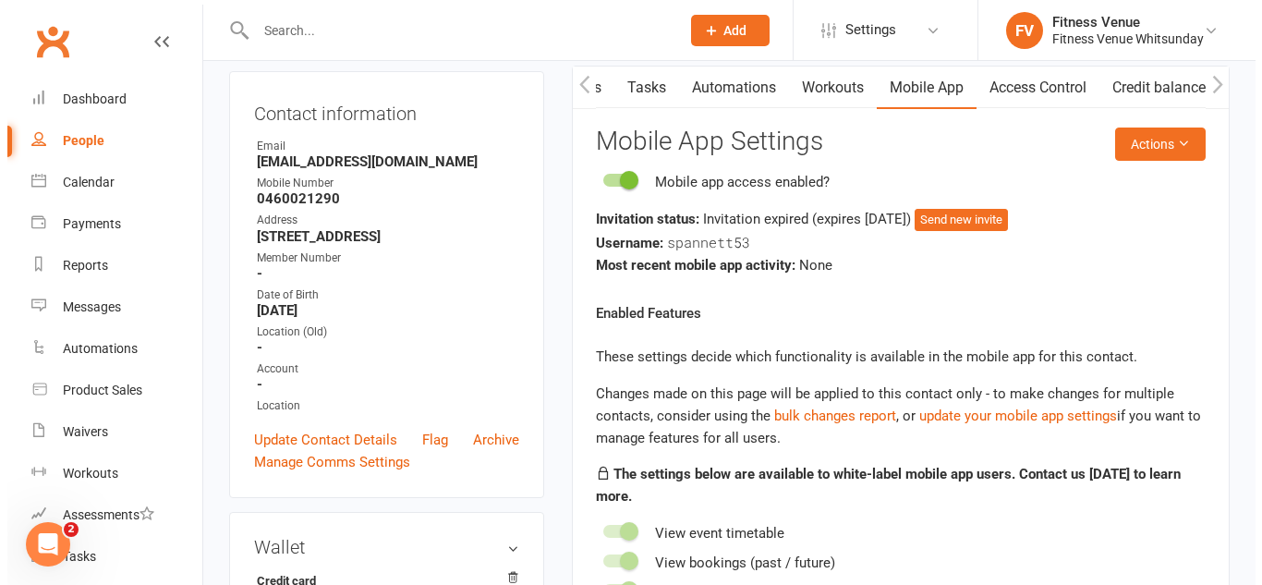
scroll to position [0, 442]
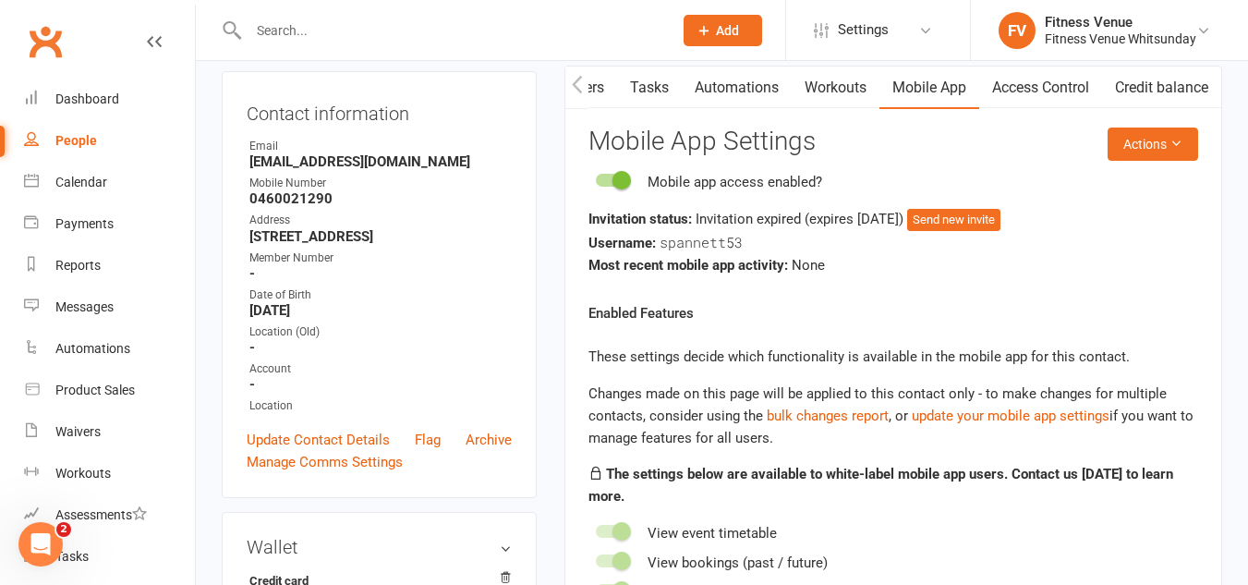
click at [1045, 90] on link "Access Control" at bounding box center [1040, 88] width 123 height 43
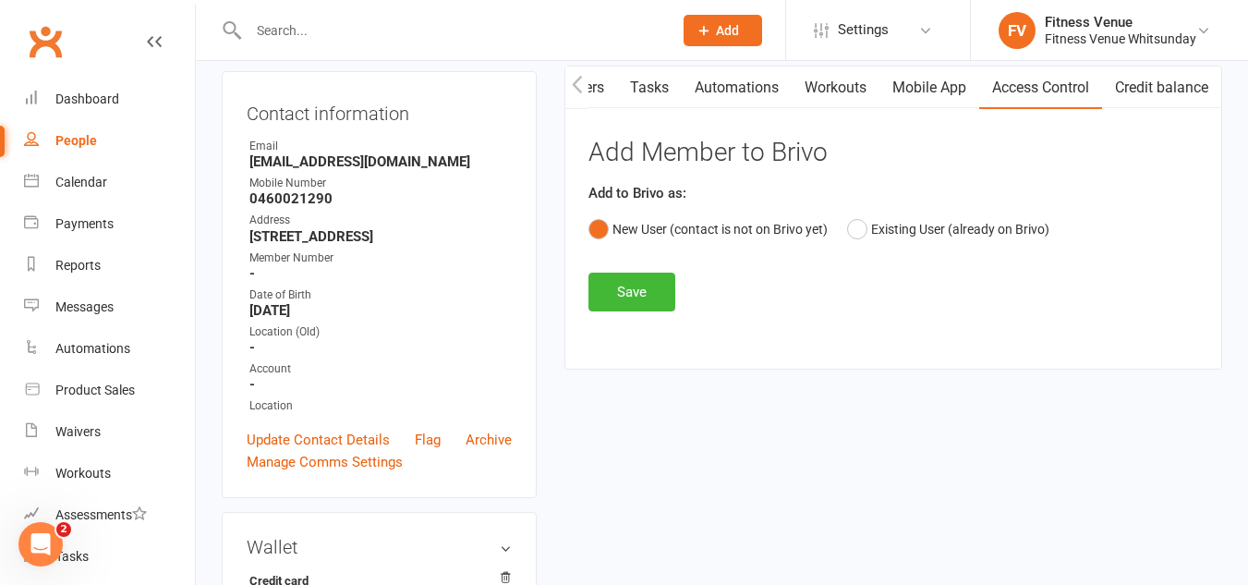
click at [950, 93] on link "Mobile App" at bounding box center [930, 88] width 100 height 43
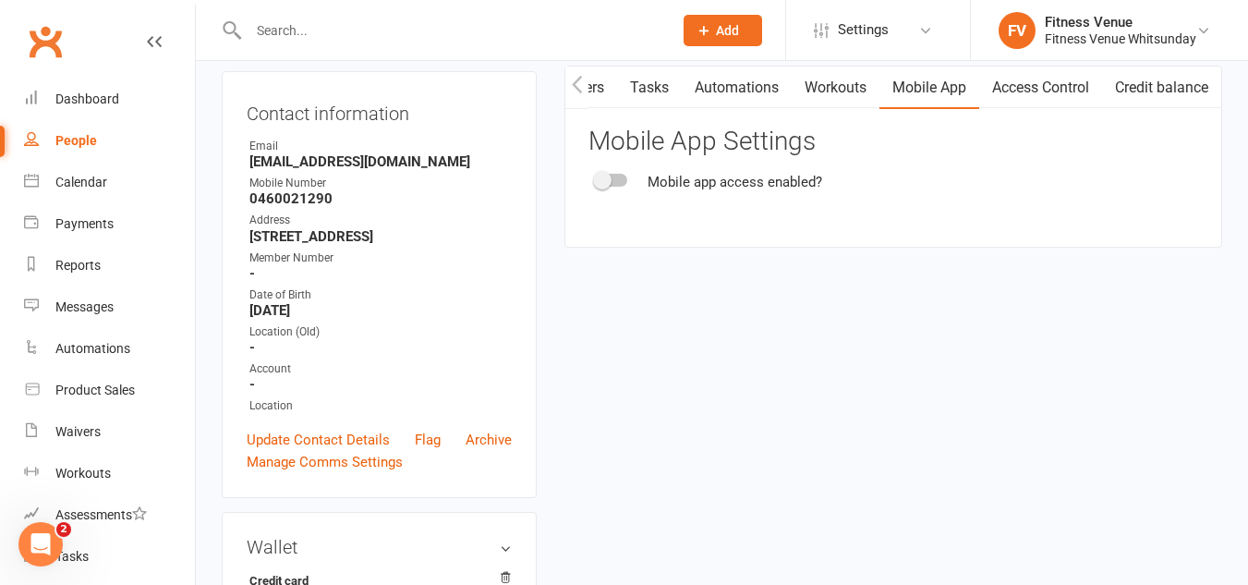
click at [626, 181] on div at bounding box center [611, 180] width 31 height 13
click at [596, 177] on input "checkbox" at bounding box center [596, 177] width 0 height 0
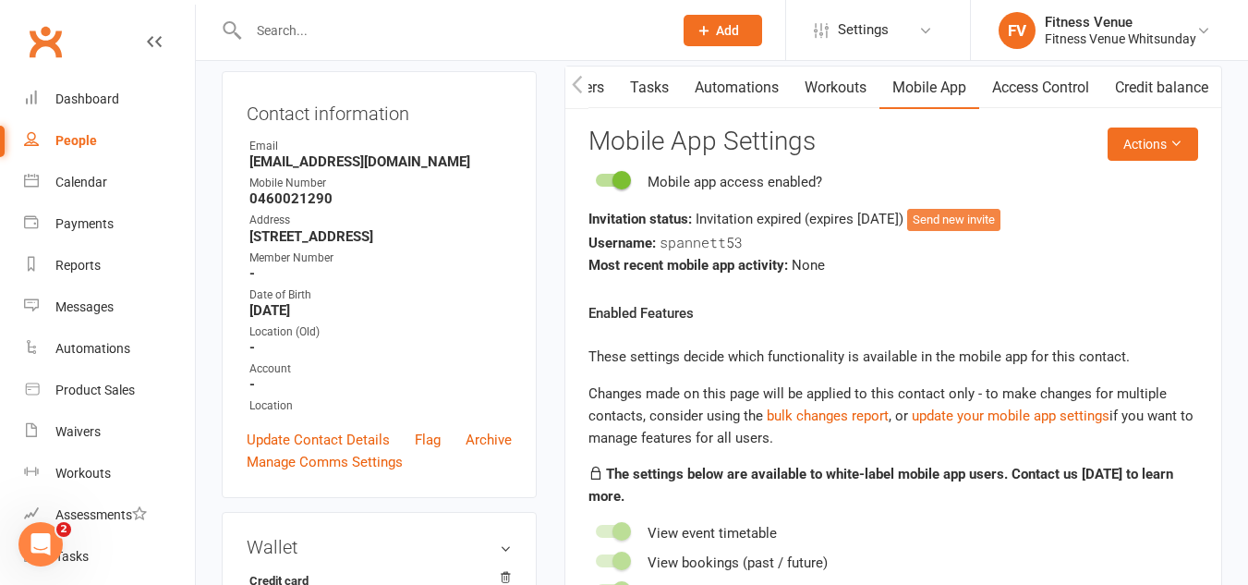
click at [1001, 221] on button "Send new invite" at bounding box center [953, 220] width 93 height 22
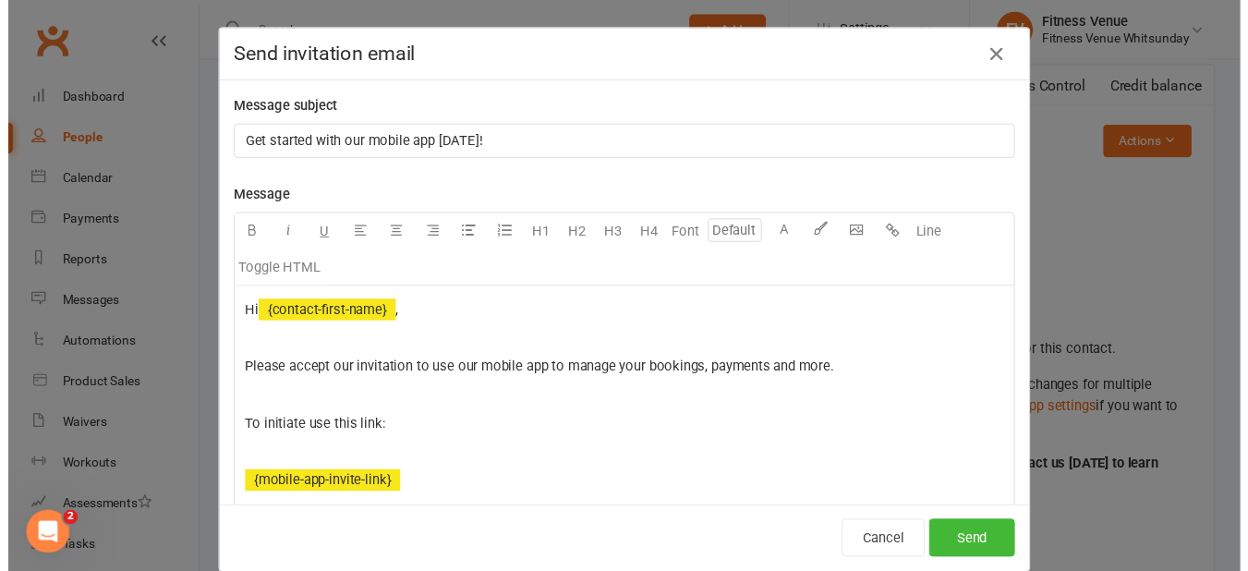
scroll to position [0, 432]
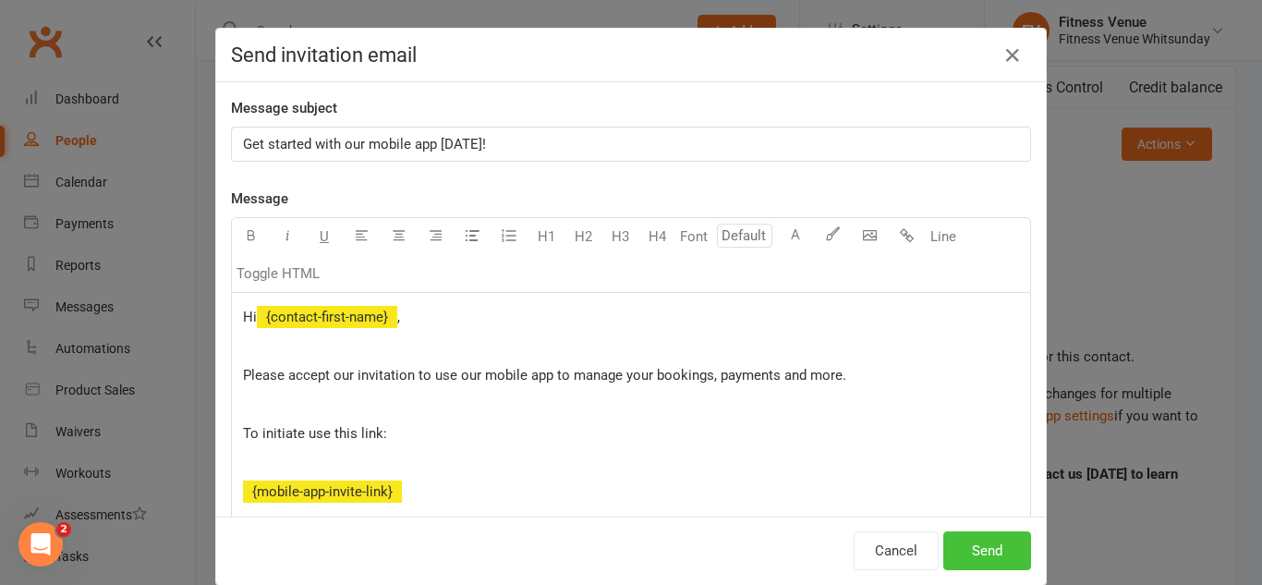
click at [999, 534] on button "Send" at bounding box center [987, 550] width 88 height 39
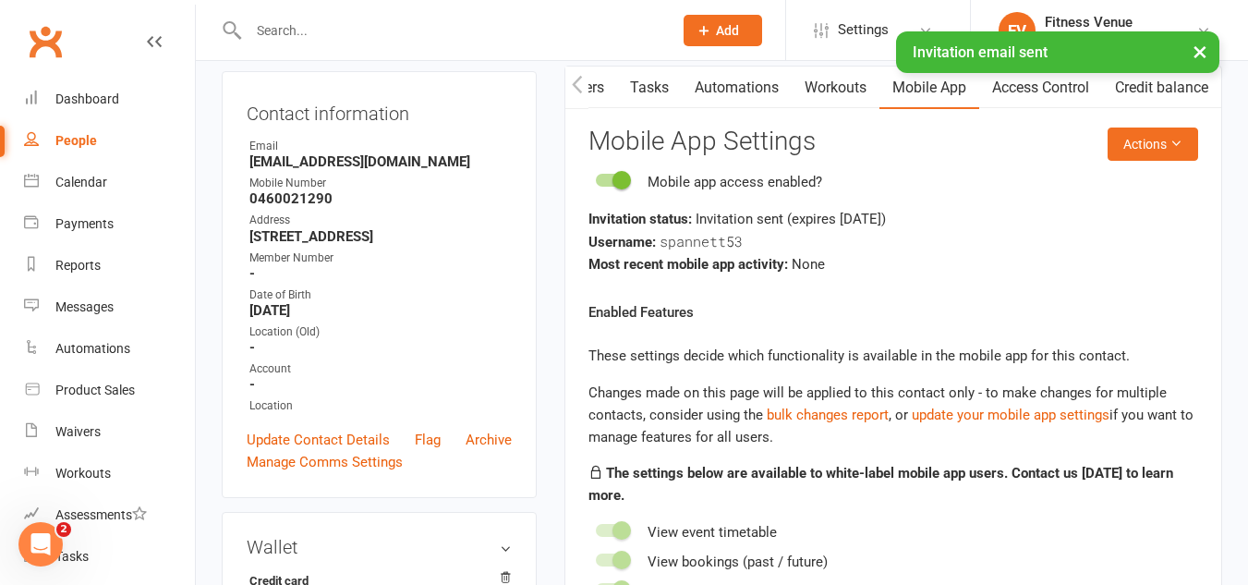
scroll to position [1474, 0]
click at [1075, 91] on link "Access Control" at bounding box center [1040, 88] width 123 height 43
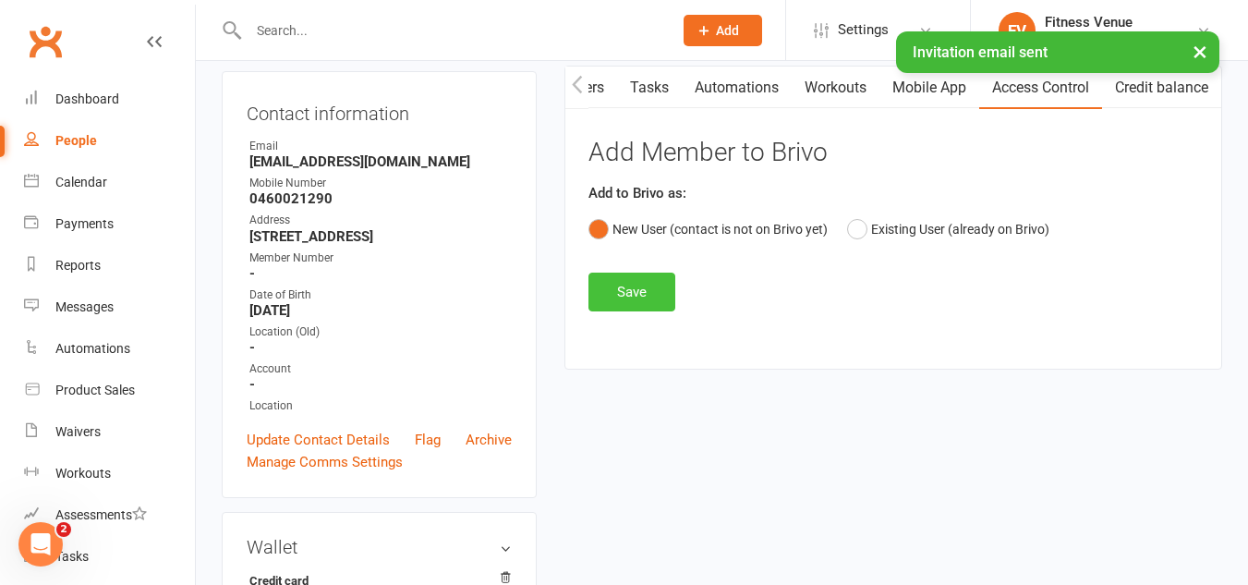
click at [617, 292] on button "Save" at bounding box center [632, 292] width 87 height 39
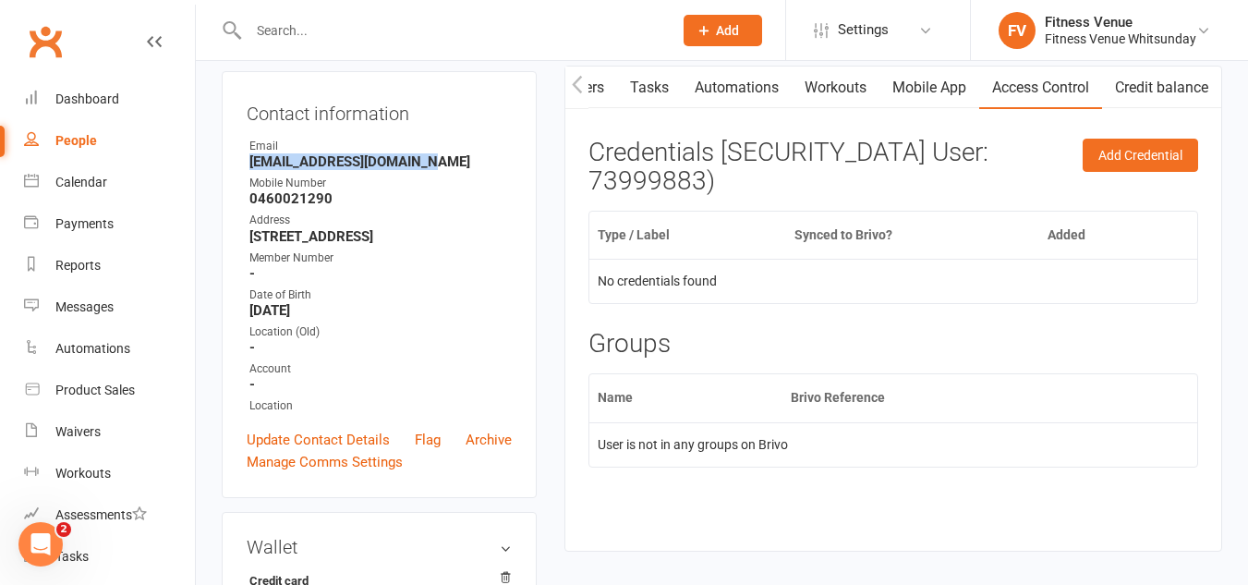
drag, startPoint x: 459, startPoint y: 185, endPoint x: 251, endPoint y: 179, distance: 208.0
click at [251, 170] on strong "[EMAIL_ADDRESS][DOMAIN_NAME]" at bounding box center [380, 161] width 262 height 17
copy strong "[EMAIL_ADDRESS][DOMAIN_NAME]"
click at [358, 35] on input "text" at bounding box center [451, 31] width 417 height 26
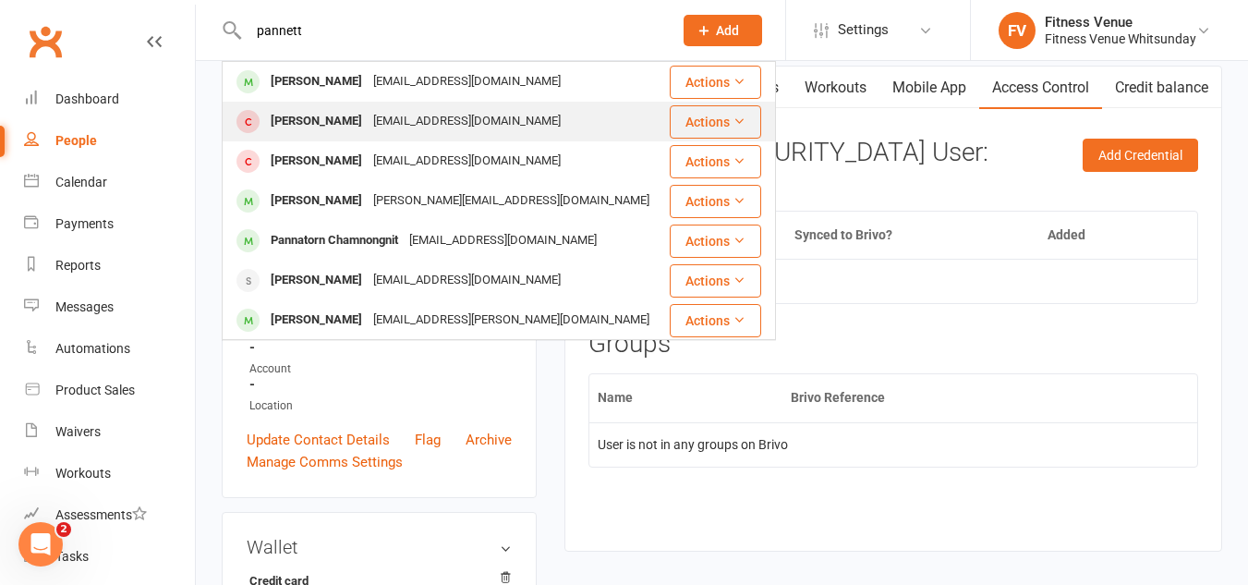
type input "pannett"
click at [368, 123] on div "[EMAIL_ADDRESS][DOMAIN_NAME]" at bounding box center [467, 121] width 199 height 27
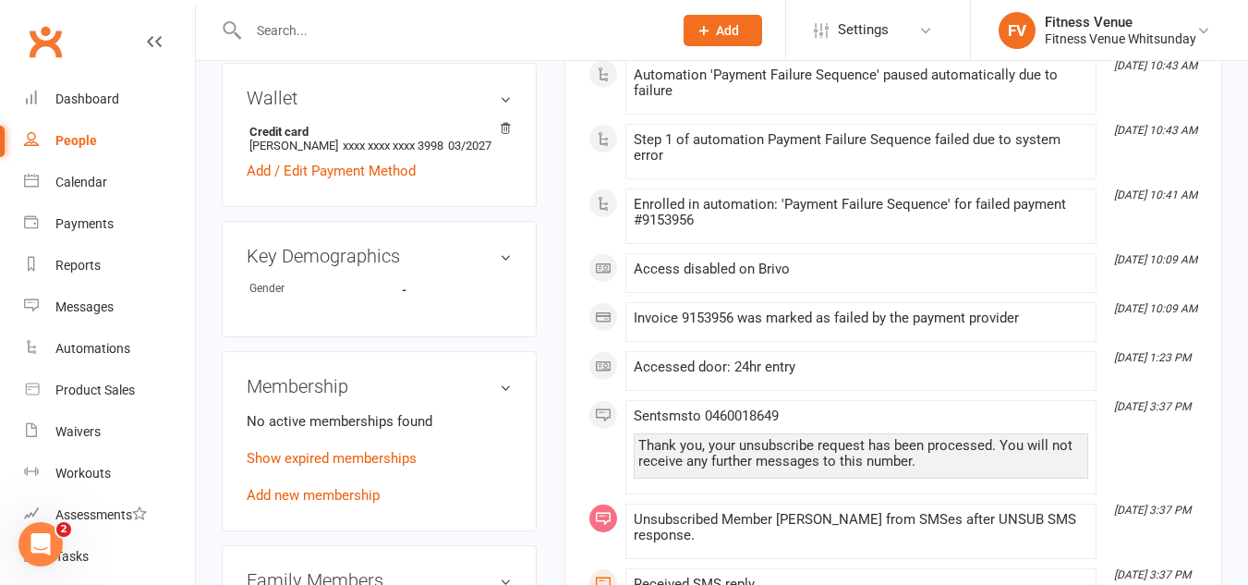
scroll to position [924, 0]
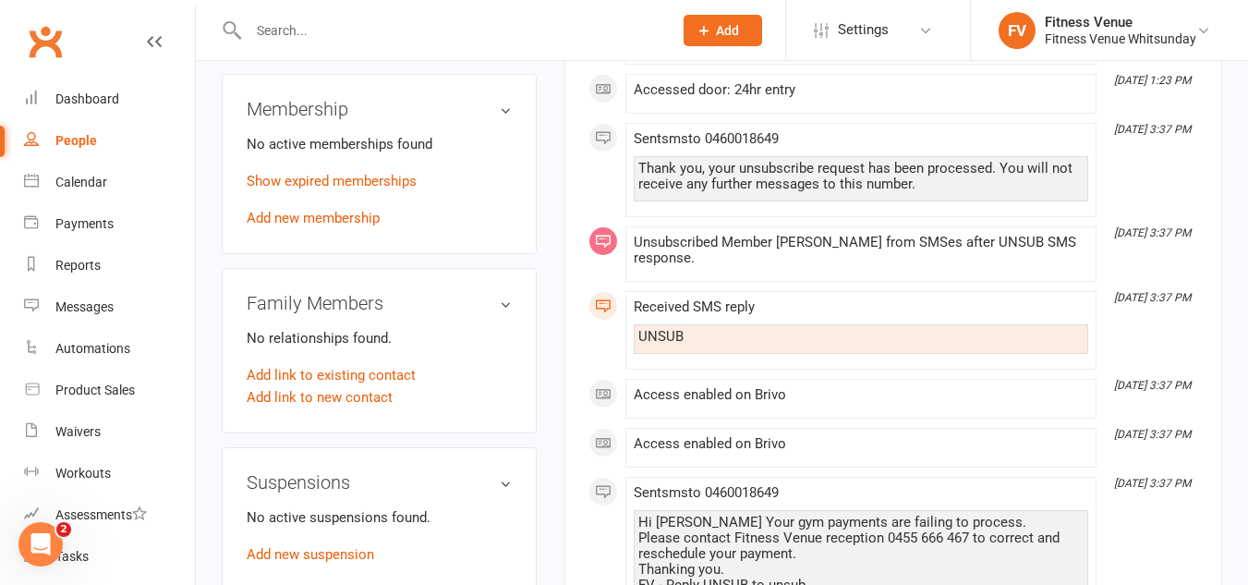
click at [323, 229] on div "No active memberships found Show expired memberships Add new membership" at bounding box center [379, 181] width 265 height 96
click at [294, 226] on link "Add new membership" at bounding box center [313, 218] width 133 height 17
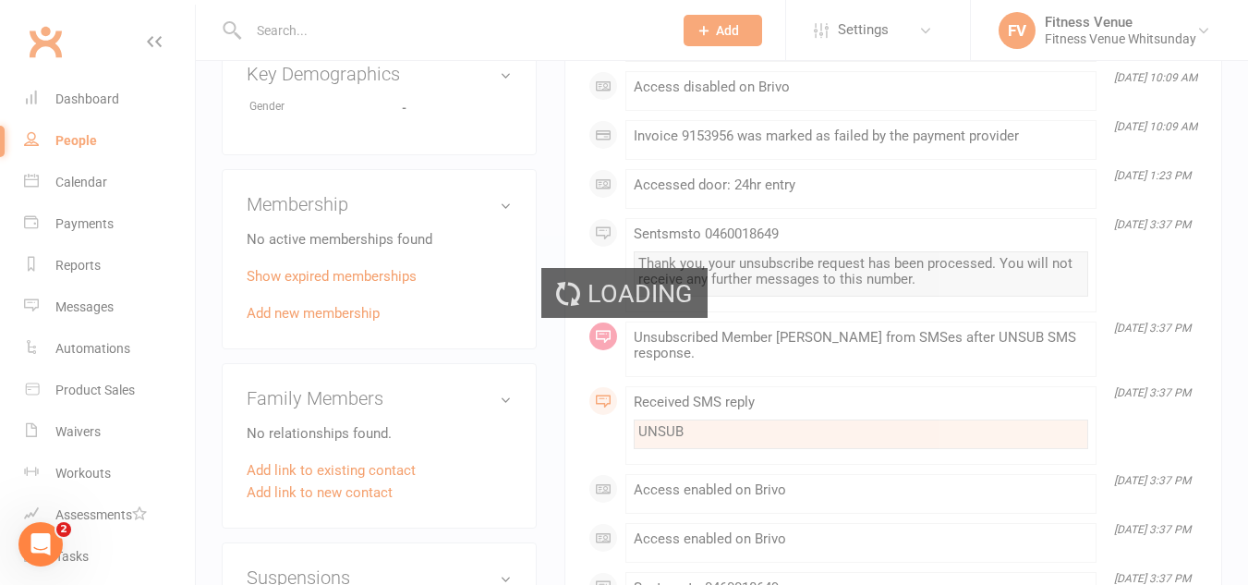
scroll to position [739, 0]
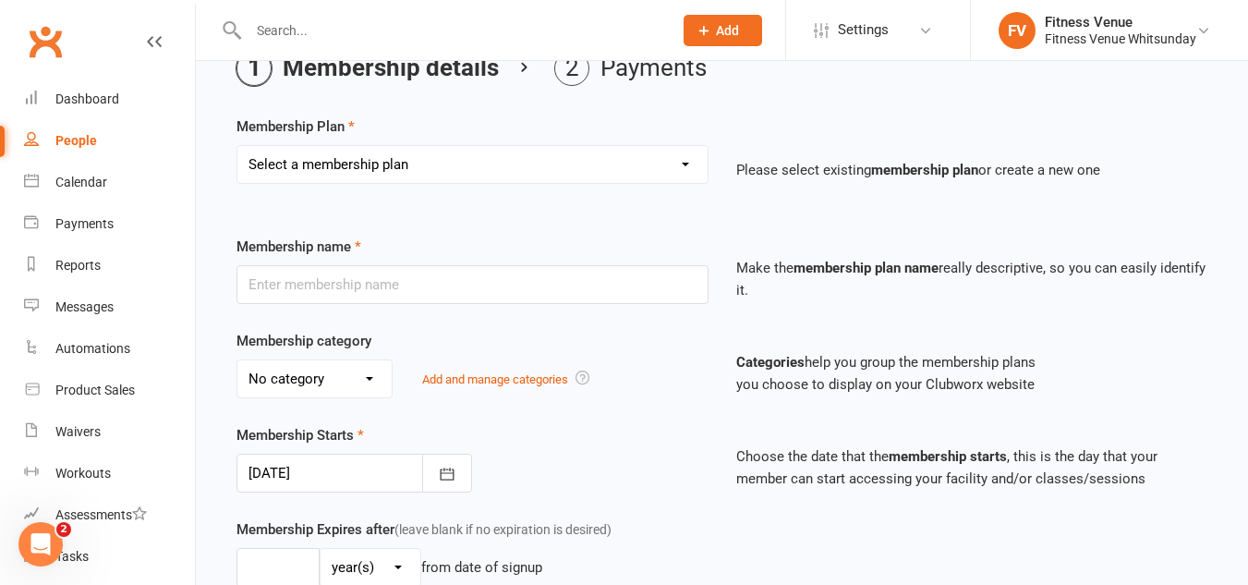
scroll to position [92, 0]
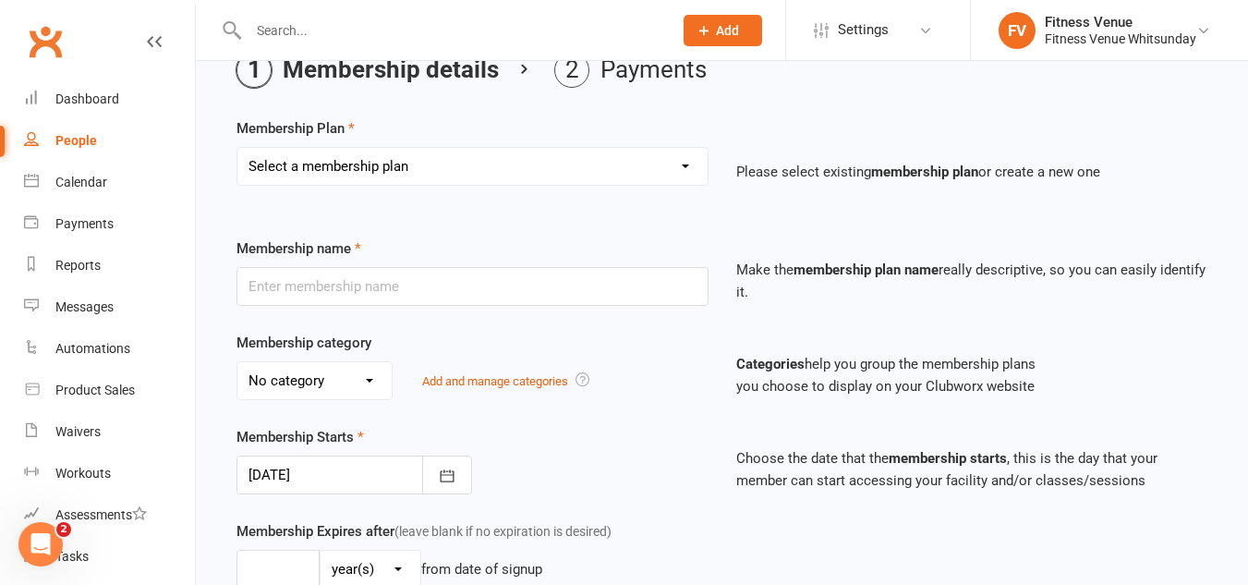
click at [436, 164] on select "Select a membership plan Create new Membership Plan Regular Access Ongoing Regu…" at bounding box center [472, 166] width 470 height 37
select select "1"
click at [237, 148] on select "Select a membership plan Create new Membership Plan Regular Access Ongoing Regu…" at bounding box center [472, 166] width 470 height 37
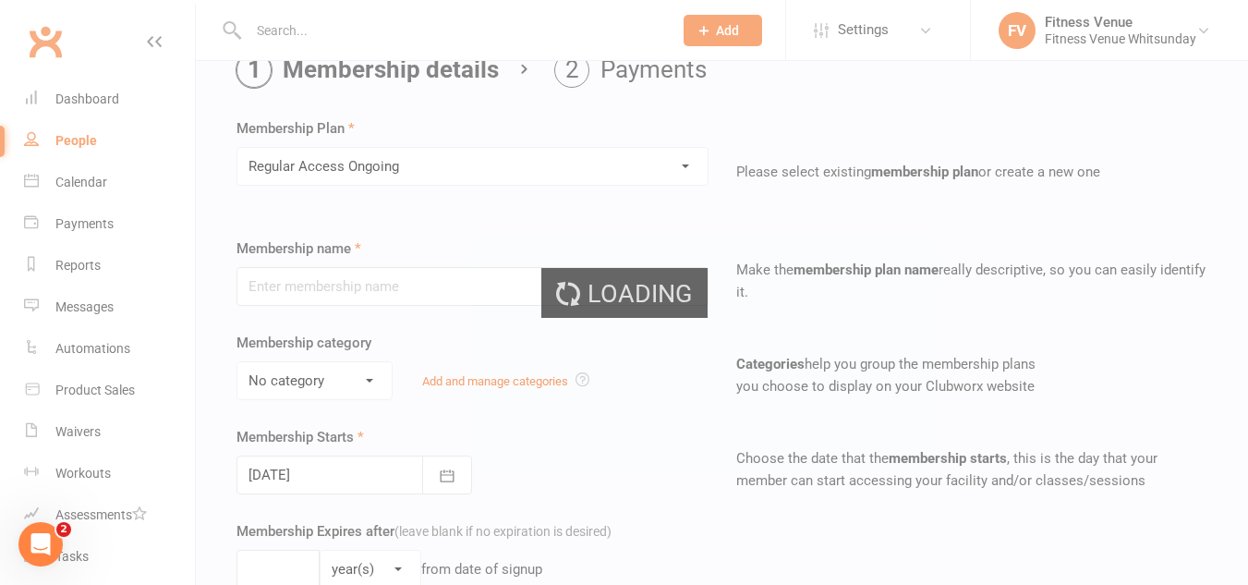
type input "Regular Access Ongoing"
select select "1"
type input "0"
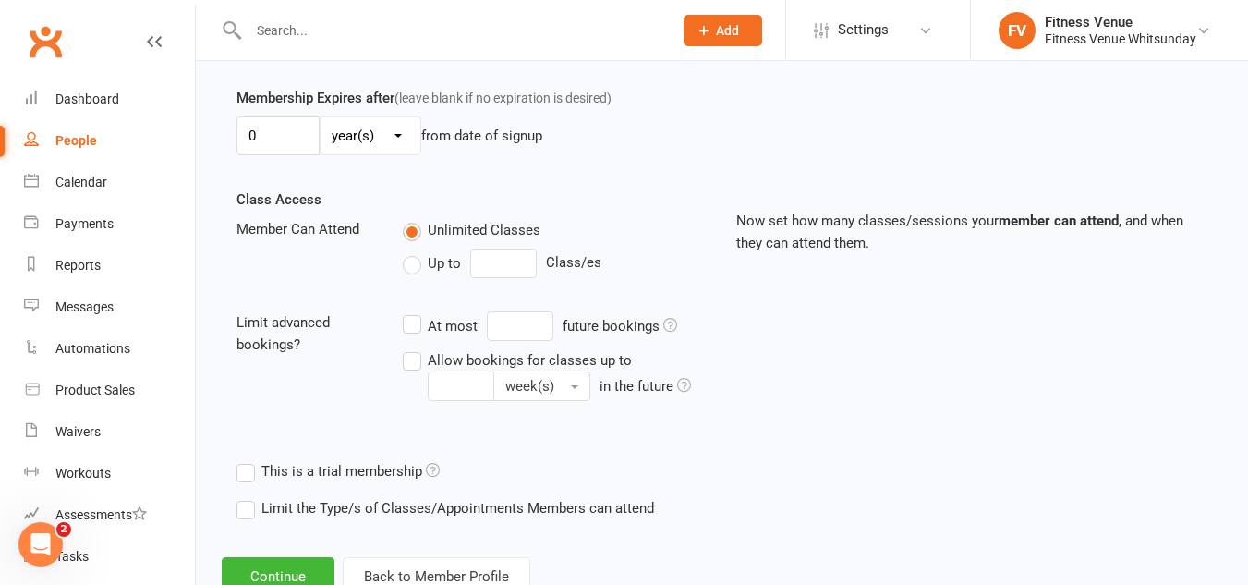
scroll to position [589, 0]
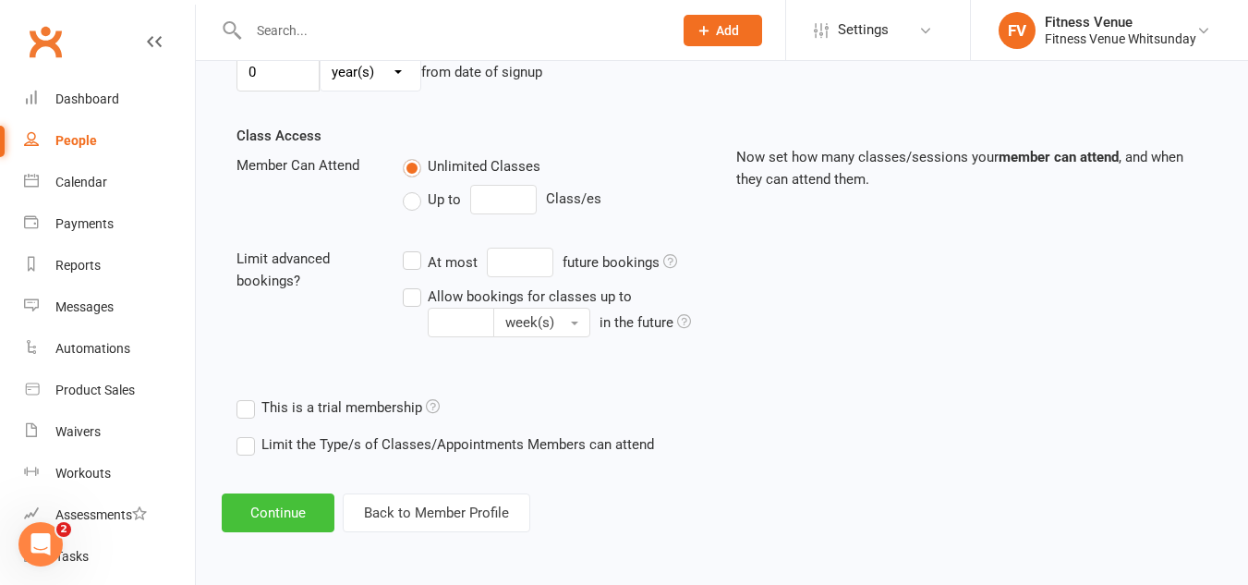
click at [280, 498] on button "Continue" at bounding box center [278, 512] width 113 height 39
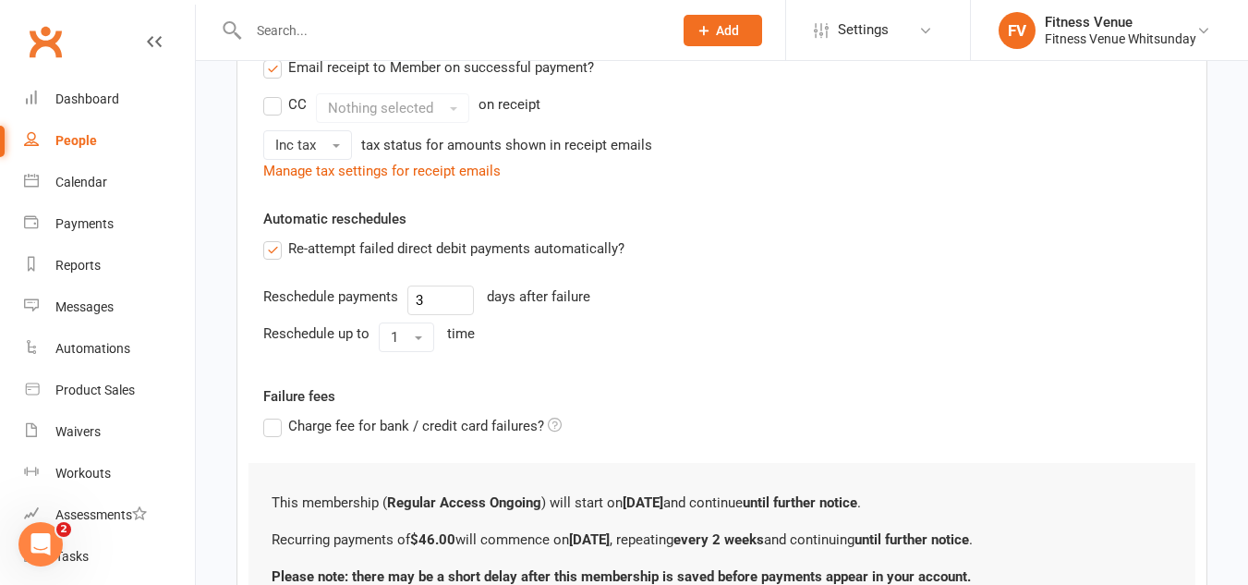
scroll to position [759, 0]
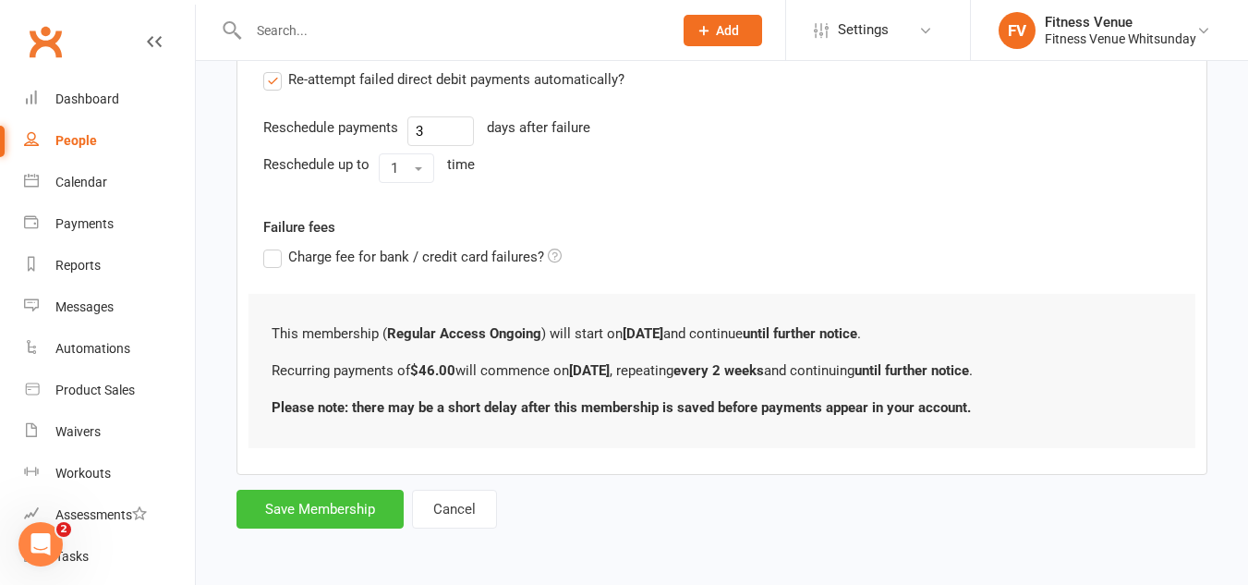
click at [324, 522] on button "Save Membership" at bounding box center [320, 509] width 167 height 39
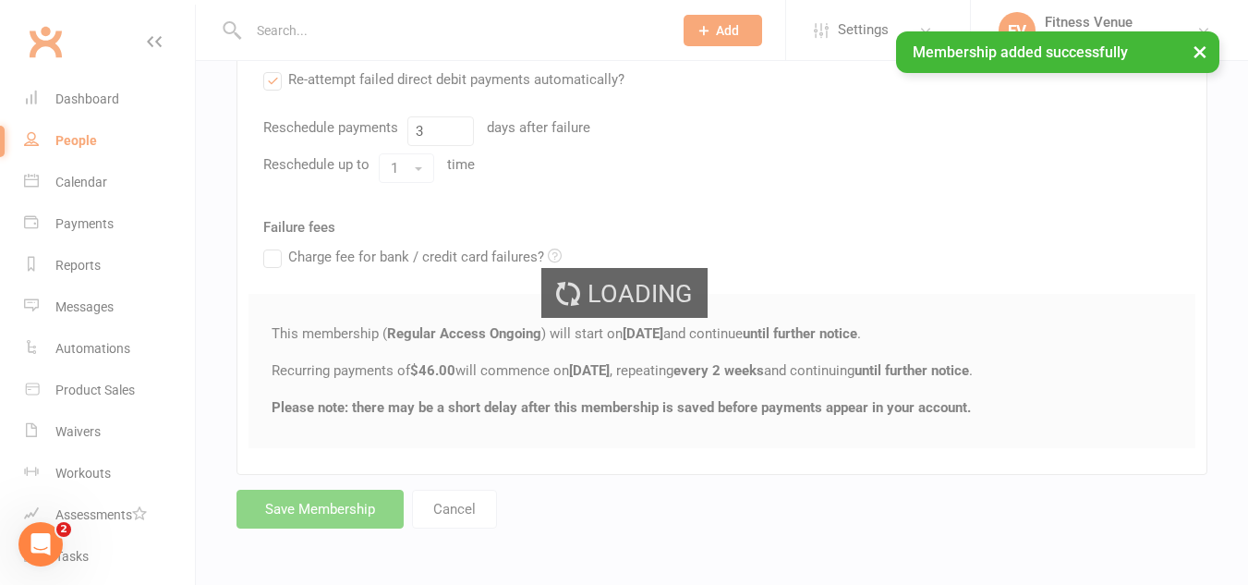
scroll to position [1474, 0]
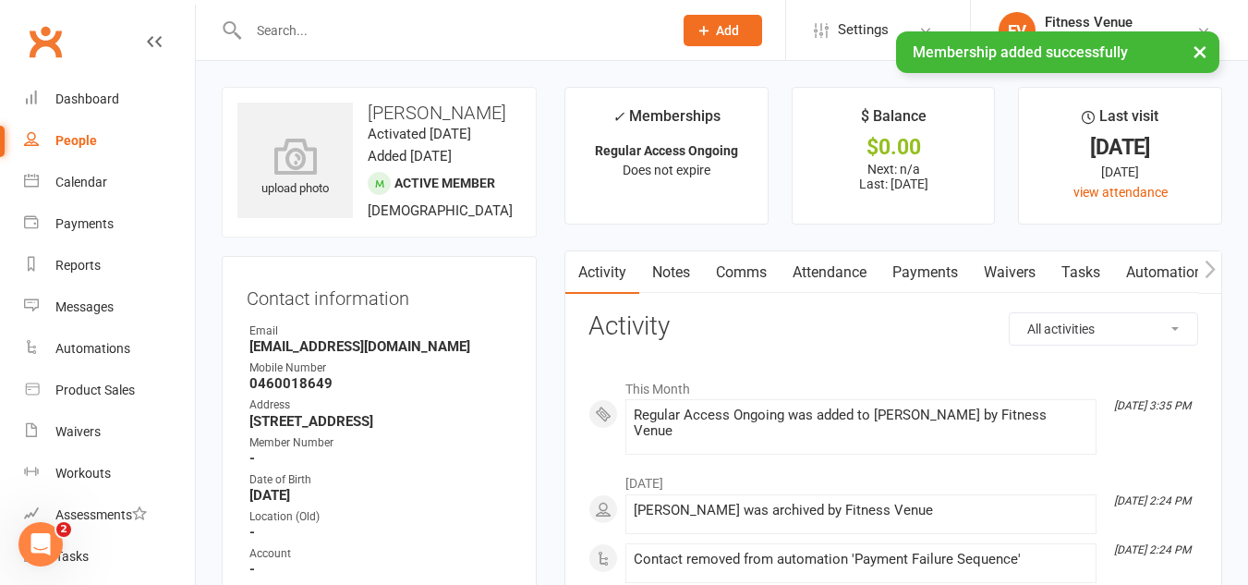
click at [1211, 264] on icon "button" at bounding box center [1210, 269] width 11 height 19
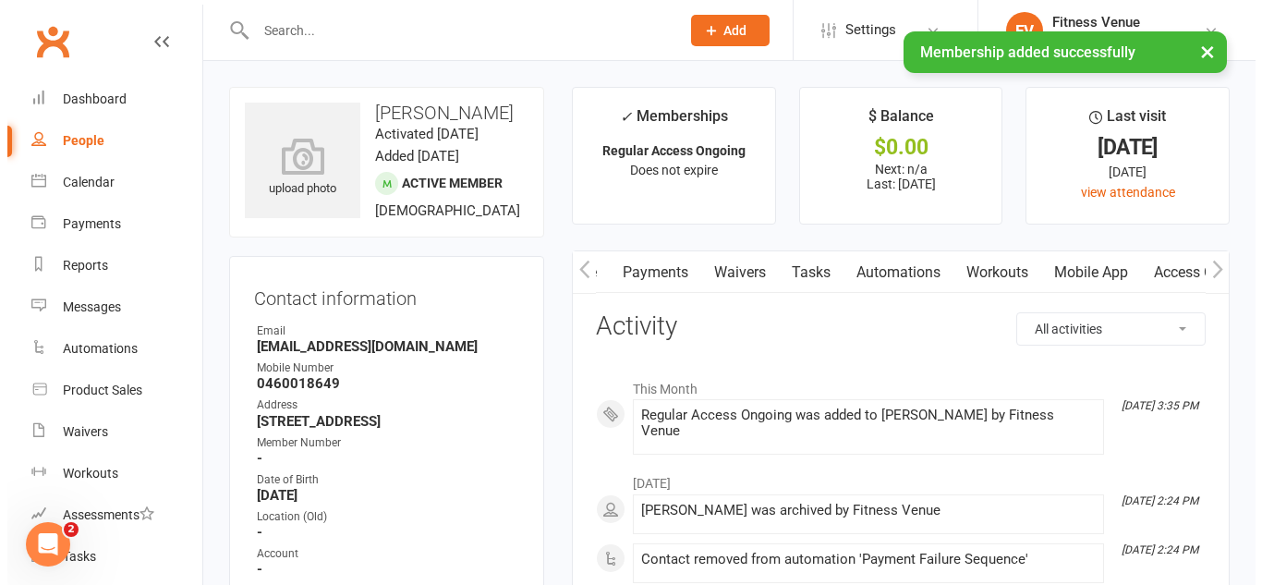
scroll to position [0, 277]
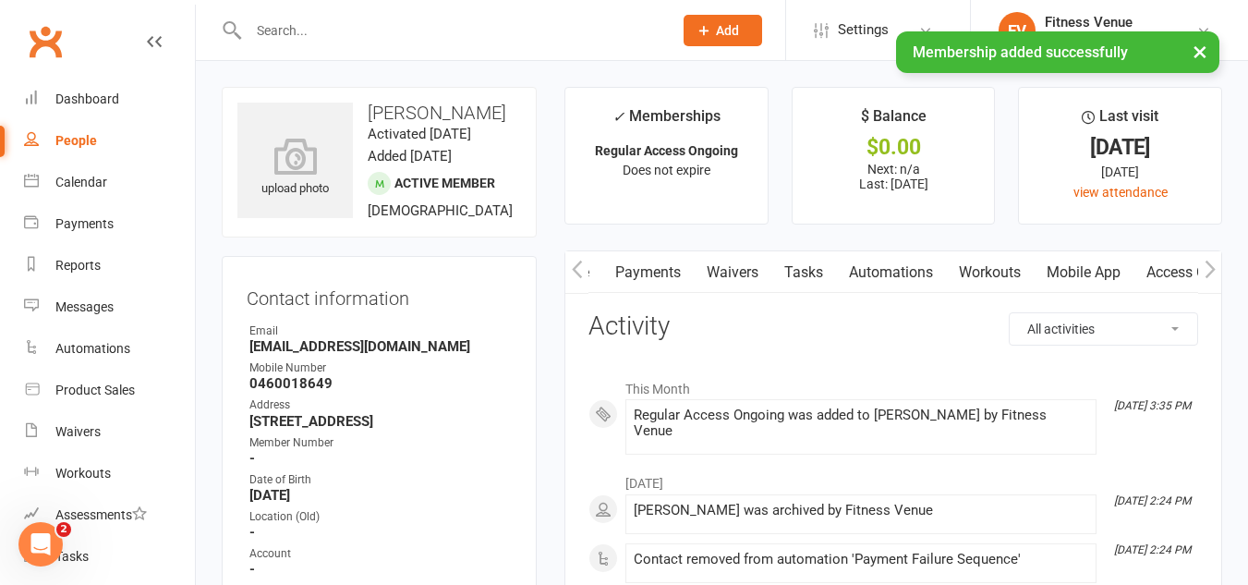
click at [1084, 279] on link "Mobile App" at bounding box center [1084, 272] width 100 height 43
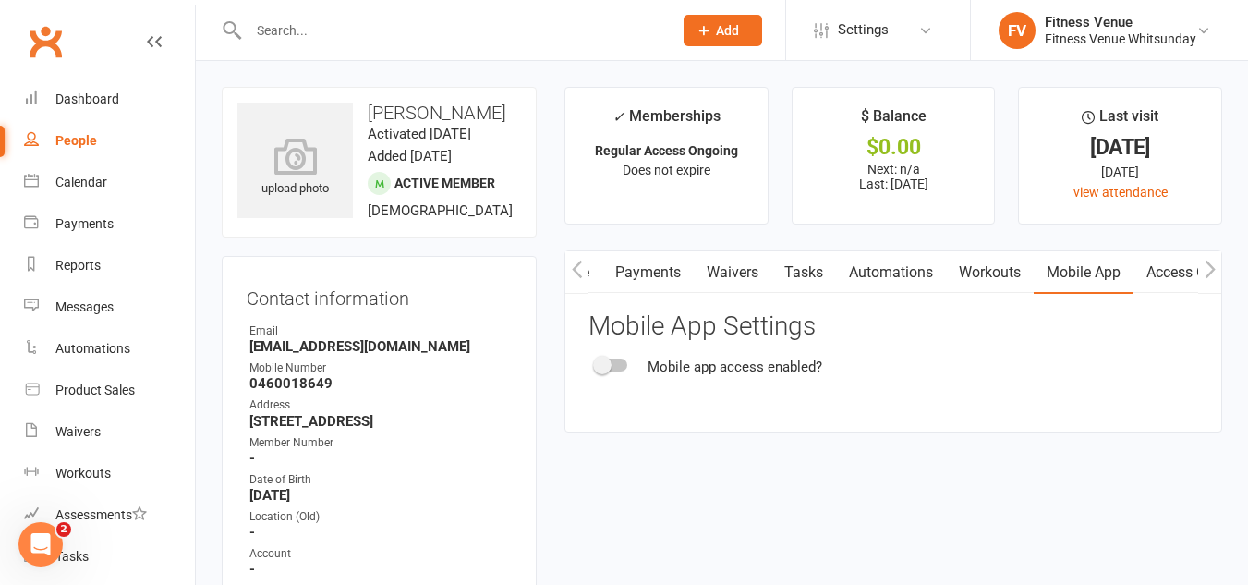
click at [617, 371] on div "Mobile app access enabled?" at bounding box center [894, 367] width 610 height 22
click at [621, 367] on div at bounding box center [611, 364] width 31 height 13
click at [596, 362] on input "checkbox" at bounding box center [596, 362] width 0 height 0
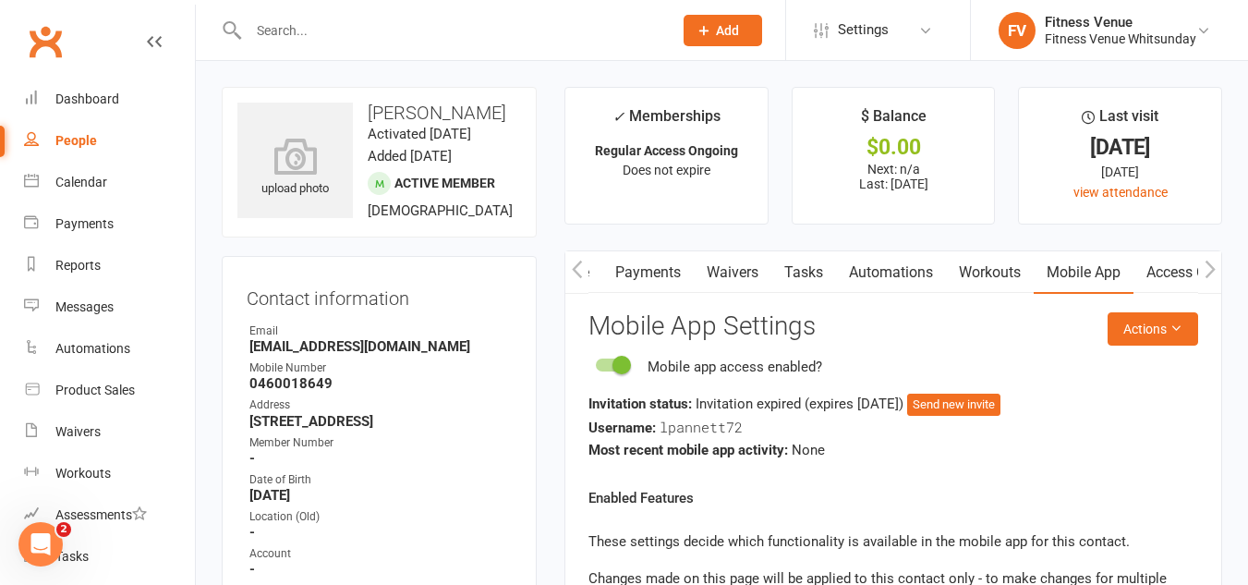
click at [1178, 273] on link "Access Control" at bounding box center [1195, 272] width 123 height 43
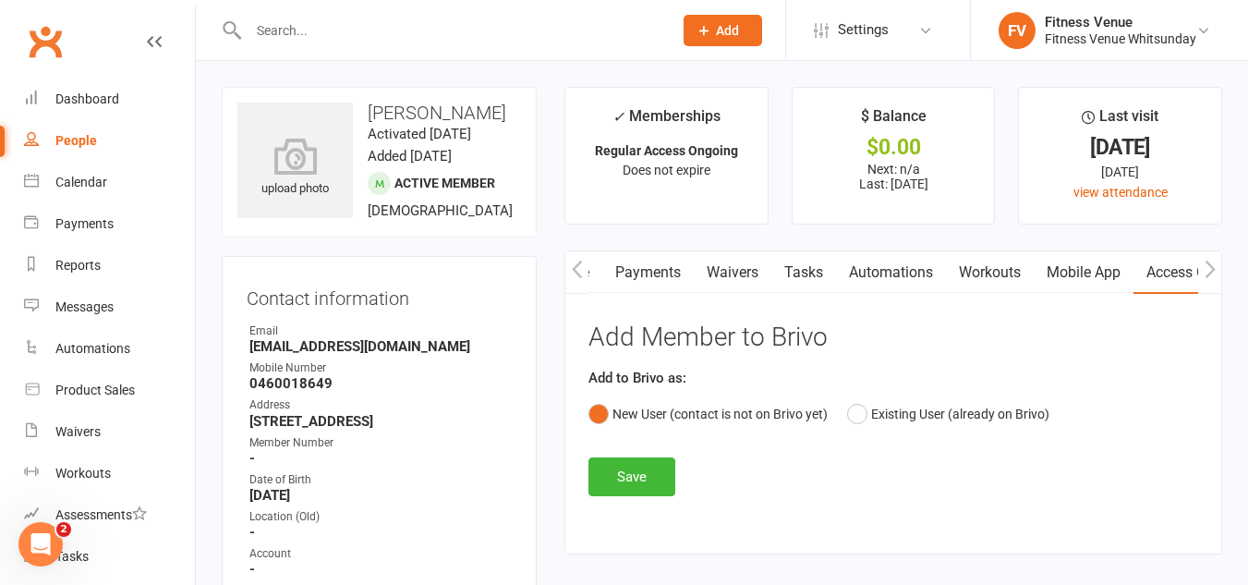
click at [1114, 270] on link "Mobile App" at bounding box center [1084, 272] width 100 height 43
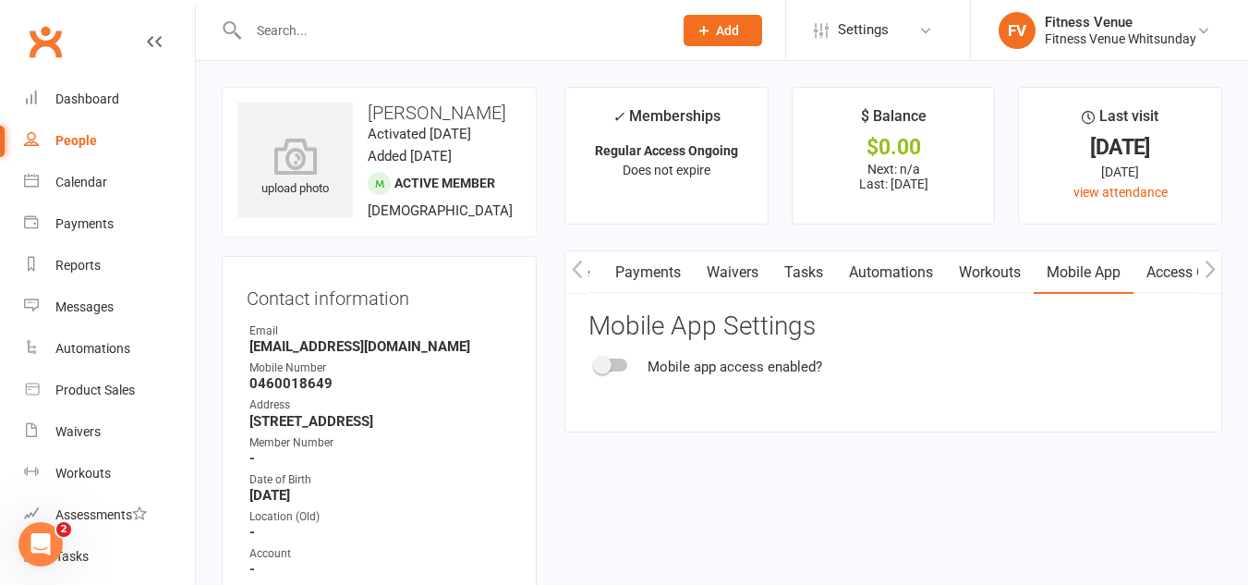
click at [623, 369] on div at bounding box center [611, 364] width 31 height 13
click at [596, 362] on input "checkbox" at bounding box center [596, 362] width 0 height 0
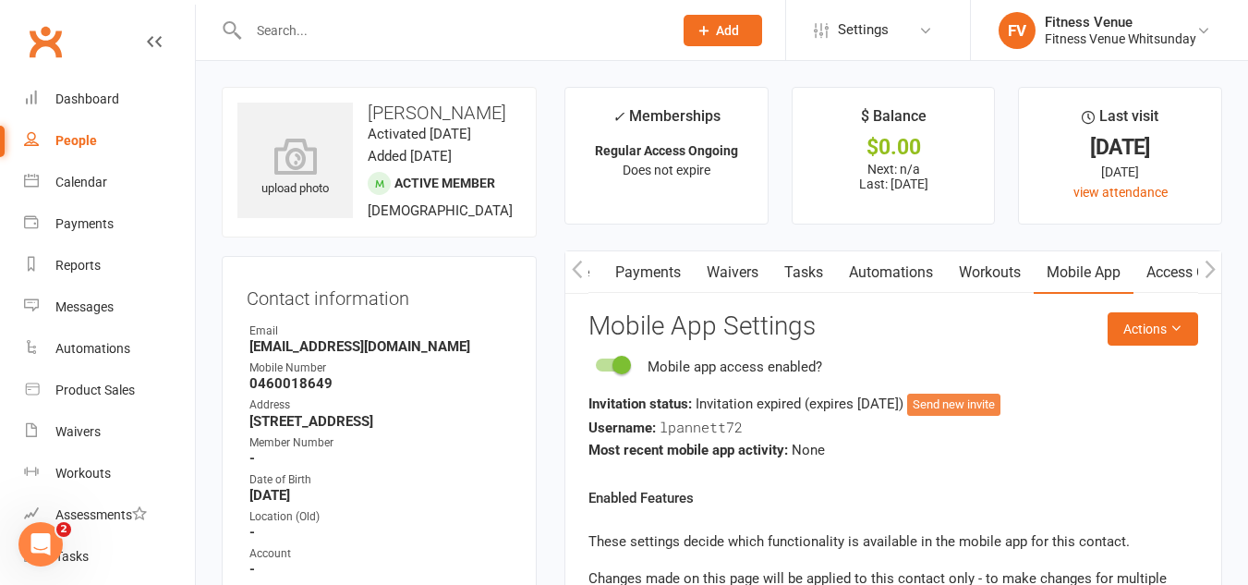
click at [978, 404] on button "Send new invite" at bounding box center [953, 405] width 93 height 22
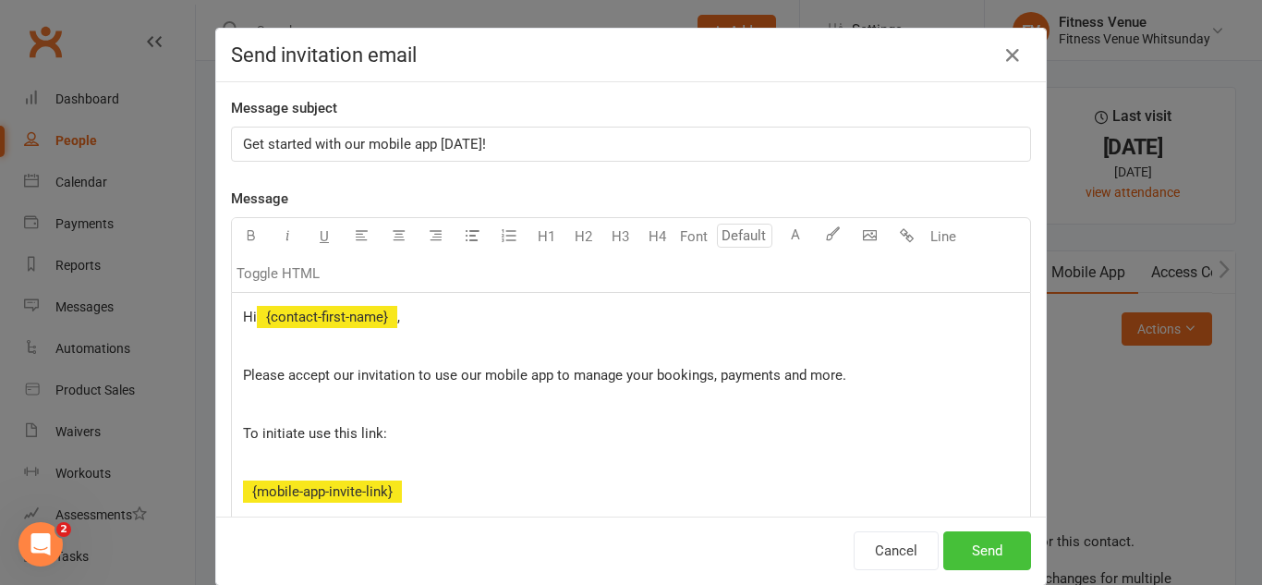
click at [996, 541] on button "Send" at bounding box center [987, 550] width 88 height 39
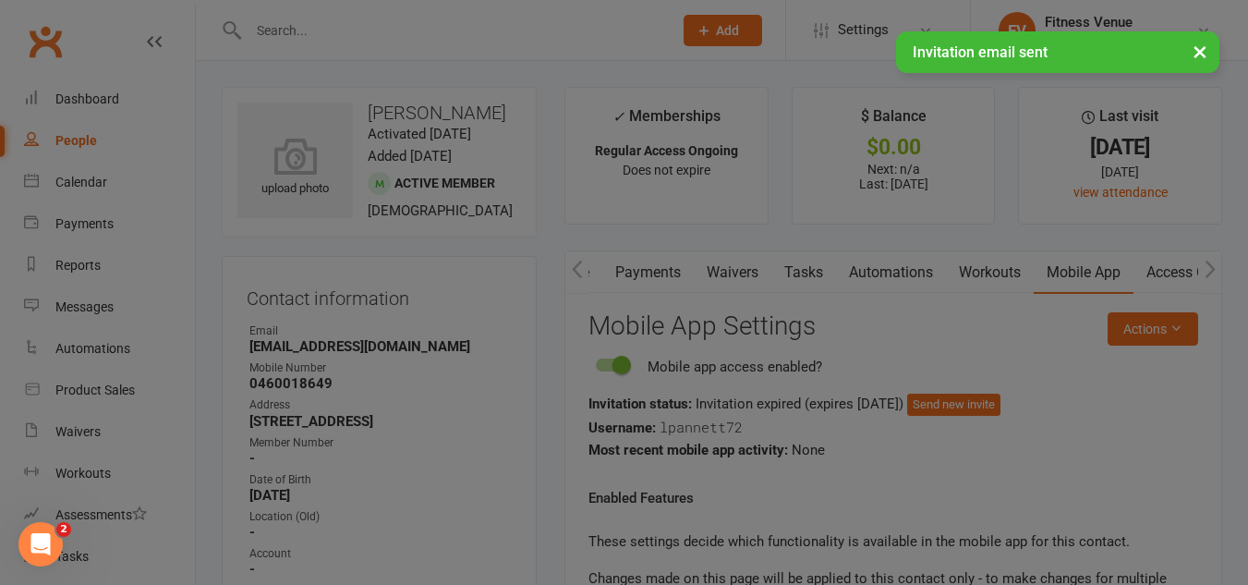
scroll to position [1474, 0]
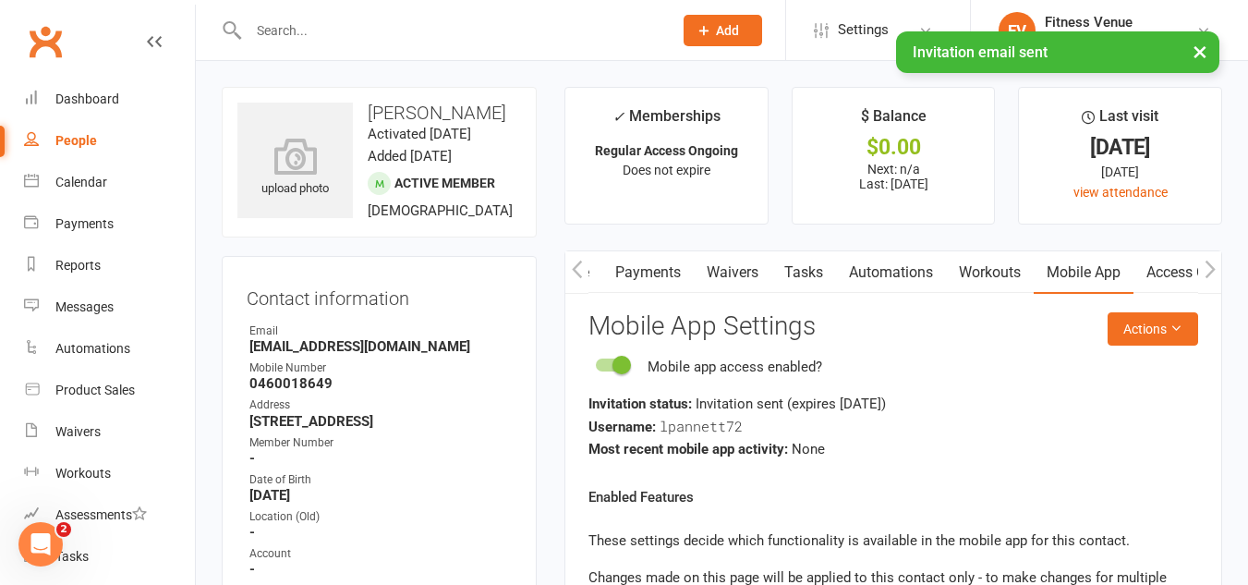
click at [1184, 266] on link "Access Control" at bounding box center [1195, 272] width 123 height 43
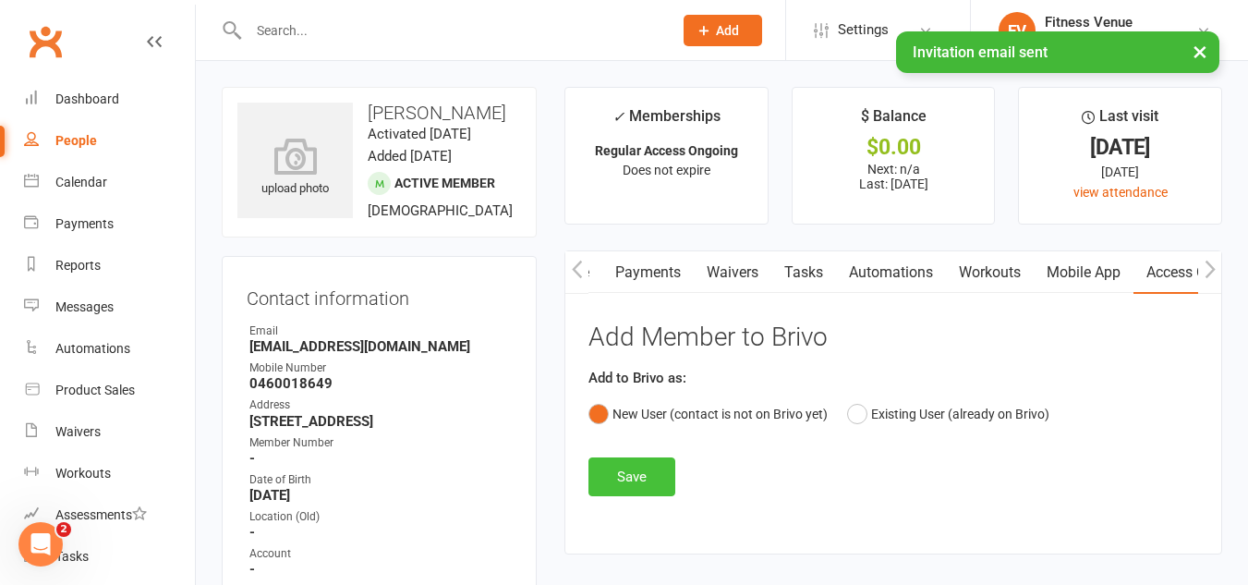
click at [623, 486] on button "Save" at bounding box center [632, 476] width 87 height 39
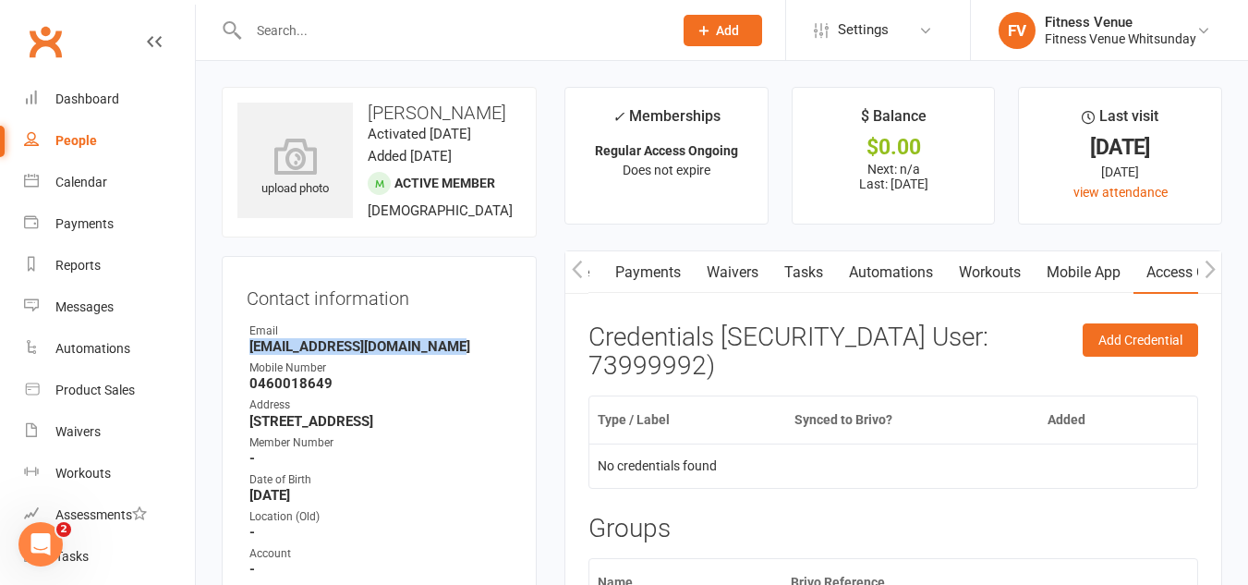
drag, startPoint x: 456, startPoint y: 361, endPoint x: 247, endPoint y: 371, distance: 209.0
click at [247, 355] on li "Email [EMAIL_ADDRESS][DOMAIN_NAME]" at bounding box center [379, 338] width 265 height 32
copy strong "[EMAIL_ADDRESS][DOMAIN_NAME]"
